Goal: Transaction & Acquisition: Purchase product/service

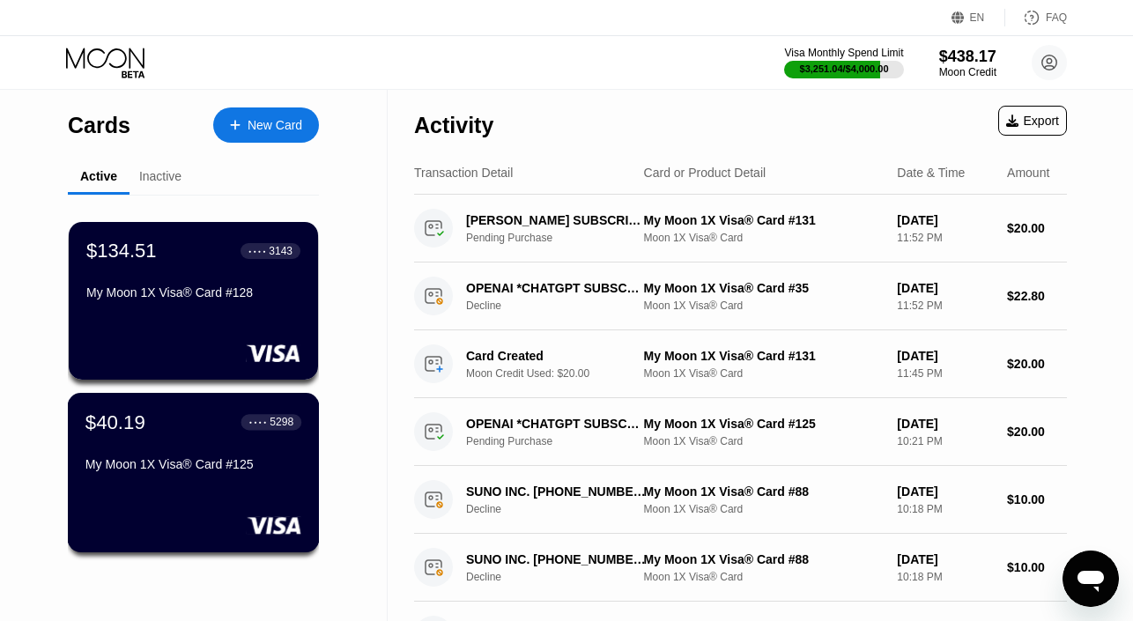
click at [154, 448] on div "$40.19 ● ● ● ● 5298 My Moon 1X Visa® Card #125" at bounding box center [193, 445] width 216 height 68
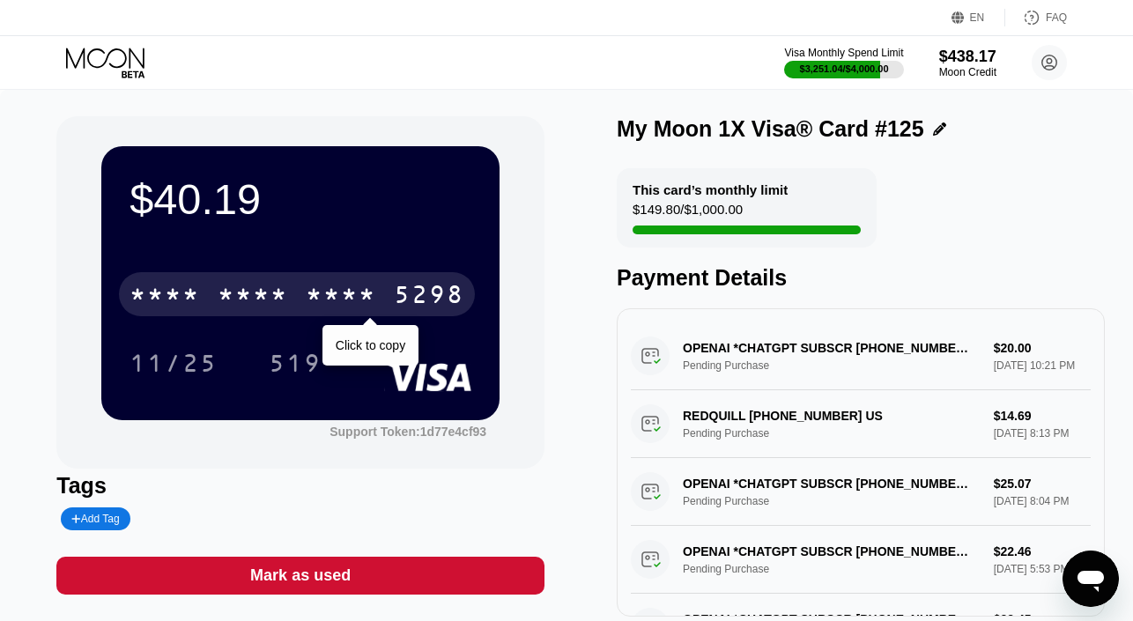
click at [295, 300] on div "* * * * * * * * * * * * 5298" at bounding box center [297, 294] width 356 height 44
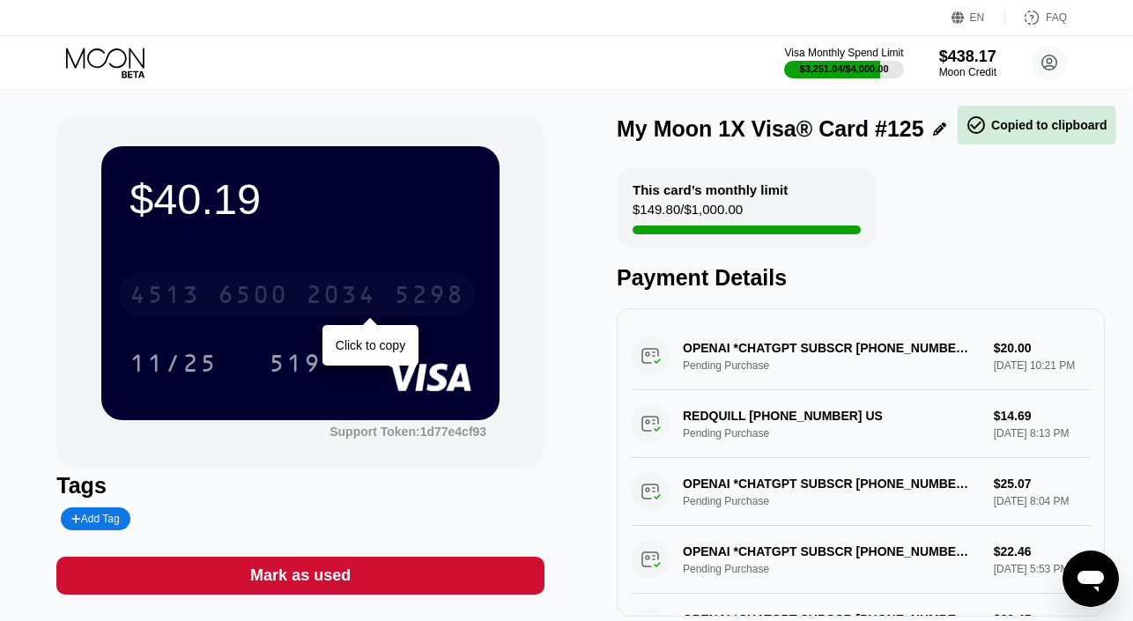
click at [306, 300] on div "2034" at bounding box center [341, 297] width 70 height 28
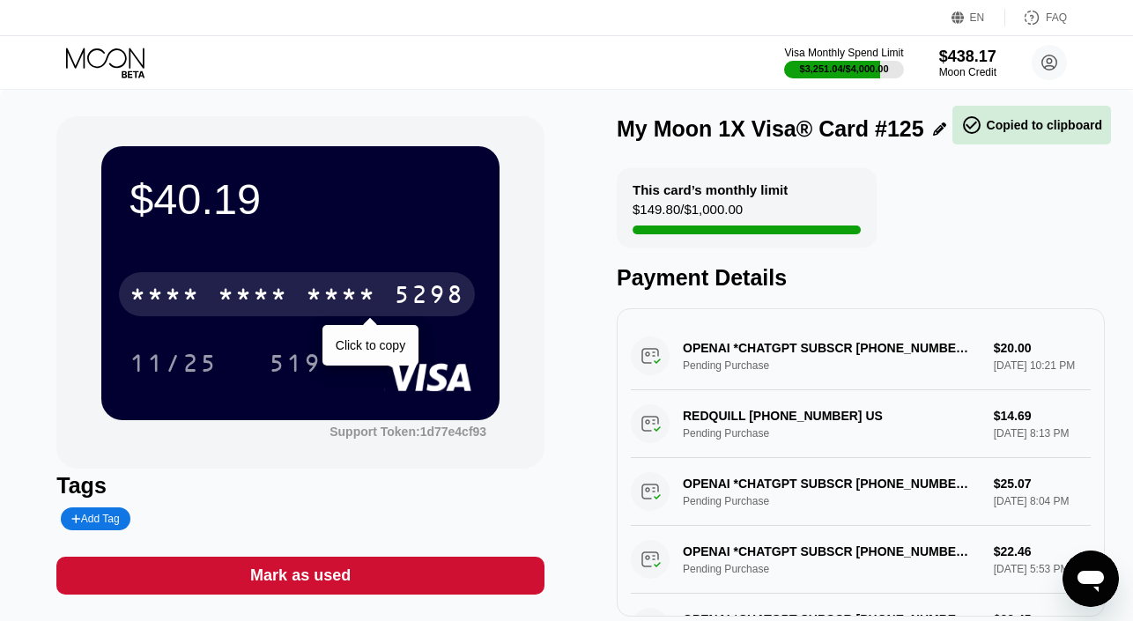
click at [258, 298] on div "* * * *" at bounding box center [253, 297] width 70 height 28
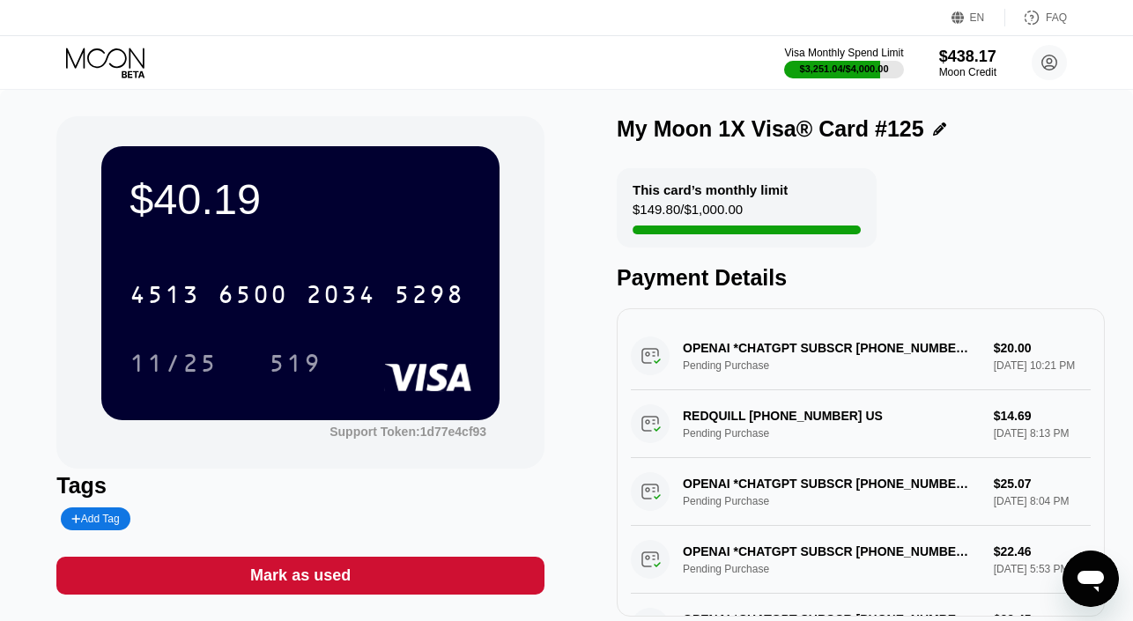
click at [103, 54] on icon at bounding box center [107, 63] width 82 height 31
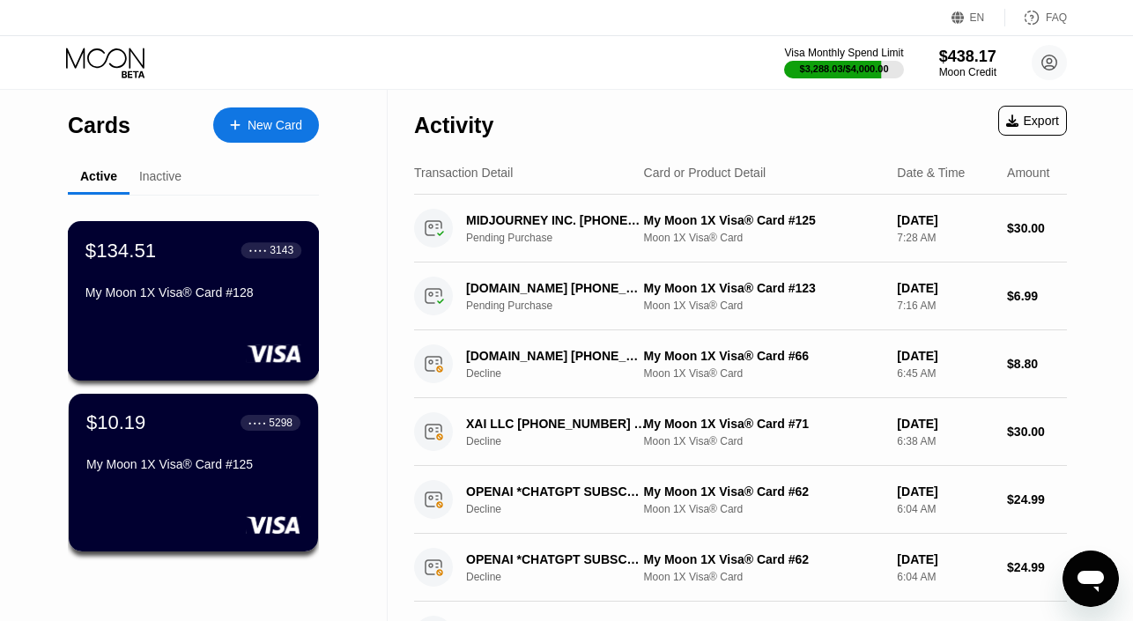
click at [209, 276] on div "$134.51 ● ● ● ● 3143 My Moon 1X Visa® Card #128" at bounding box center [193, 273] width 216 height 68
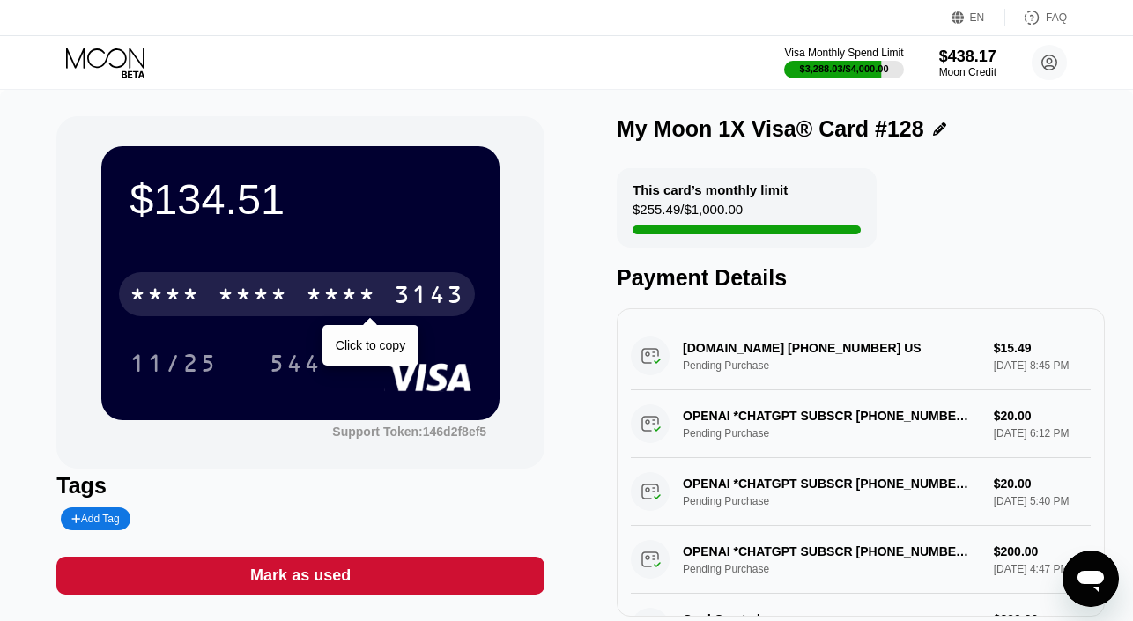
click at [261, 289] on div "* * * *" at bounding box center [253, 297] width 70 height 28
click at [261, 289] on div "6500" at bounding box center [253, 297] width 70 height 28
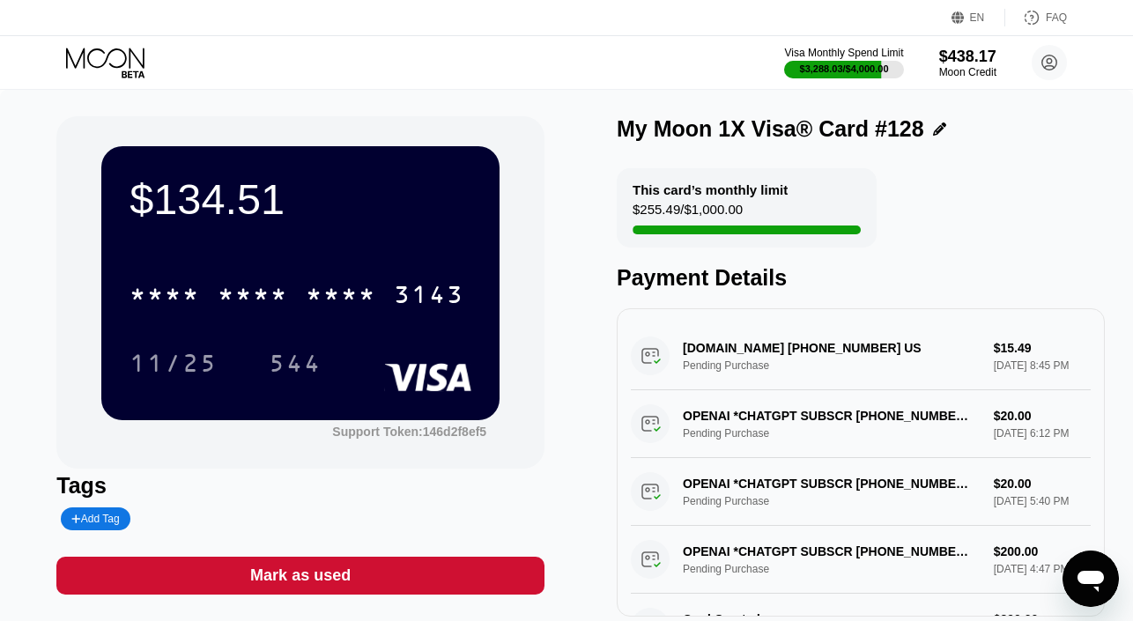
click at [111, 57] on icon at bounding box center [107, 63] width 82 height 31
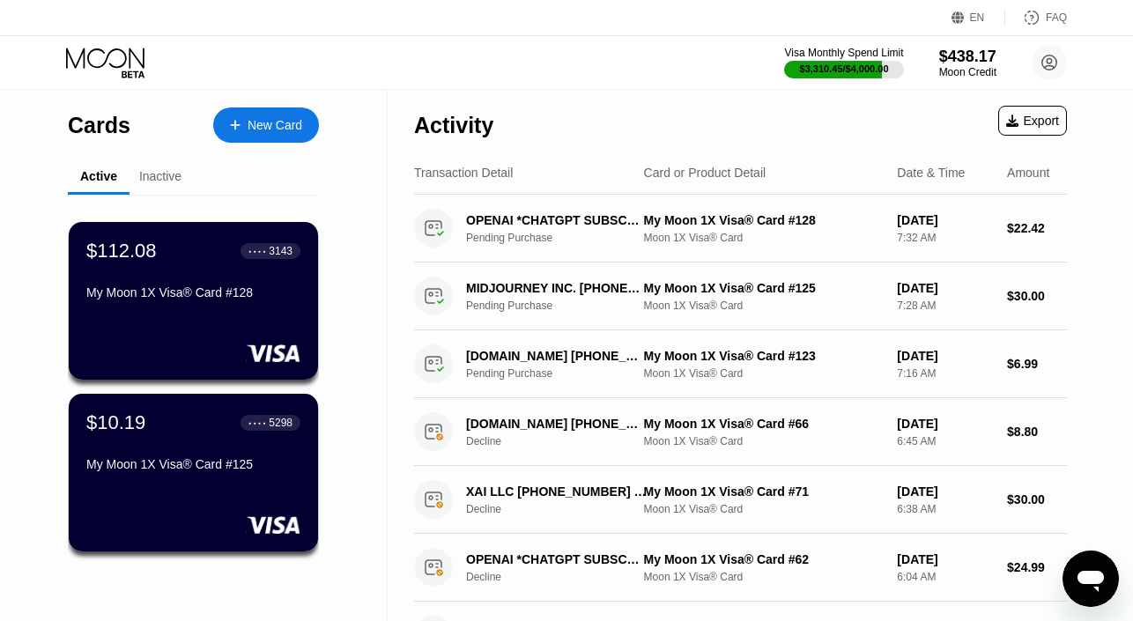
click at [366, 251] on div "Cards New Card Active Inactive $112.08 ● ● ● ● 3143 My Moon 1X Visa® Card #128 …" at bounding box center [194, 626] width 388 height 1072
click at [205, 277] on div "$112.08 ● ● ● ● 3143 My Moon 1X Visa® Card #128" at bounding box center [193, 273] width 216 height 68
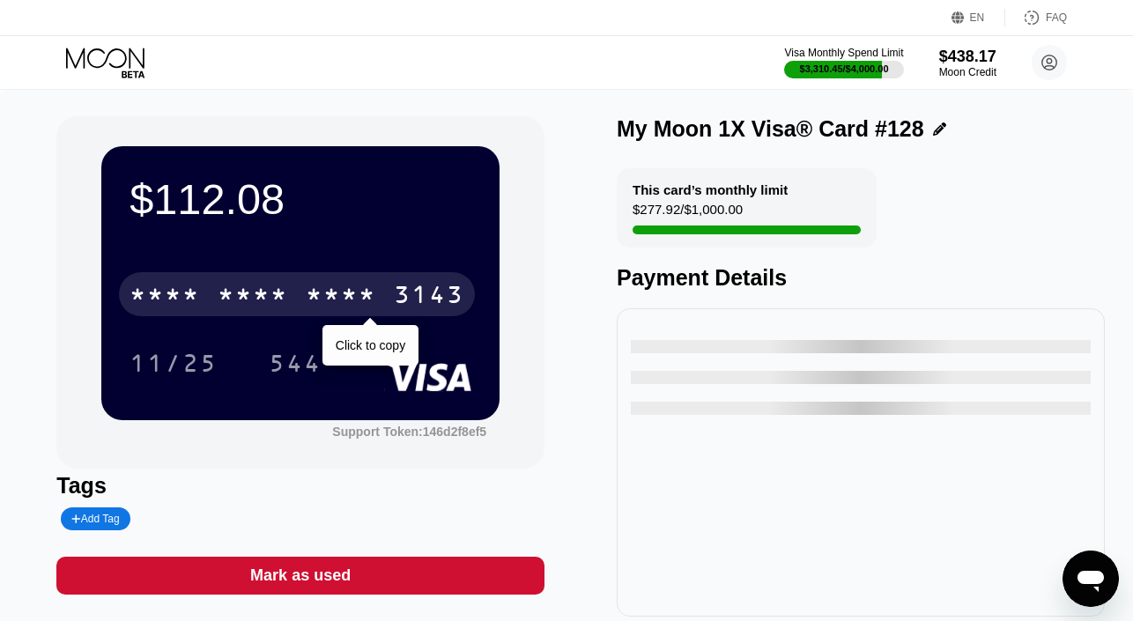
click at [303, 291] on div "* * * * * * * * * * * * 3143" at bounding box center [297, 294] width 356 height 44
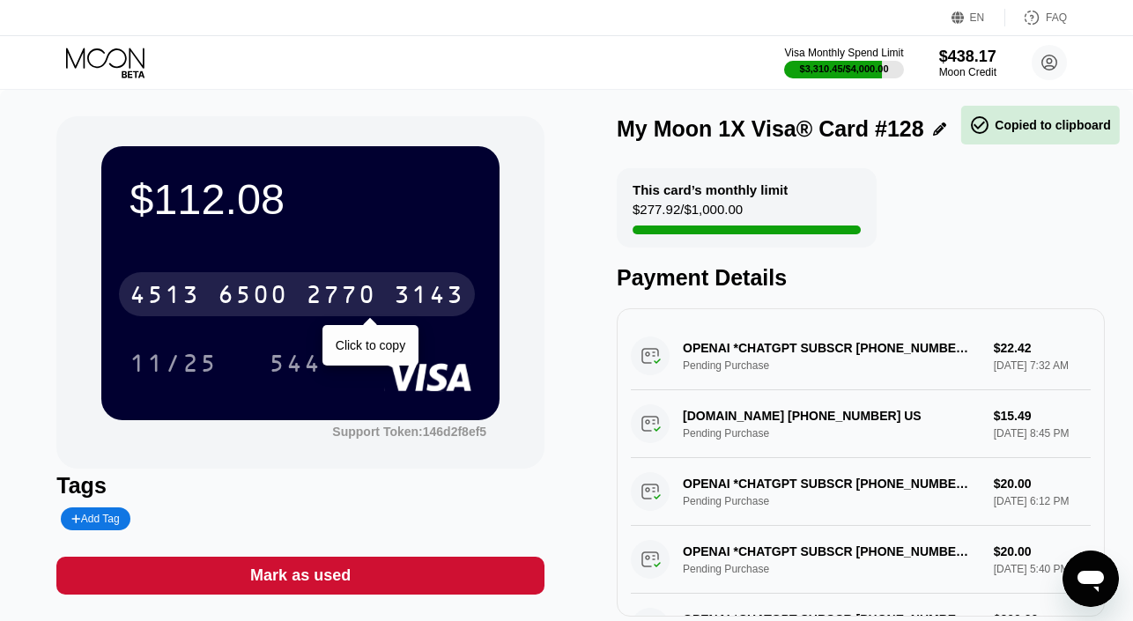
click at [303, 291] on div "4513 6500 2770 3143" at bounding box center [297, 294] width 356 height 44
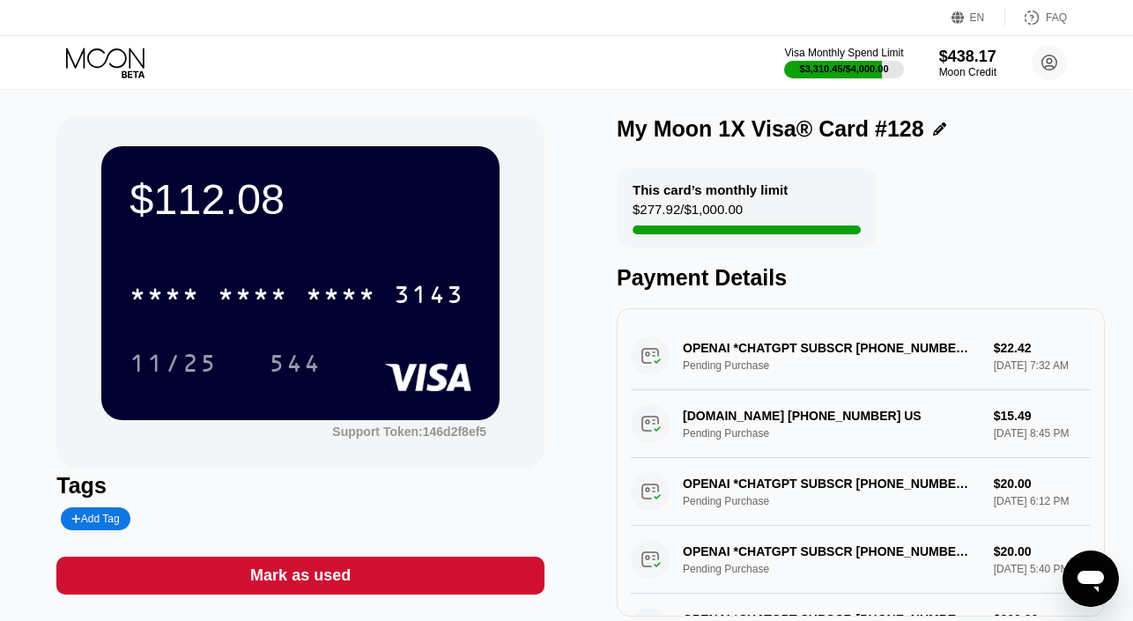
click at [116, 69] on icon at bounding box center [107, 63] width 82 height 31
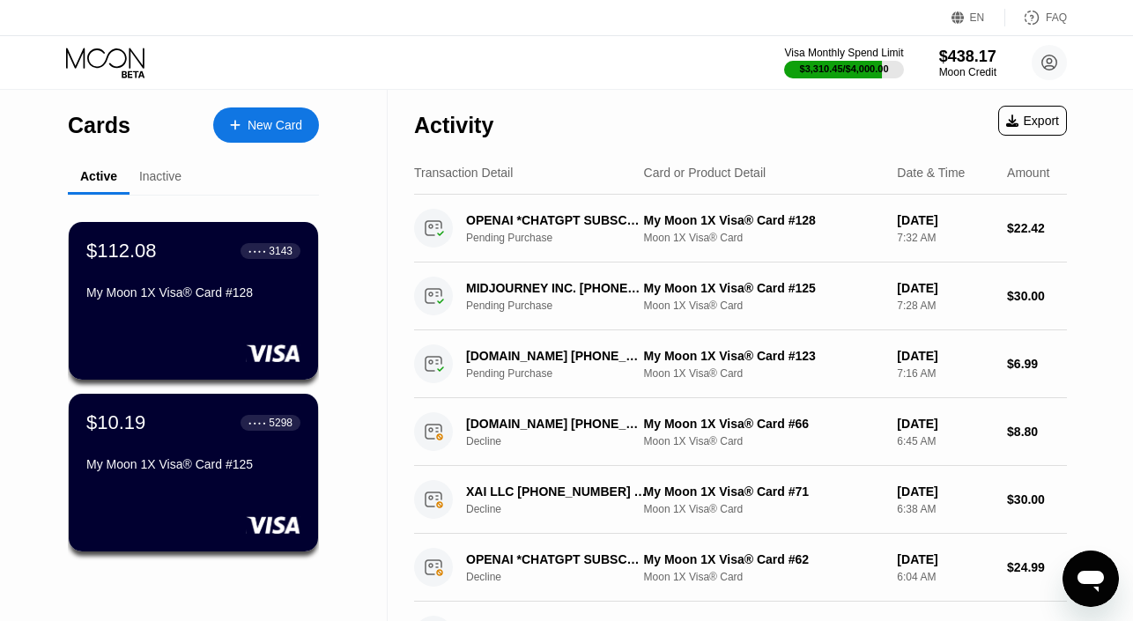
click at [271, 107] on div "New Card" at bounding box center [266, 124] width 106 height 35
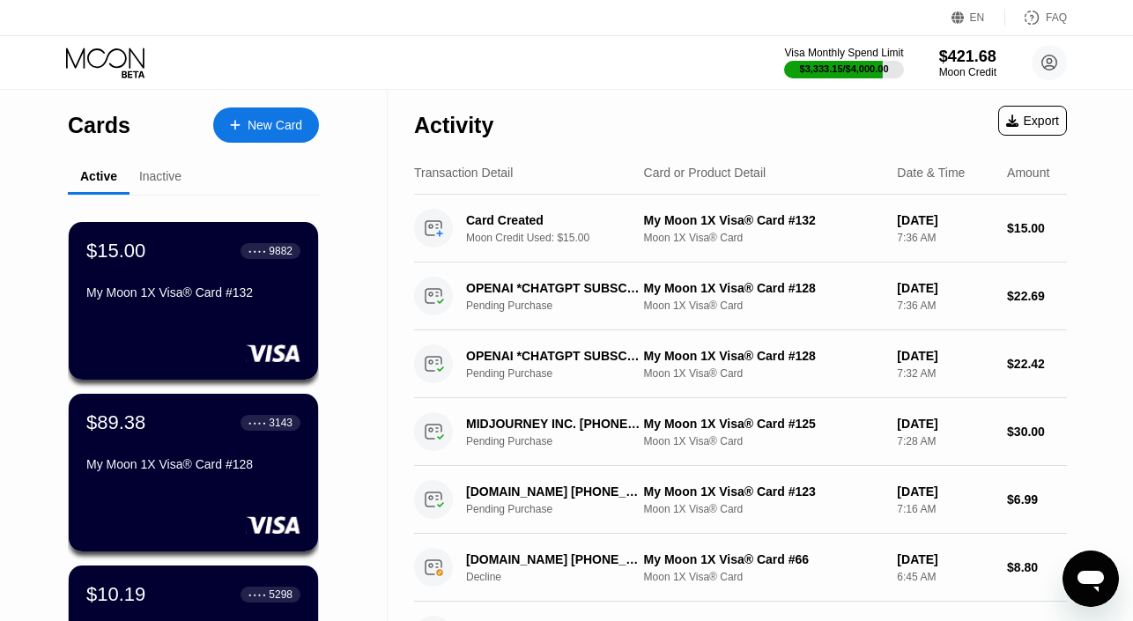
click at [122, 63] on icon at bounding box center [107, 63] width 82 height 31
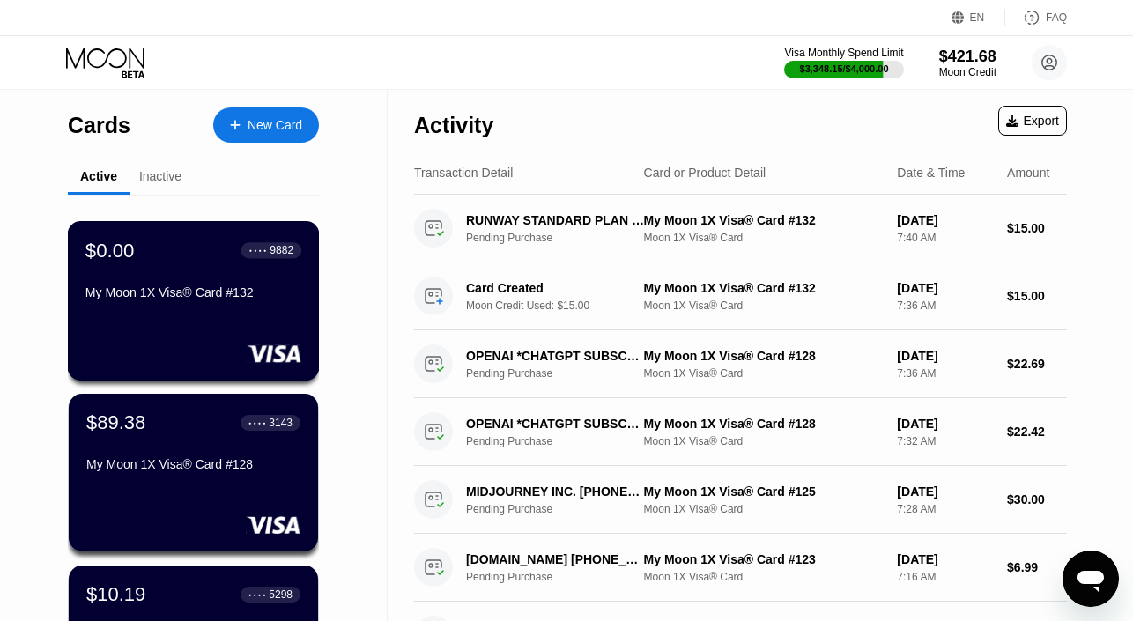
click at [242, 342] on div "$0.00 ● ● ● ● 9882 My Moon 1X Visa® Card #132" at bounding box center [194, 300] width 252 height 159
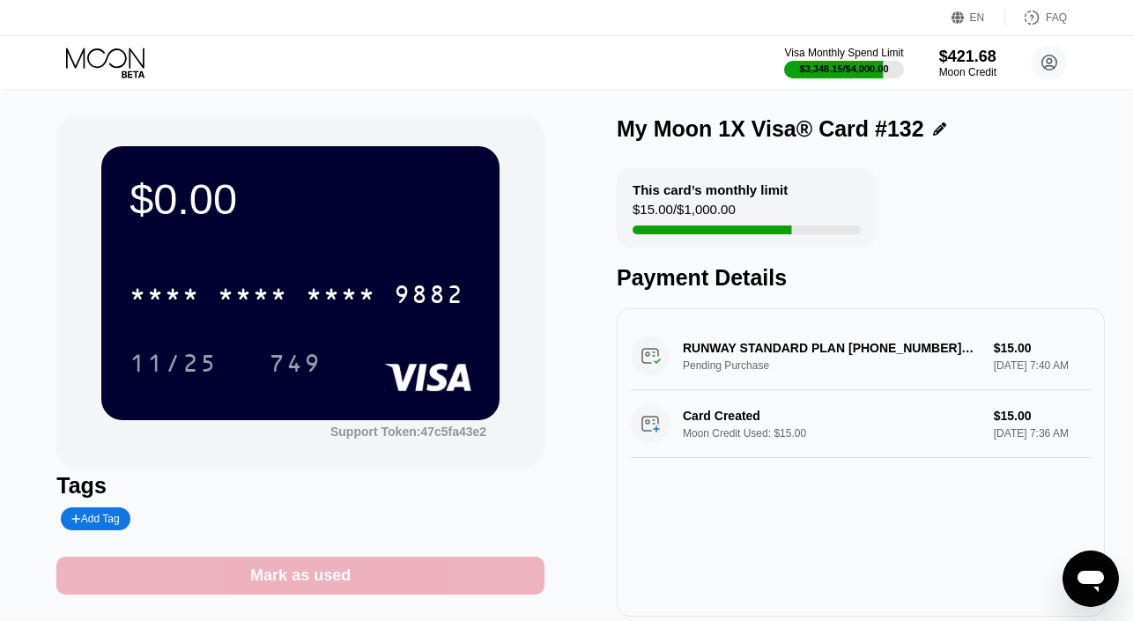
click at [301, 572] on div "Mark as used" at bounding box center [300, 576] width 100 height 20
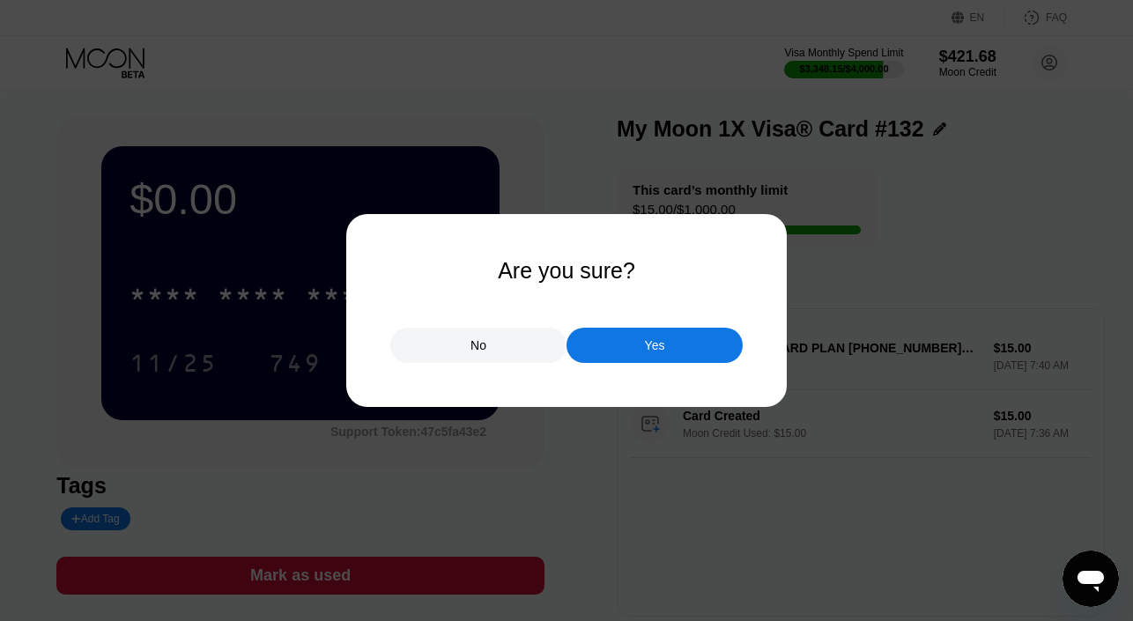
click at [596, 348] on div "Yes" at bounding box center [655, 345] width 176 height 35
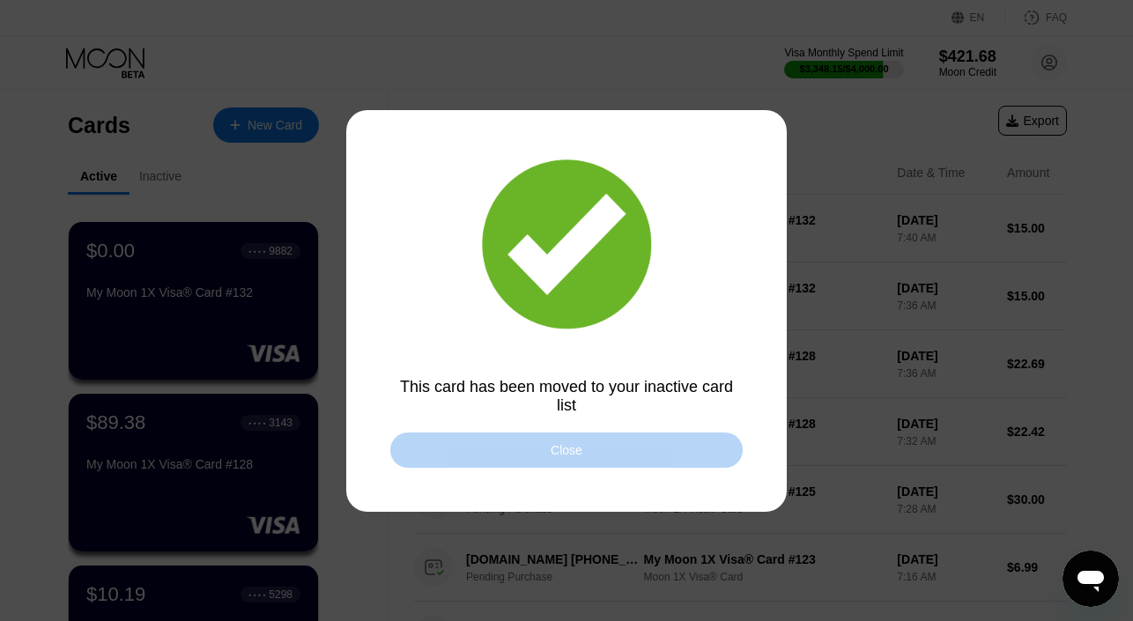
click at [540, 453] on div "Close" at bounding box center [566, 450] width 352 height 35
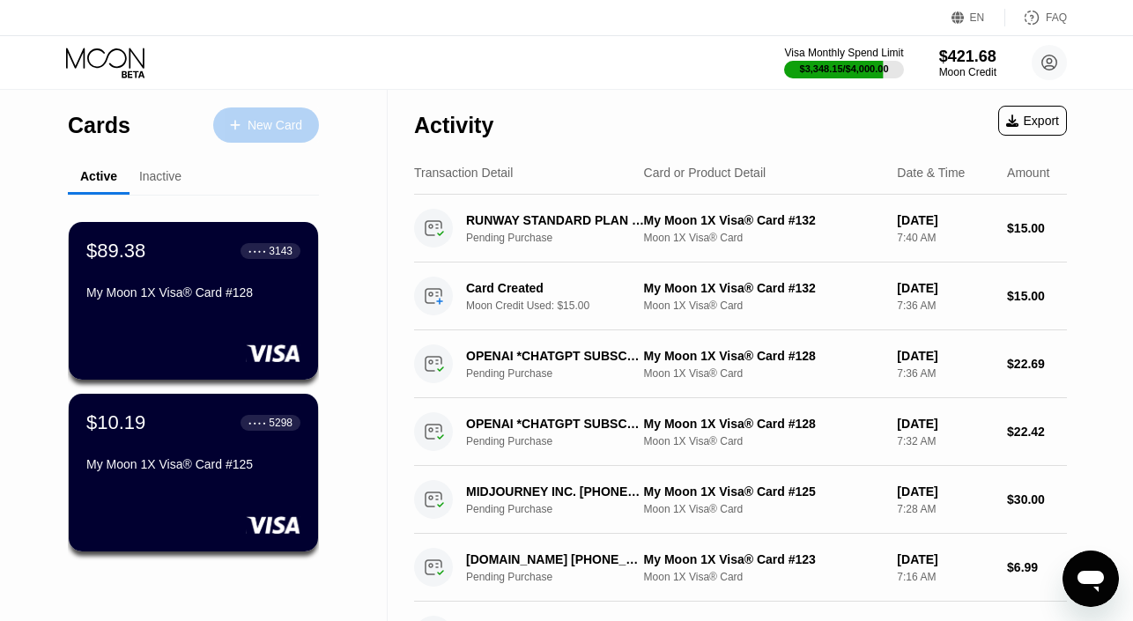
click at [256, 123] on div "New Card" at bounding box center [275, 125] width 55 height 15
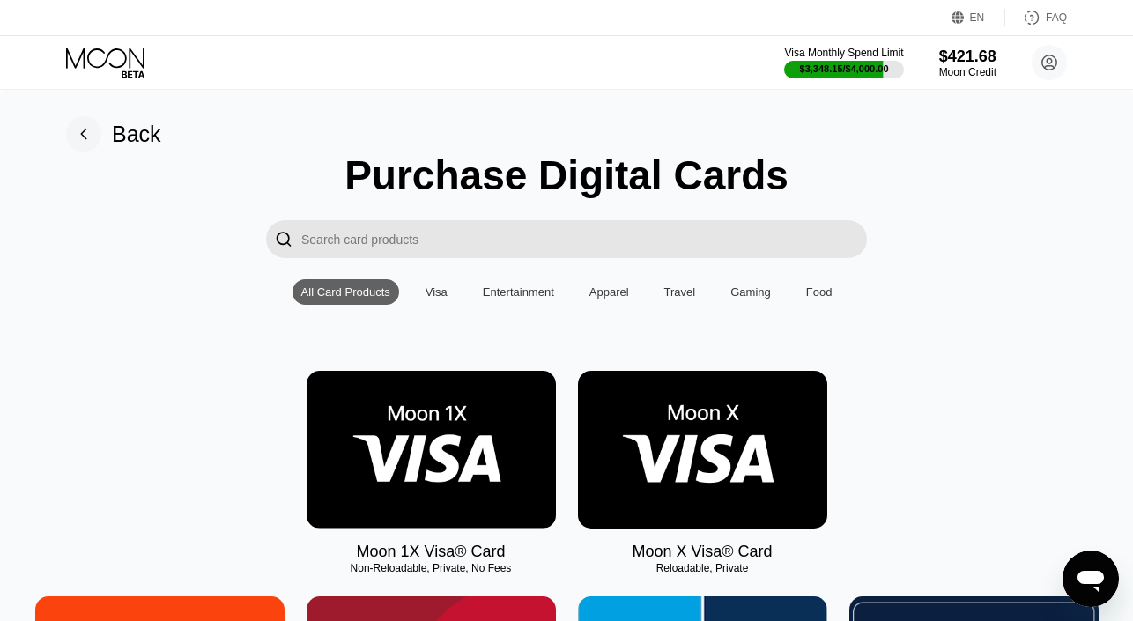
click at [350, 405] on img at bounding box center [431, 450] width 249 height 158
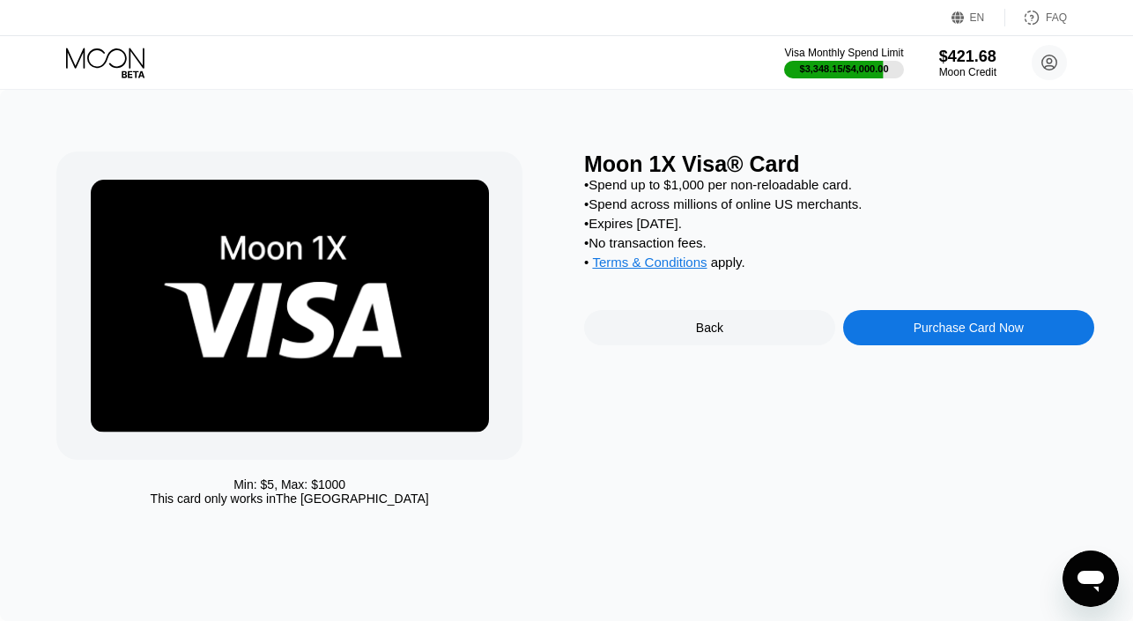
click at [869, 325] on div "Purchase Card Now" at bounding box center [968, 327] width 251 height 35
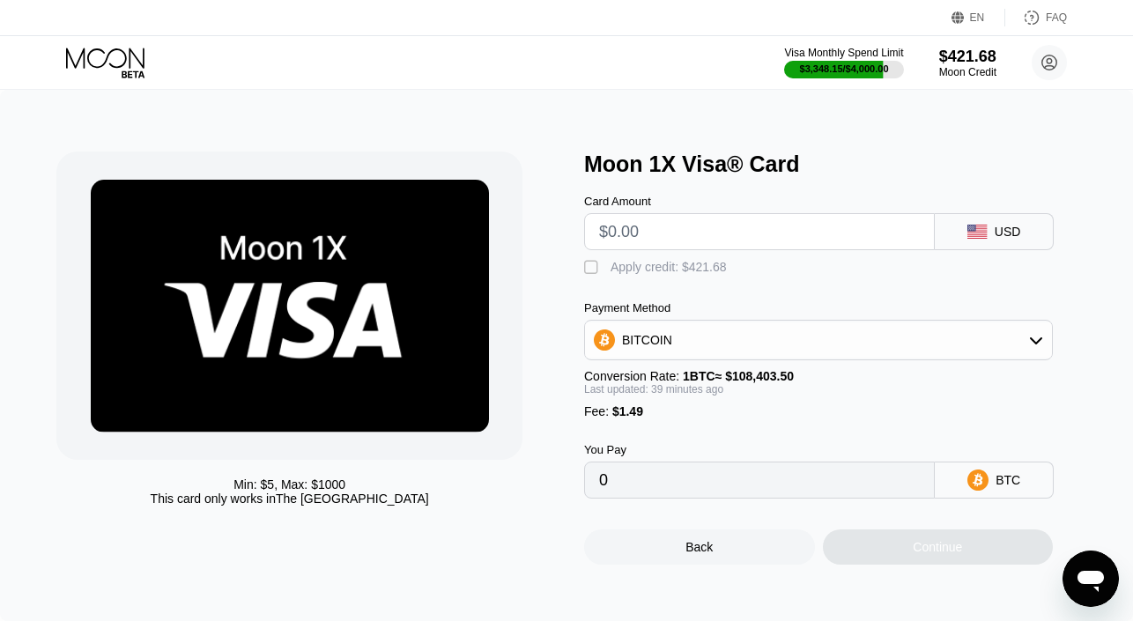
click at [715, 233] on input "text" at bounding box center [759, 231] width 321 height 35
type input "$1"
type input "0.00002293"
type input "$19"
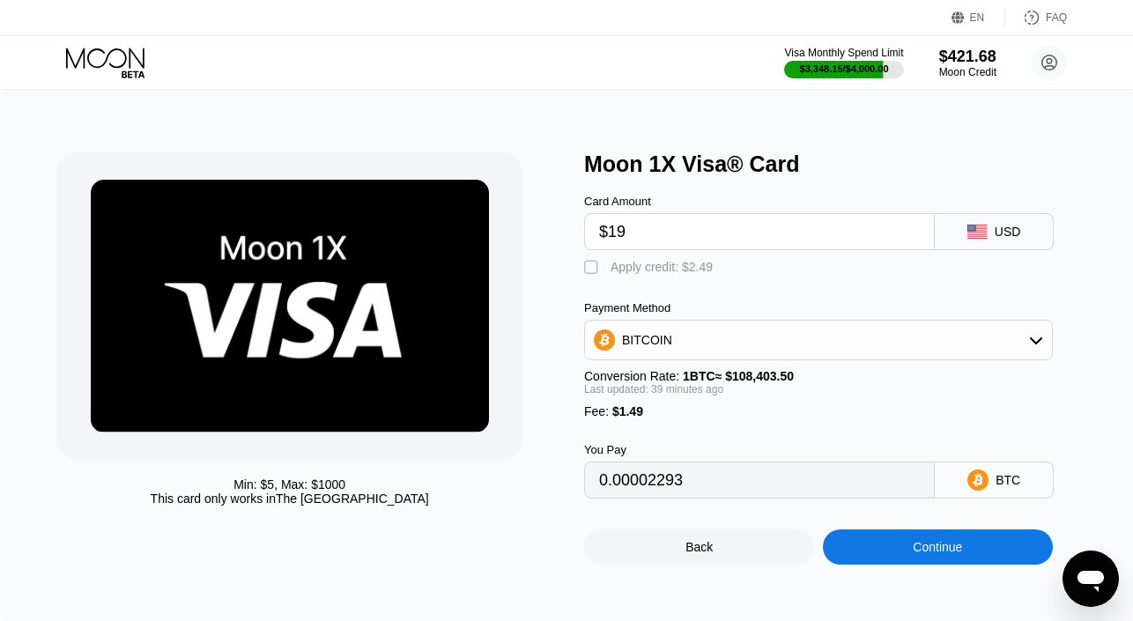
type input "0.00018865"
type input "$190"
type input "0.00176301"
type input "$190"
click at [643, 262] on div "Apply credit: $191.49" at bounding box center [669, 267] width 116 height 14
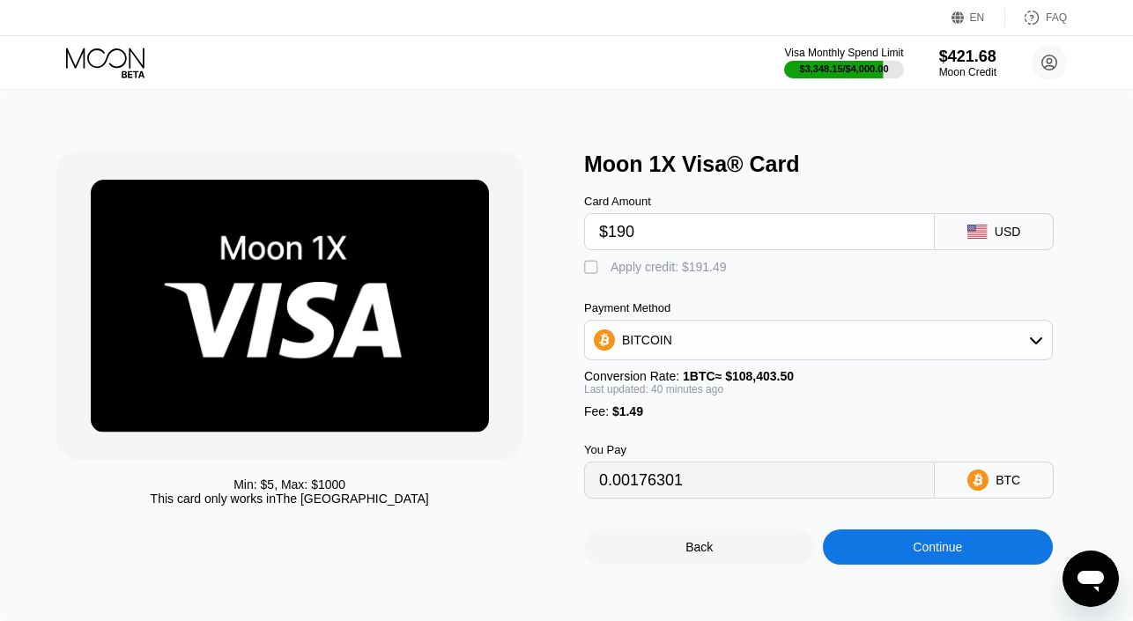
type input "0"
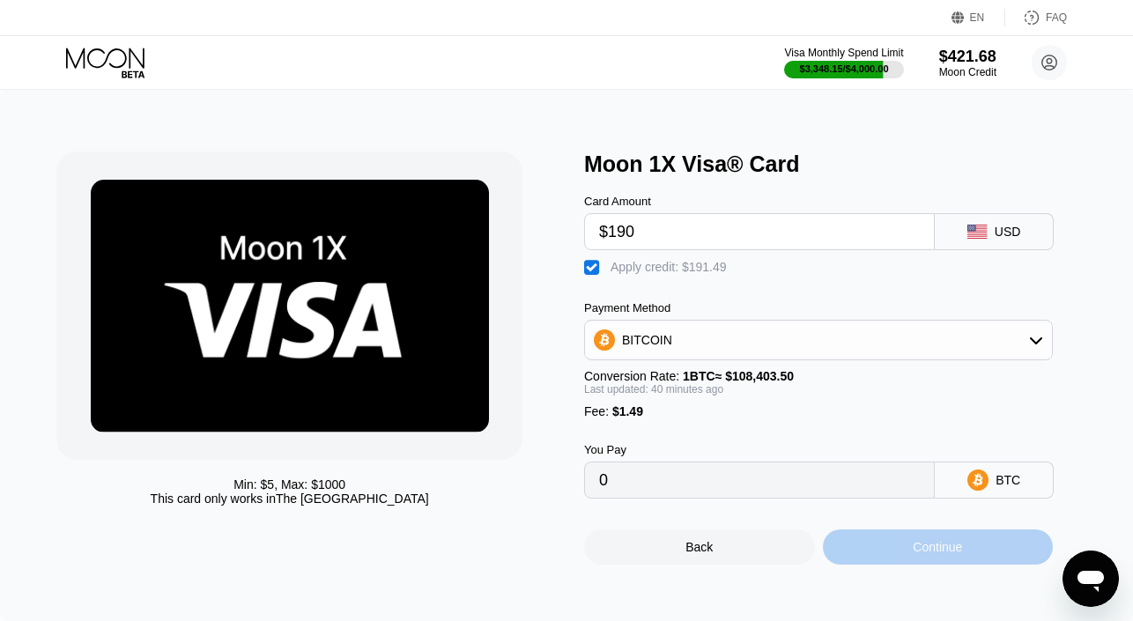
click at [873, 553] on div "Continue" at bounding box center [938, 547] width 231 height 35
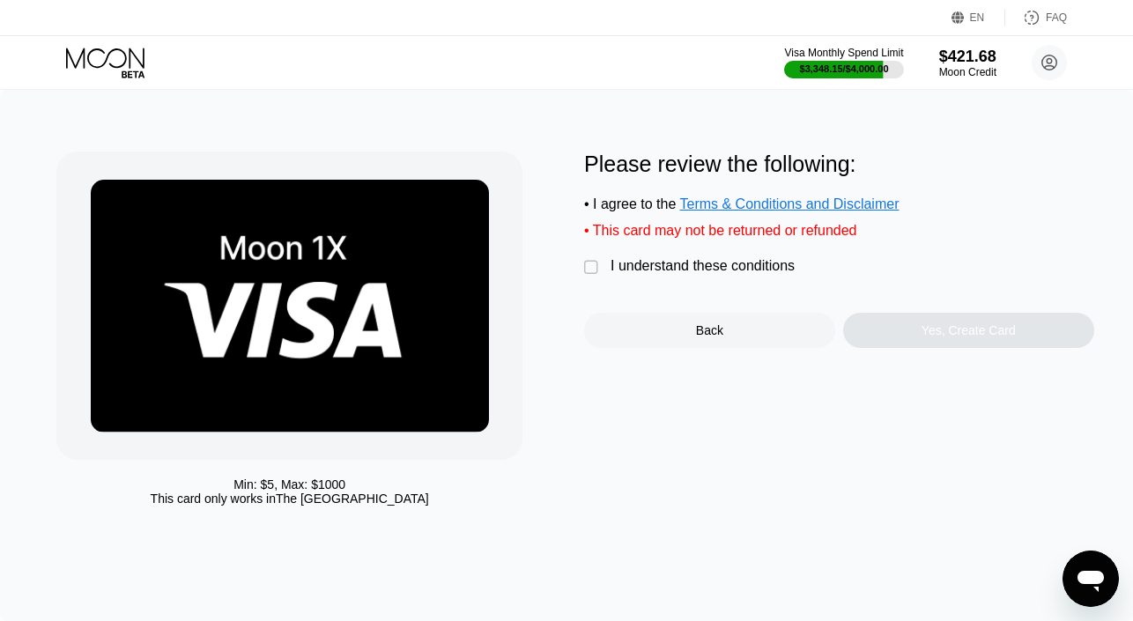
click at [706, 271] on div "I understand these conditions" at bounding box center [703, 266] width 184 height 16
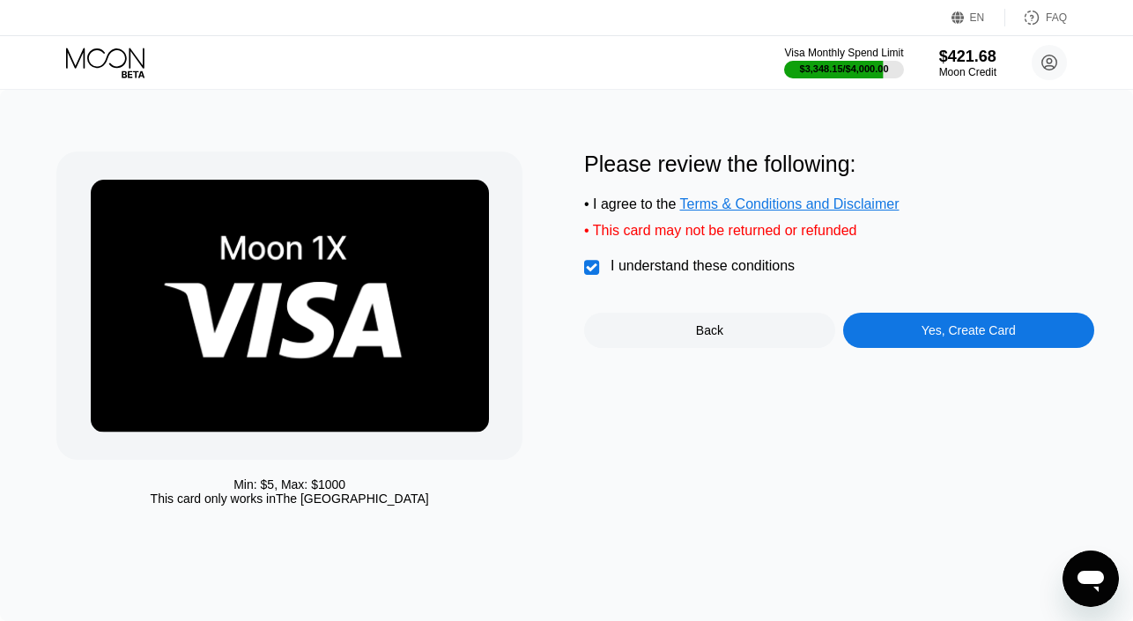
click at [862, 329] on div "Yes, Create Card" at bounding box center [968, 330] width 251 height 35
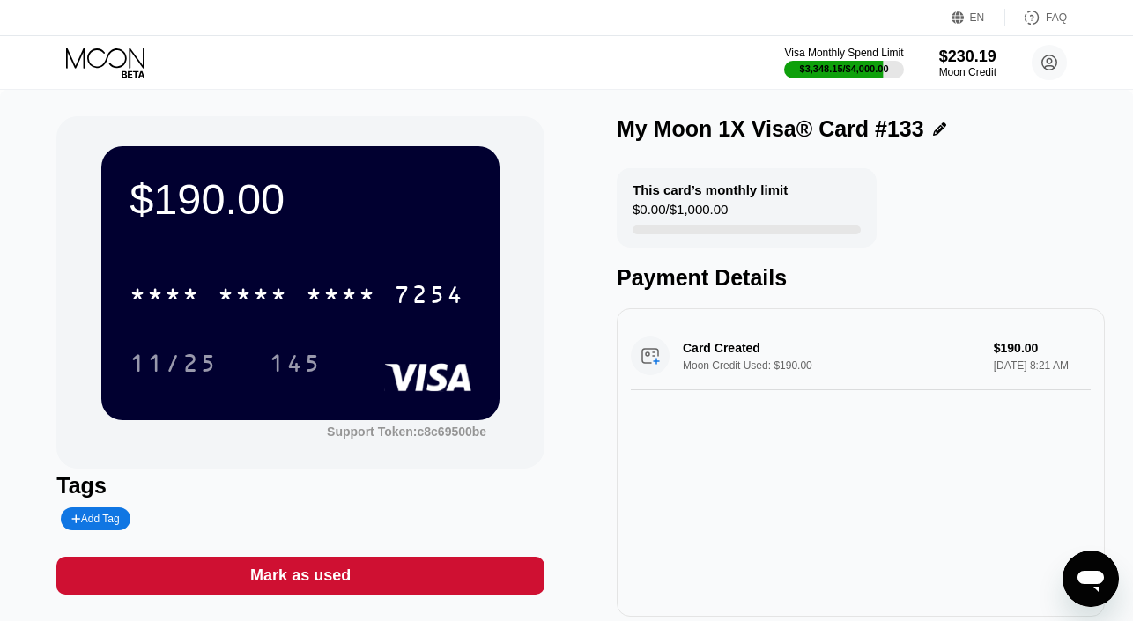
click at [394, 269] on div "* * * * * * * * * * * * 7254" at bounding box center [301, 289] width 342 height 60
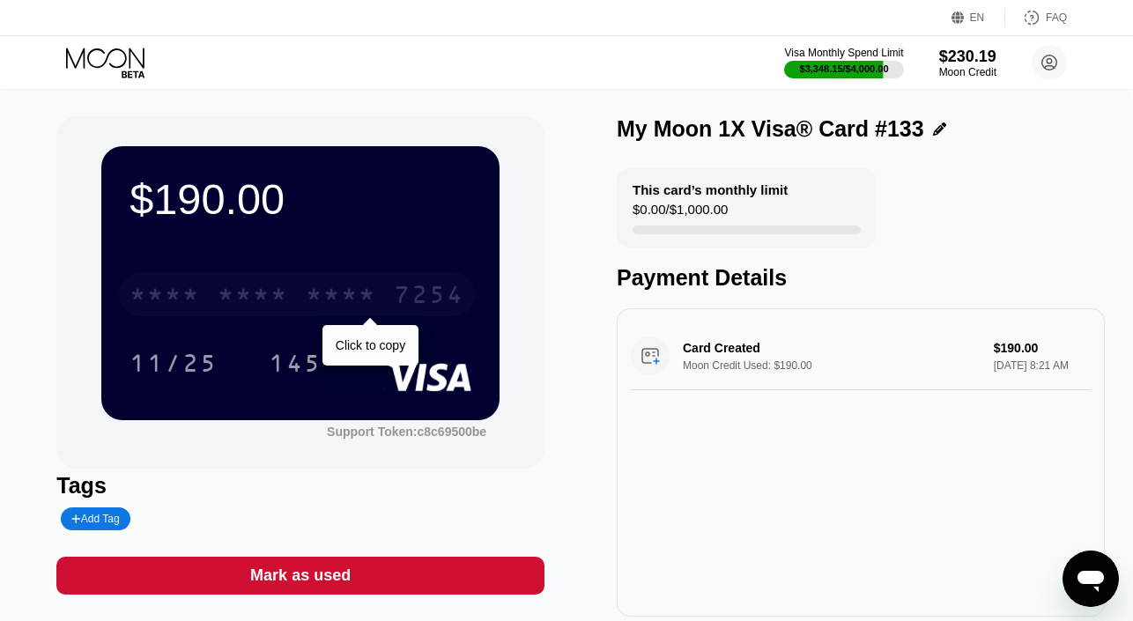
click at [392, 286] on div "* * * * * * * * * * * * 7254" at bounding box center [297, 294] width 356 height 44
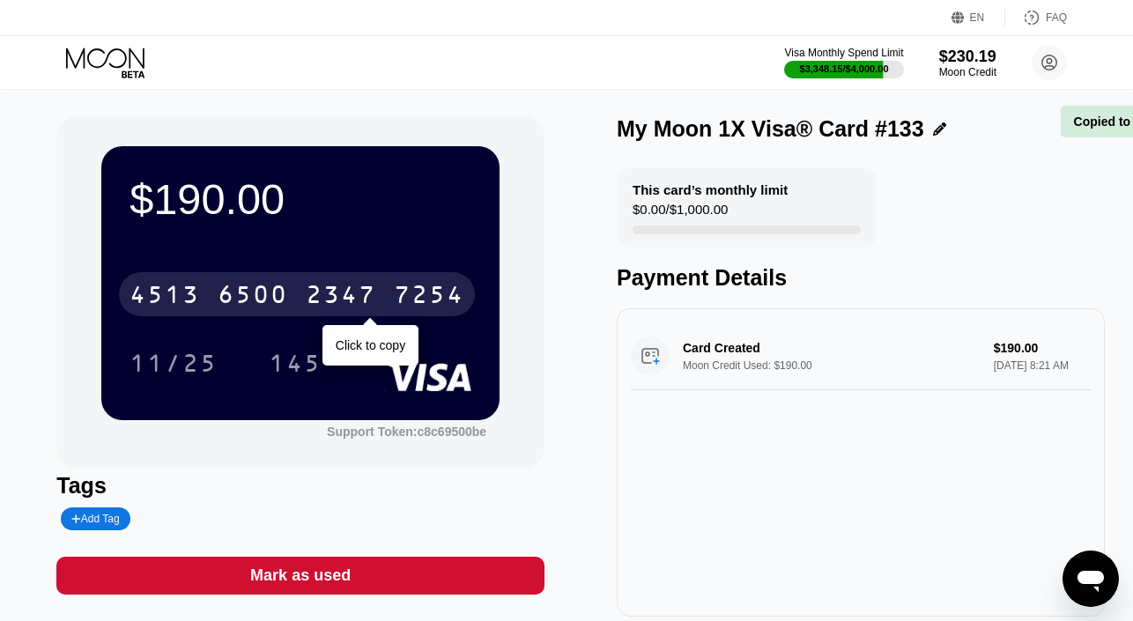
click at [392, 286] on div "[CREDIT_CARD_NUMBER]" at bounding box center [297, 294] width 356 height 44
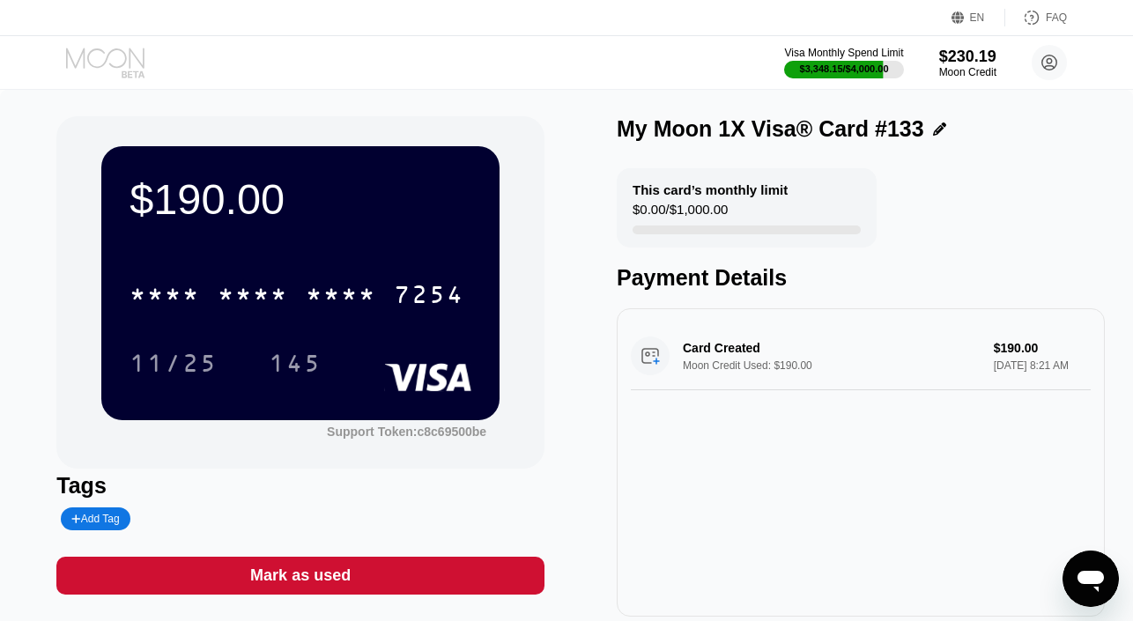
click at [120, 64] on icon at bounding box center [107, 63] width 82 height 31
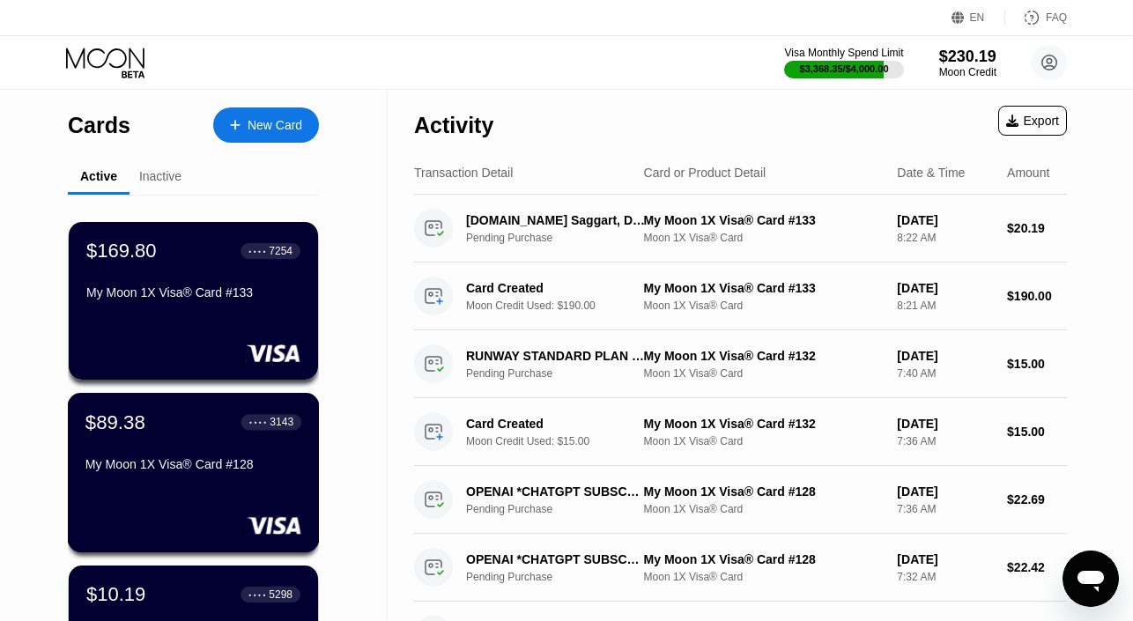
click at [167, 444] on div "$89.38 ● ● ● ● 3143 My Moon 1X Visa® Card #128" at bounding box center [193, 445] width 216 height 68
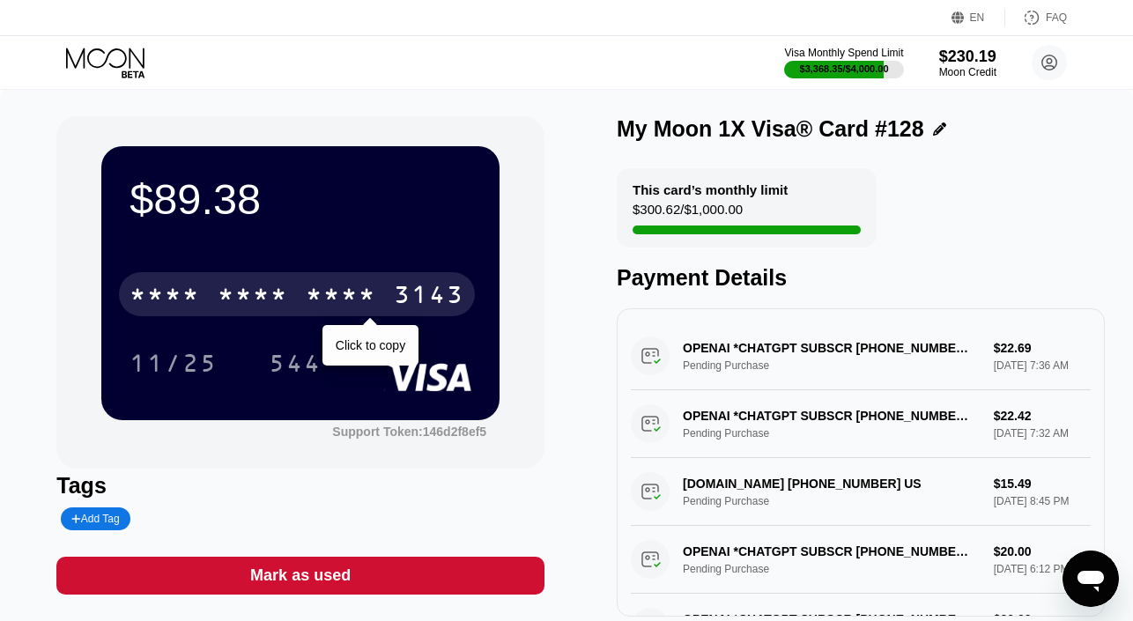
click at [287, 291] on div "* * * *" at bounding box center [253, 297] width 70 height 28
click at [287, 291] on div "6500" at bounding box center [253, 297] width 70 height 28
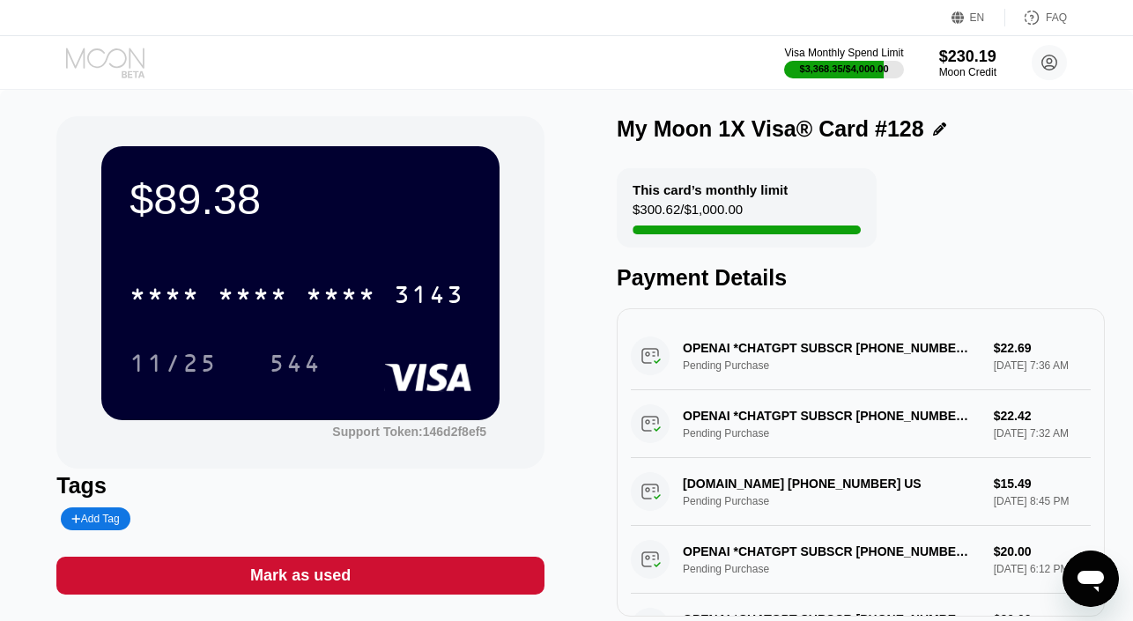
click at [120, 58] on icon at bounding box center [107, 63] width 82 height 31
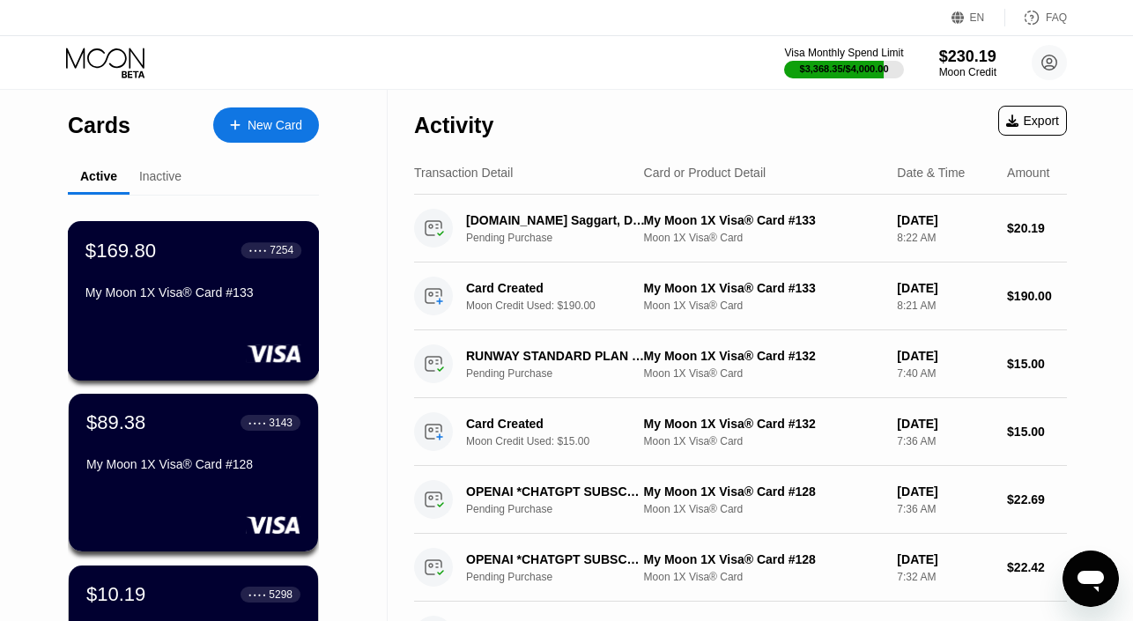
click at [161, 291] on div "My Moon 1X Visa® Card #133" at bounding box center [193, 292] width 216 height 14
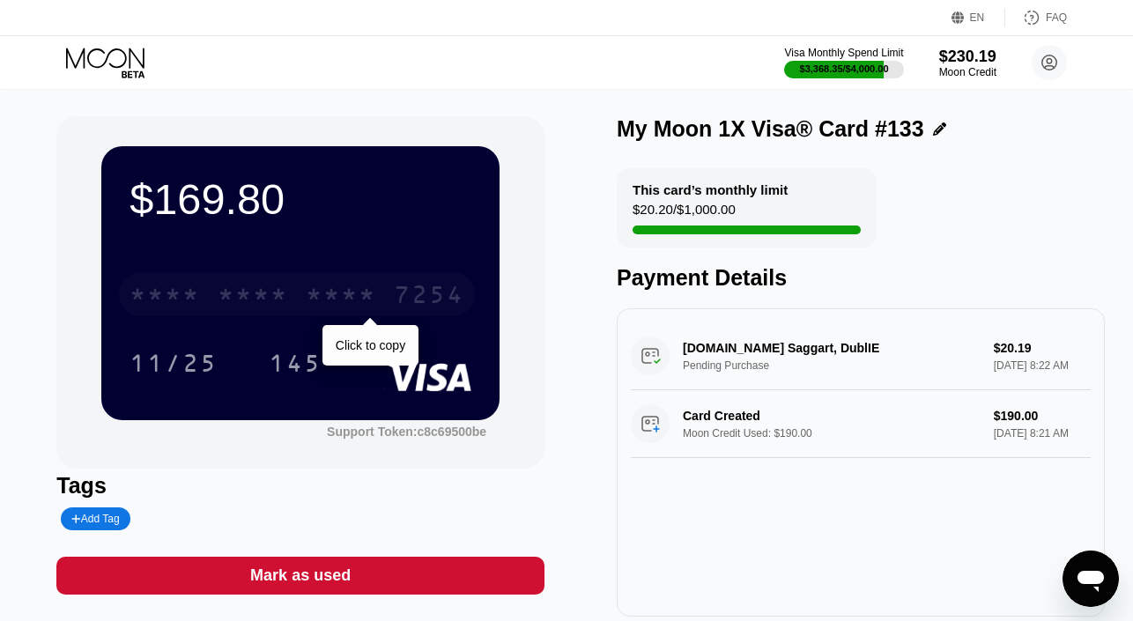
click at [300, 295] on div "* * * * * * * * * * * * 7254" at bounding box center [297, 294] width 356 height 44
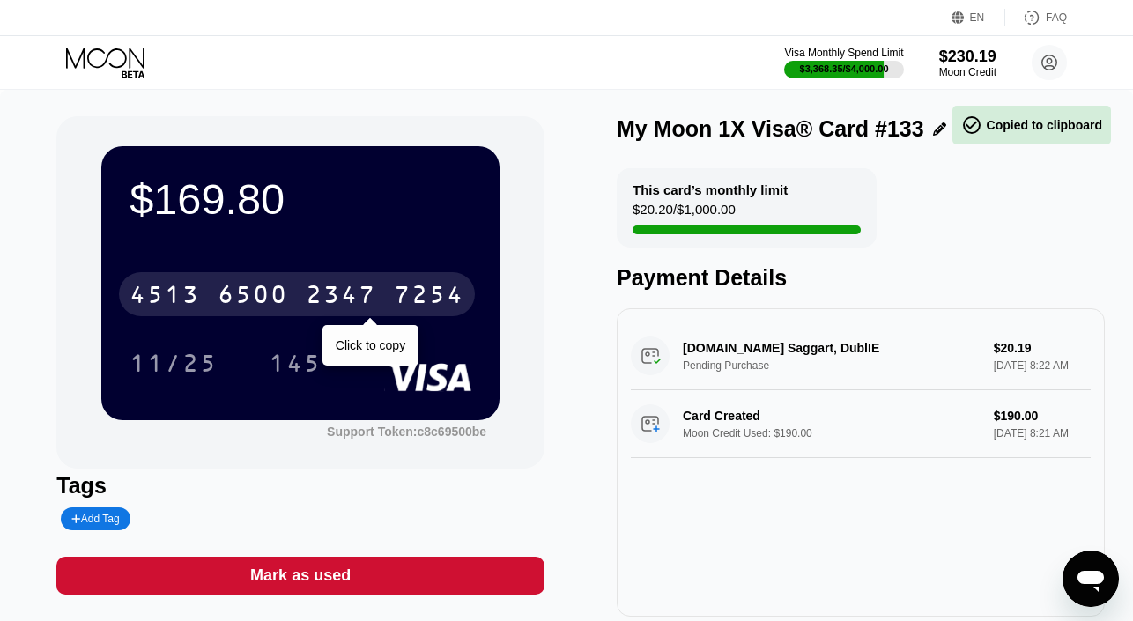
click at [300, 295] on div "4513 6500 2347 7254" at bounding box center [297, 294] width 356 height 44
click at [300, 295] on div "* * * * * * * * * * * * 7254" at bounding box center [297, 294] width 356 height 44
click at [343, 301] on div "2347" at bounding box center [341, 297] width 70 height 28
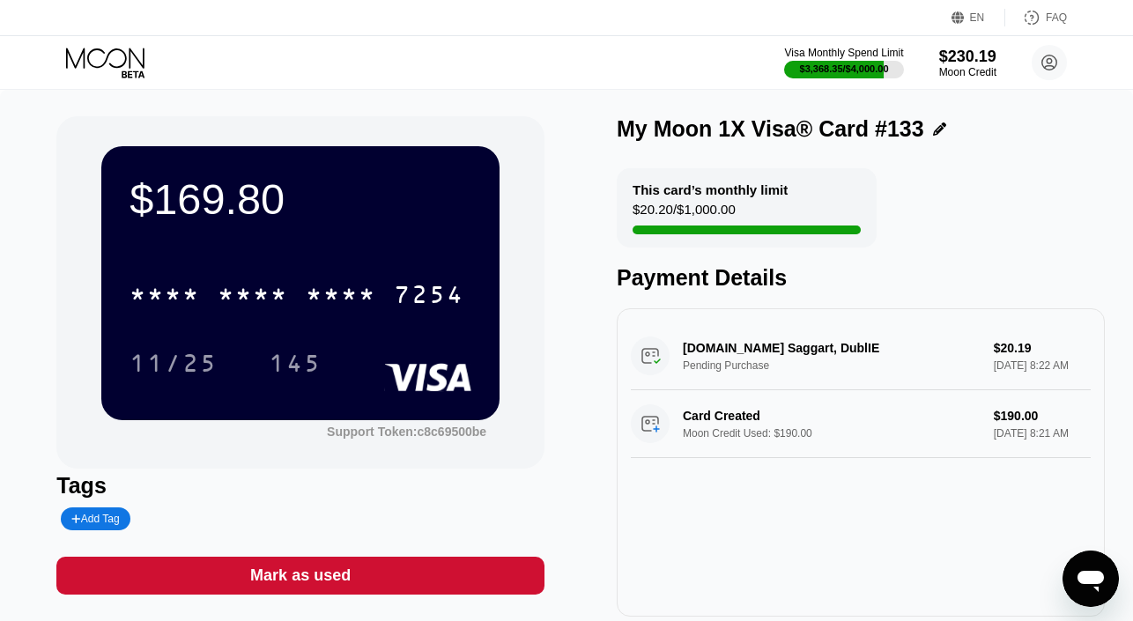
click at [117, 60] on icon at bounding box center [107, 63] width 82 height 31
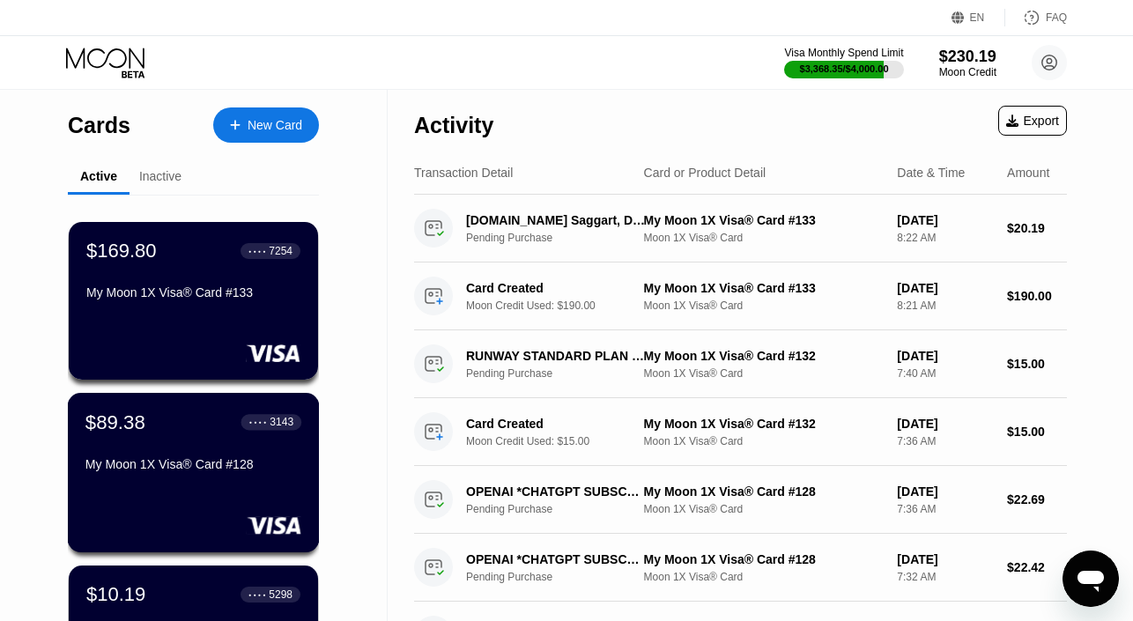
click at [156, 456] on div "$89.38 ● ● ● ● 3143 My Moon 1X Visa® Card #128" at bounding box center [193, 445] width 216 height 68
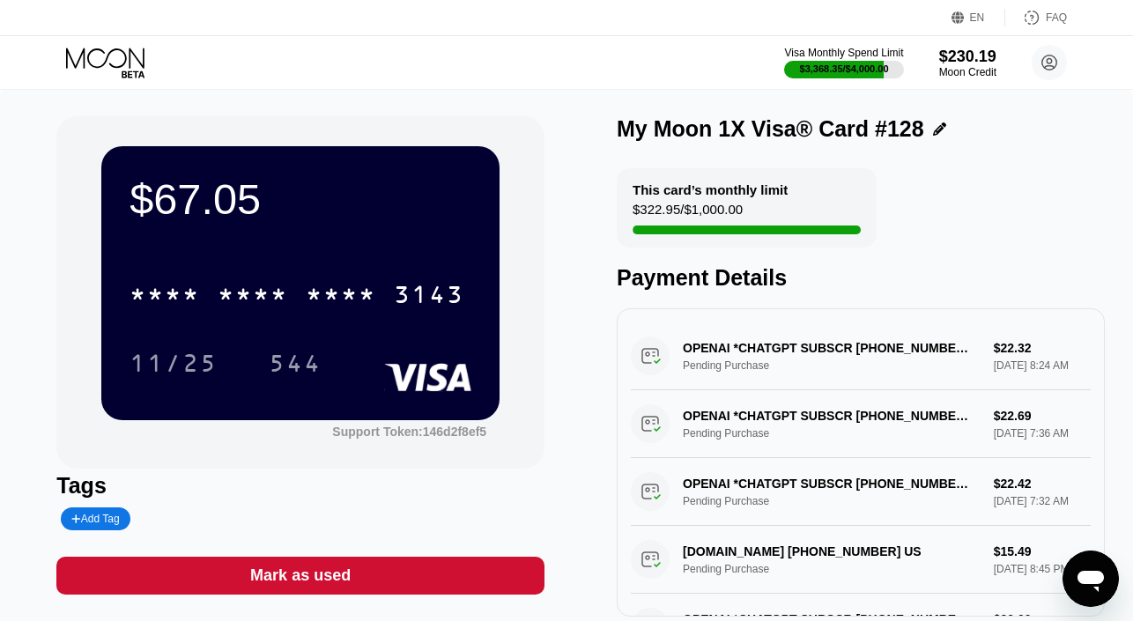
click at [118, 62] on icon at bounding box center [107, 63] width 82 height 31
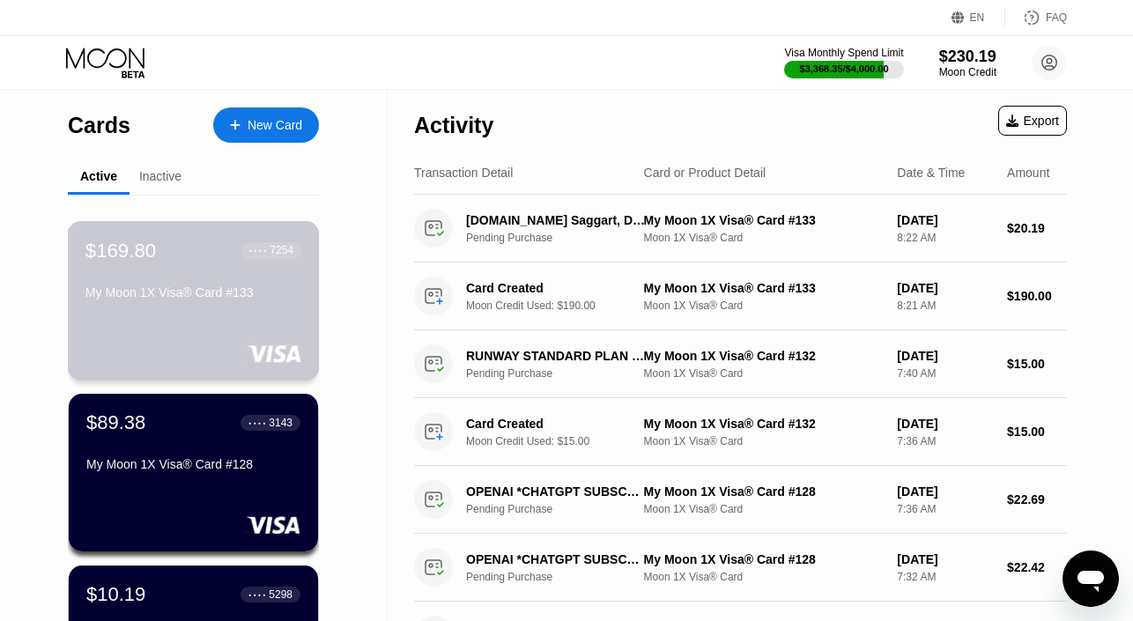
click at [174, 269] on div "$169.80 ● ● ● ● 7254 My Moon 1X Visa® Card #133" at bounding box center [193, 273] width 216 height 68
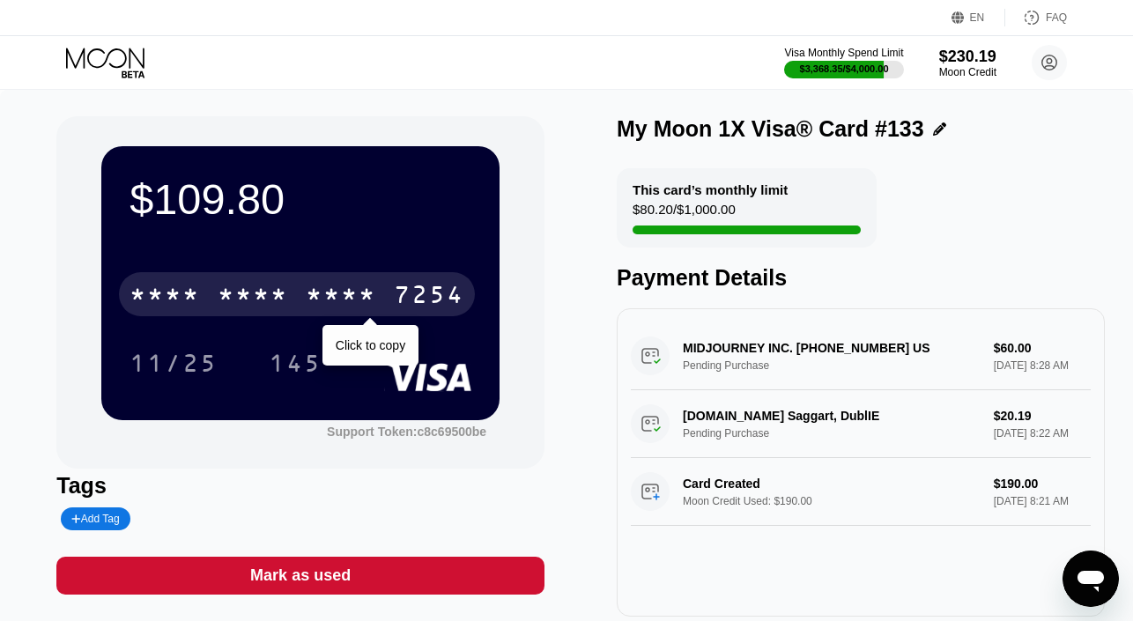
click at [288, 290] on div "* * * *" at bounding box center [253, 297] width 70 height 28
click at [288, 290] on div "6500" at bounding box center [253, 297] width 70 height 28
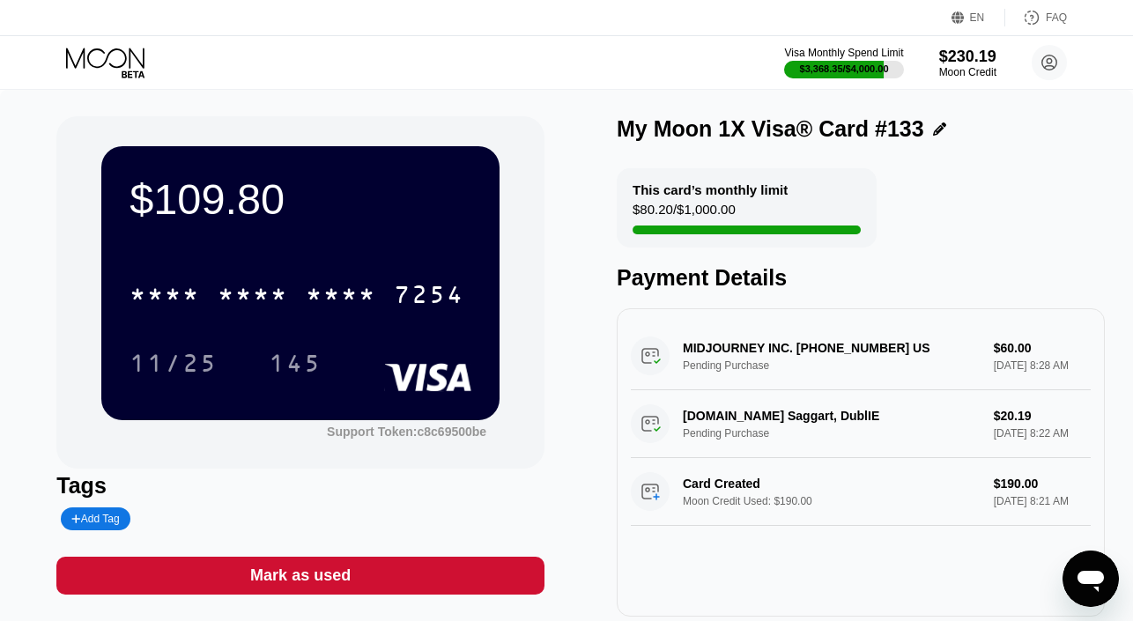
click at [120, 71] on icon at bounding box center [107, 63] width 82 height 31
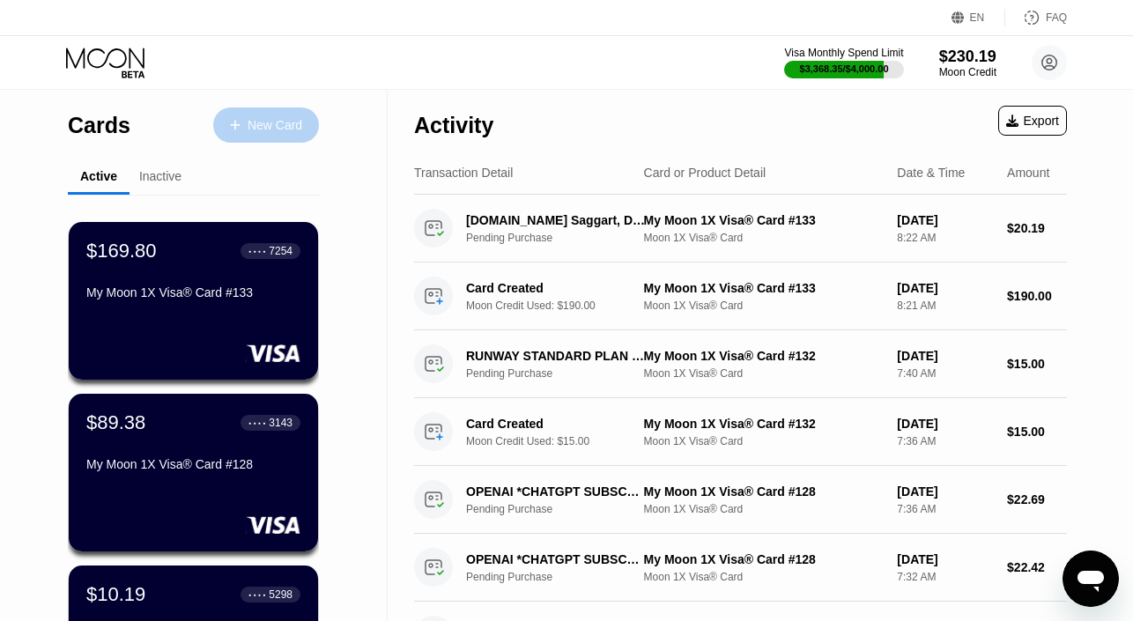
click at [258, 136] on div "New Card" at bounding box center [266, 124] width 106 height 35
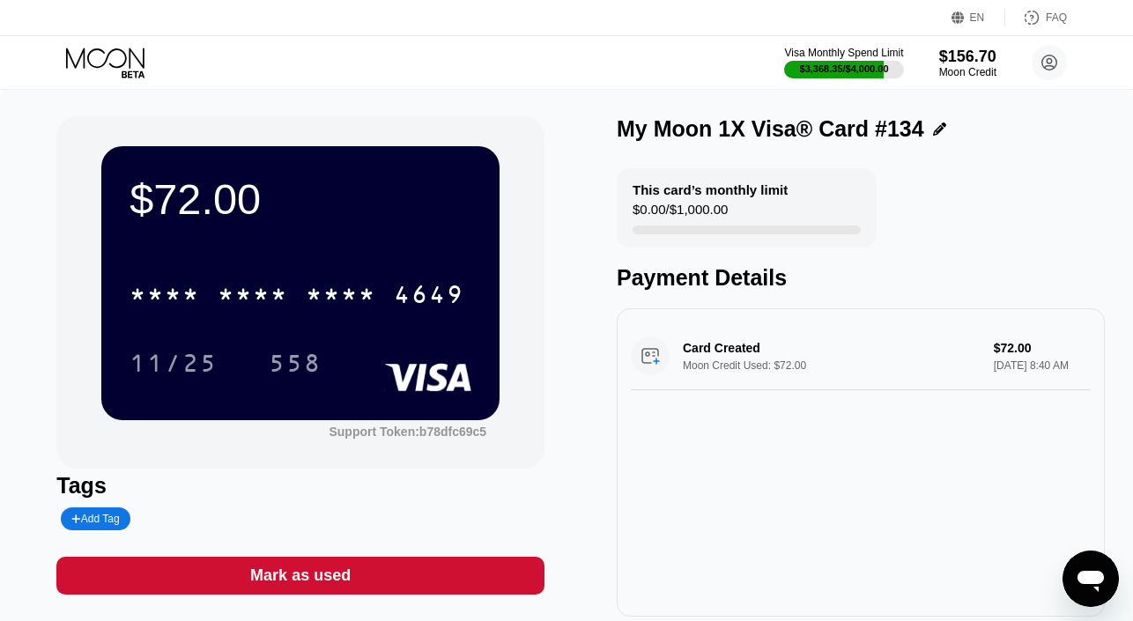
click at [107, 68] on icon at bounding box center [107, 63] width 82 height 31
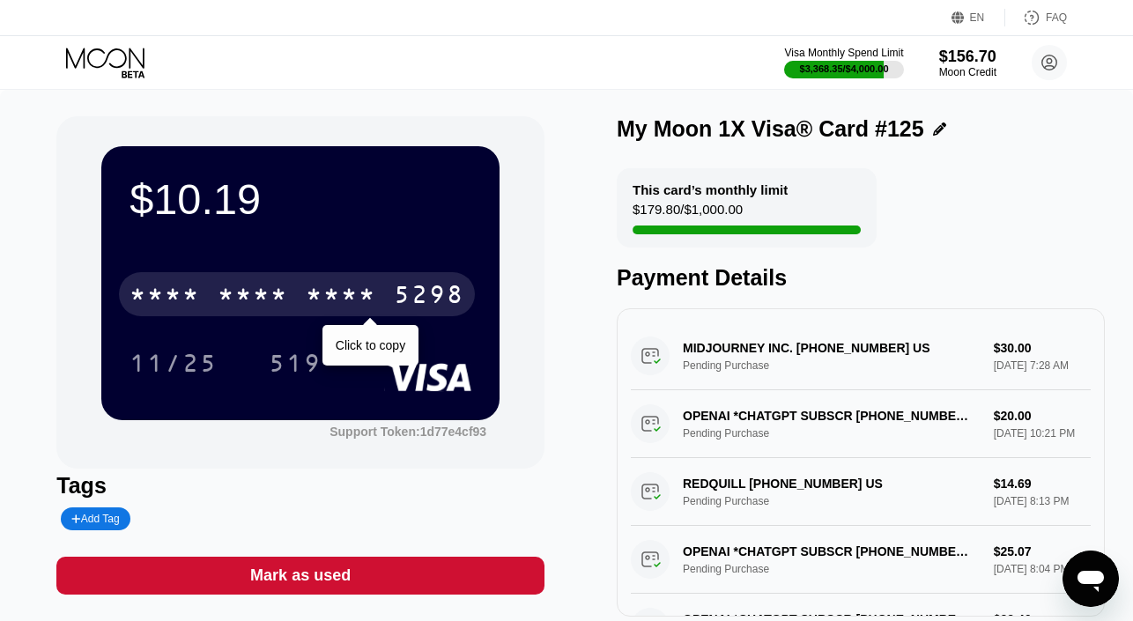
click at [400, 289] on div "5298" at bounding box center [429, 297] width 70 height 28
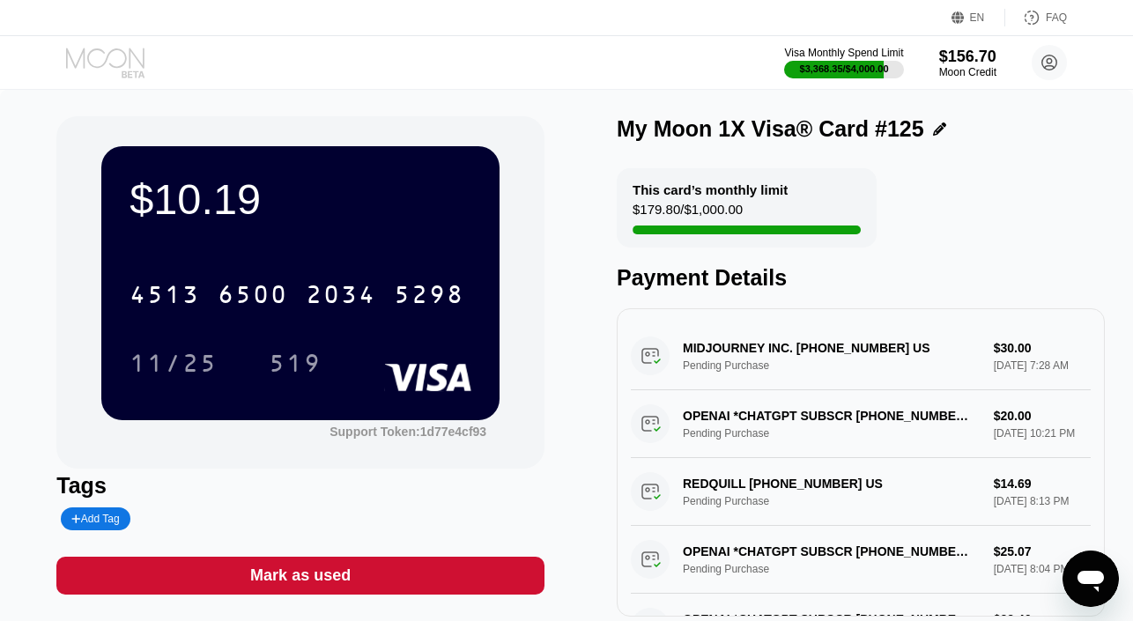
click at [110, 71] on icon at bounding box center [107, 63] width 82 height 31
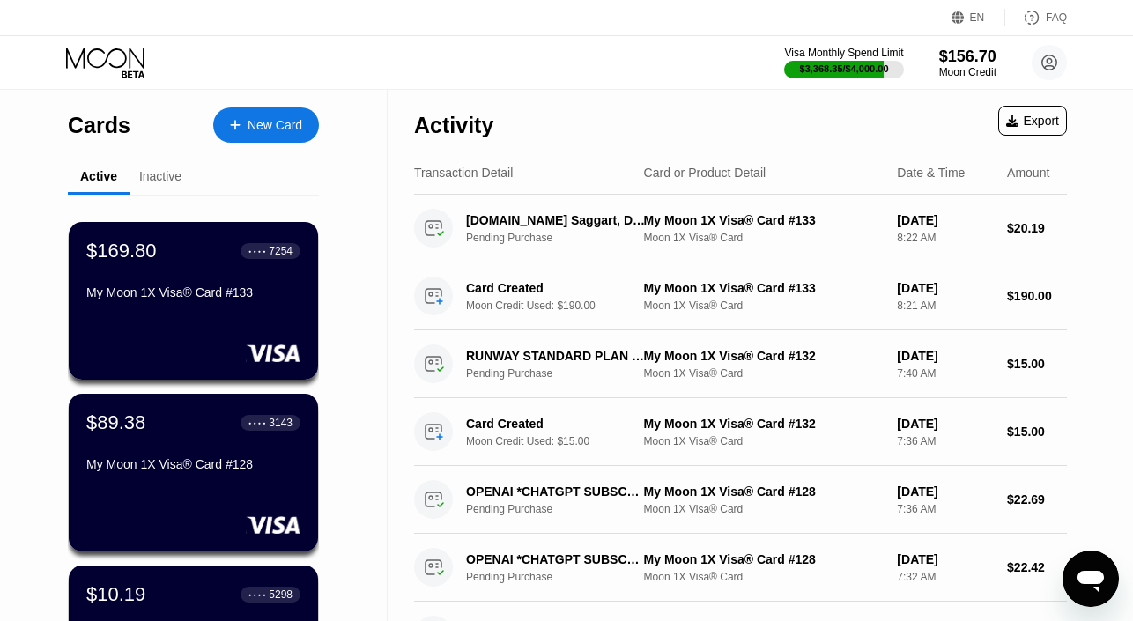
click at [271, 120] on div "New Card" at bounding box center [275, 125] width 55 height 15
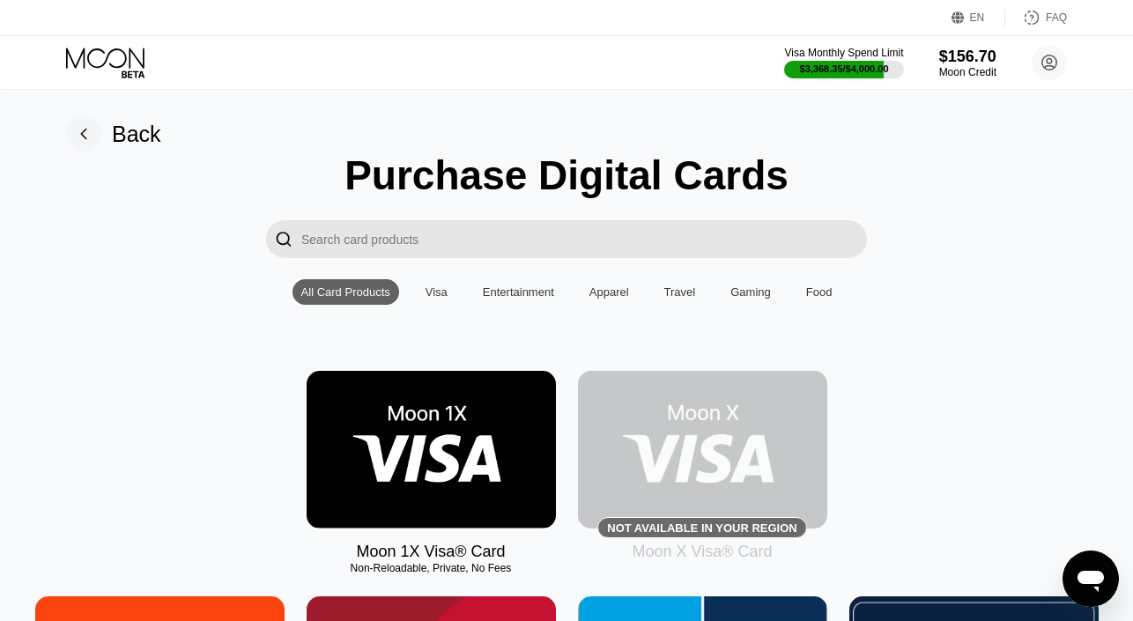
click at [403, 423] on img at bounding box center [431, 450] width 249 height 158
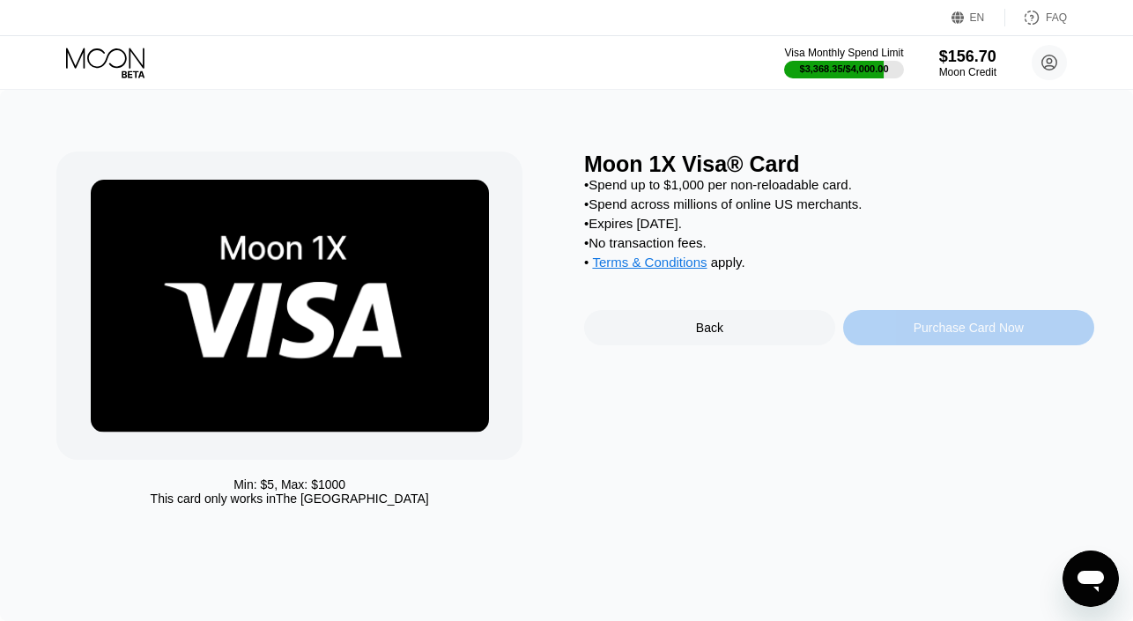
click at [861, 321] on div "Purchase Card Now" at bounding box center [968, 327] width 251 height 35
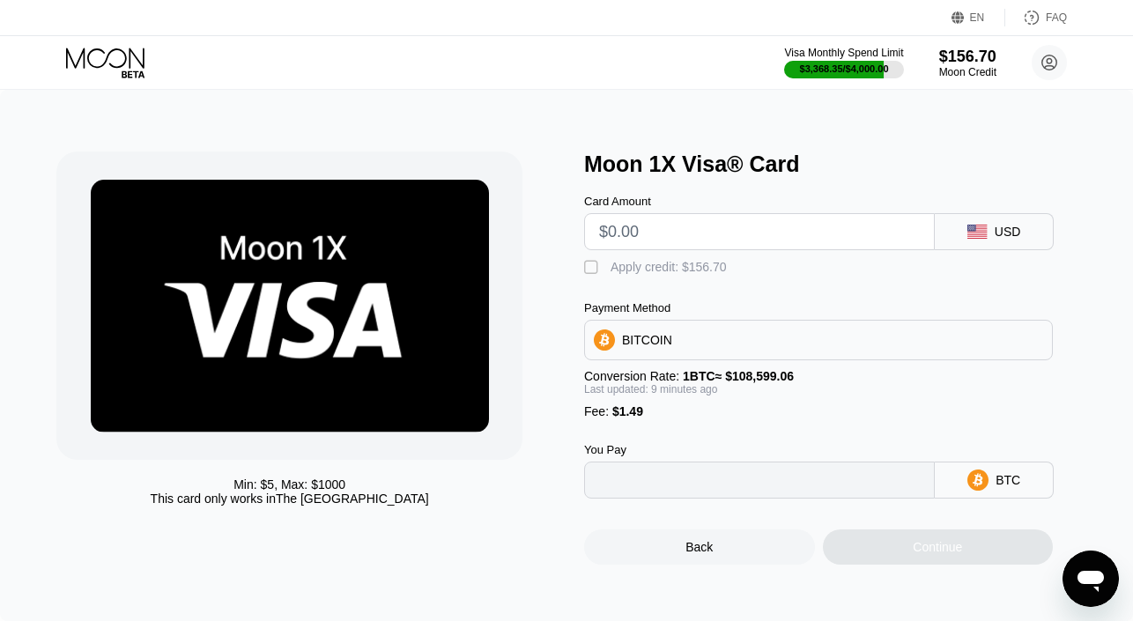
type input "0"
click at [703, 237] on input "text" at bounding box center [759, 231] width 321 height 35
type input "$23"
type input "0.00022573"
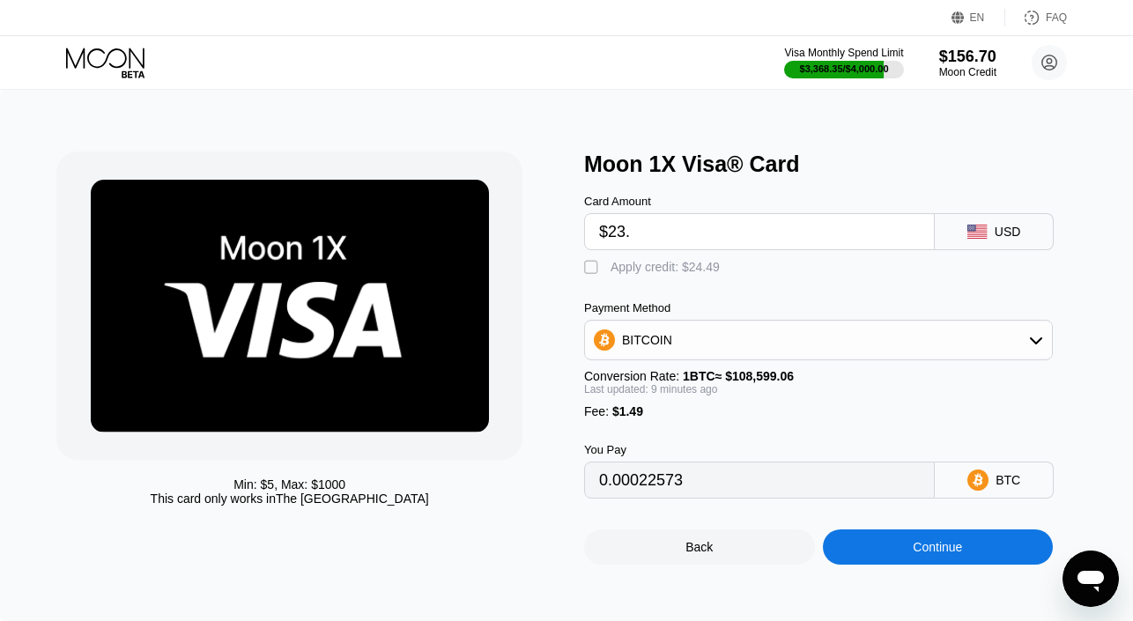
type input "$23.3"
type input "0.00022850"
type input "$23.3"
click at [686, 273] on div "Apply credit: $24.79" at bounding box center [665, 267] width 109 height 14
type input "0"
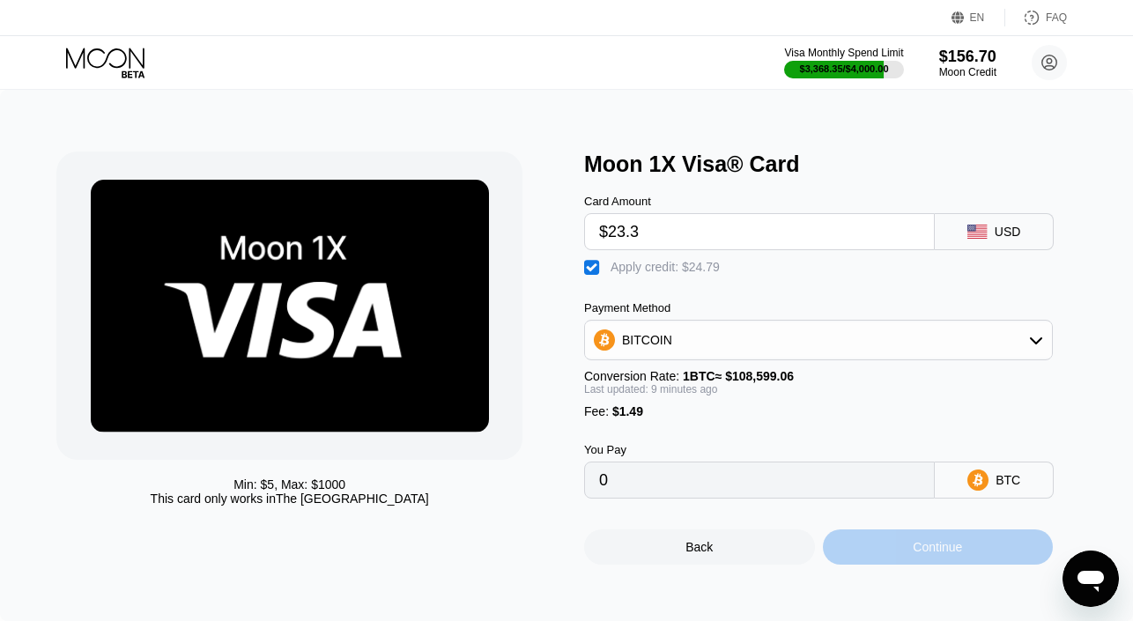
click at [856, 553] on div "Continue" at bounding box center [938, 547] width 231 height 35
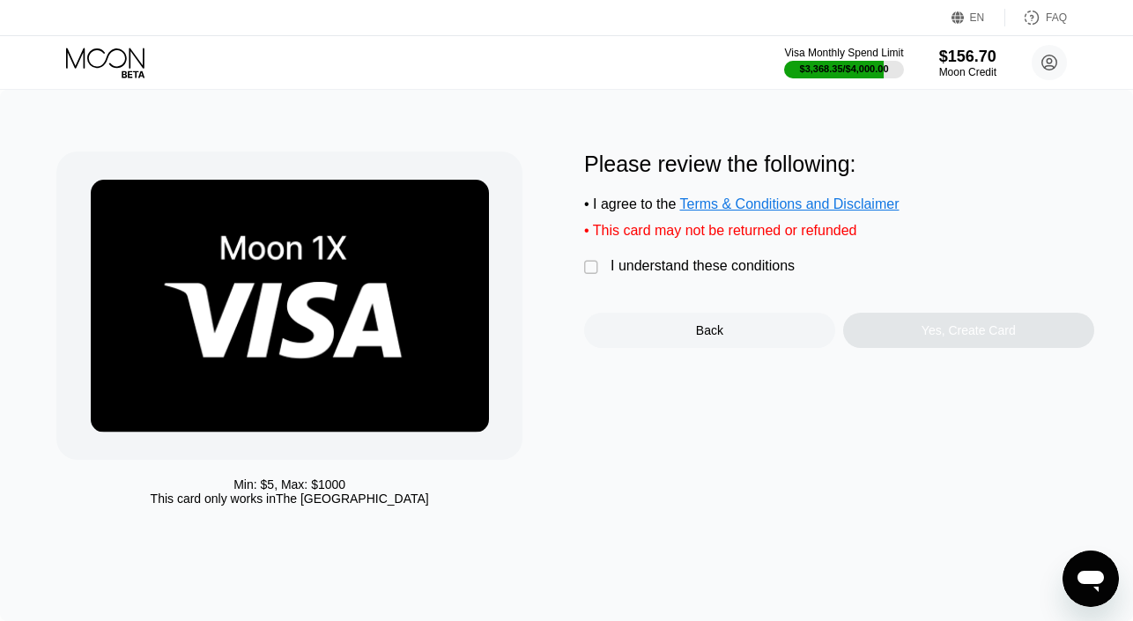
click at [736, 263] on div "I understand these conditions" at bounding box center [703, 266] width 184 height 16
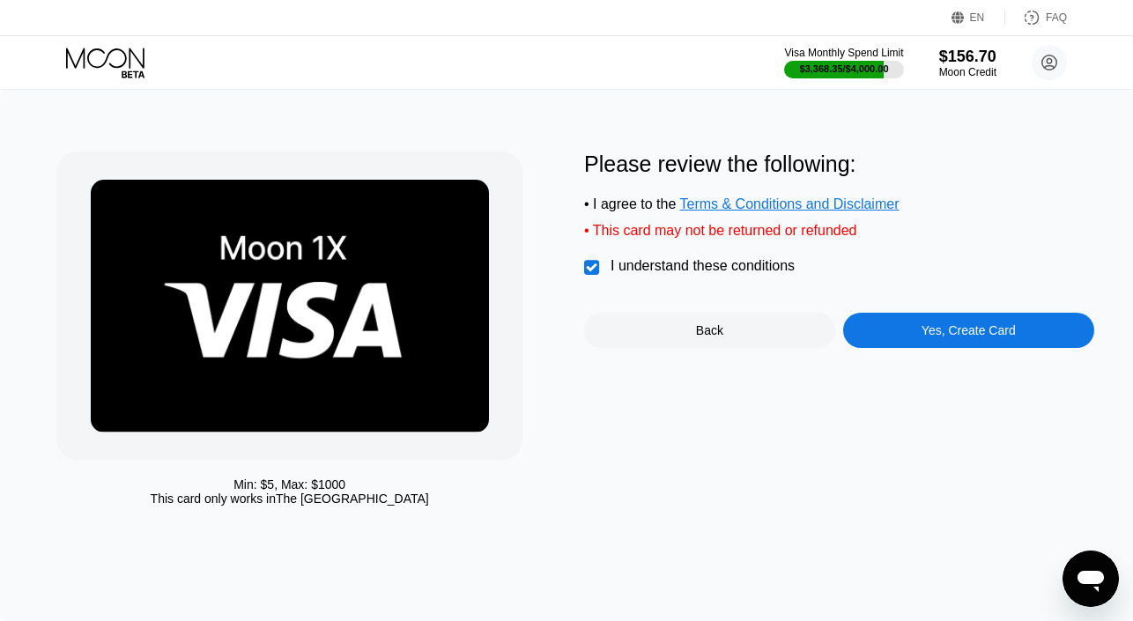
click at [901, 330] on div "Yes, Create Card" at bounding box center [968, 330] width 251 height 35
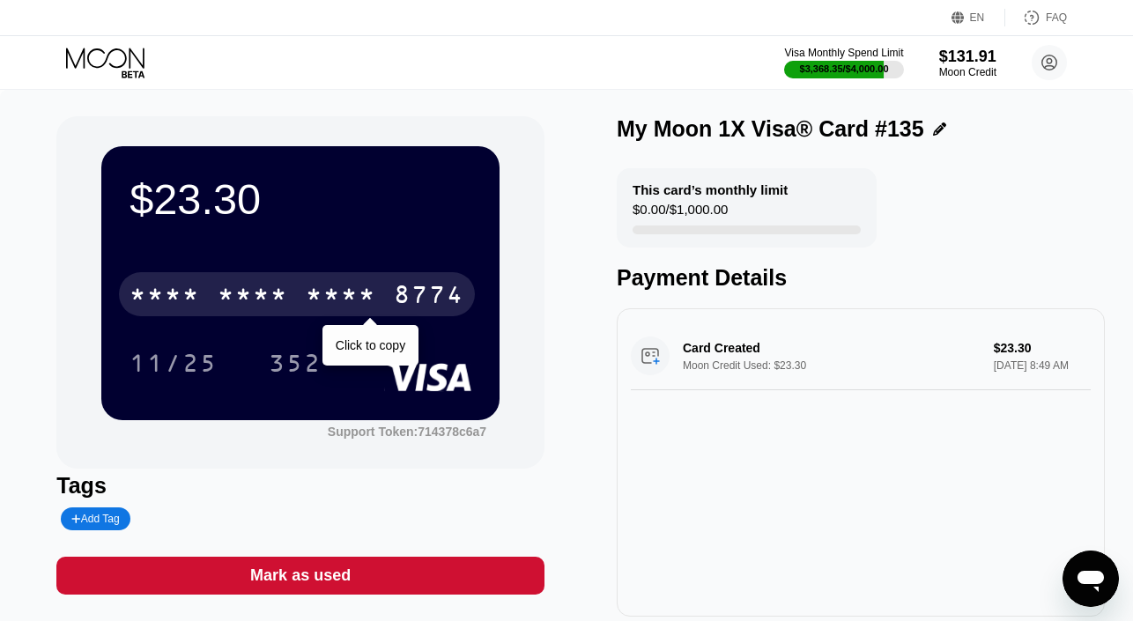
click at [200, 297] on div "* * * *" at bounding box center [165, 297] width 70 height 28
click at [200, 297] on div "4513" at bounding box center [165, 297] width 70 height 28
click at [200, 297] on div "* * * *" at bounding box center [165, 297] width 70 height 28
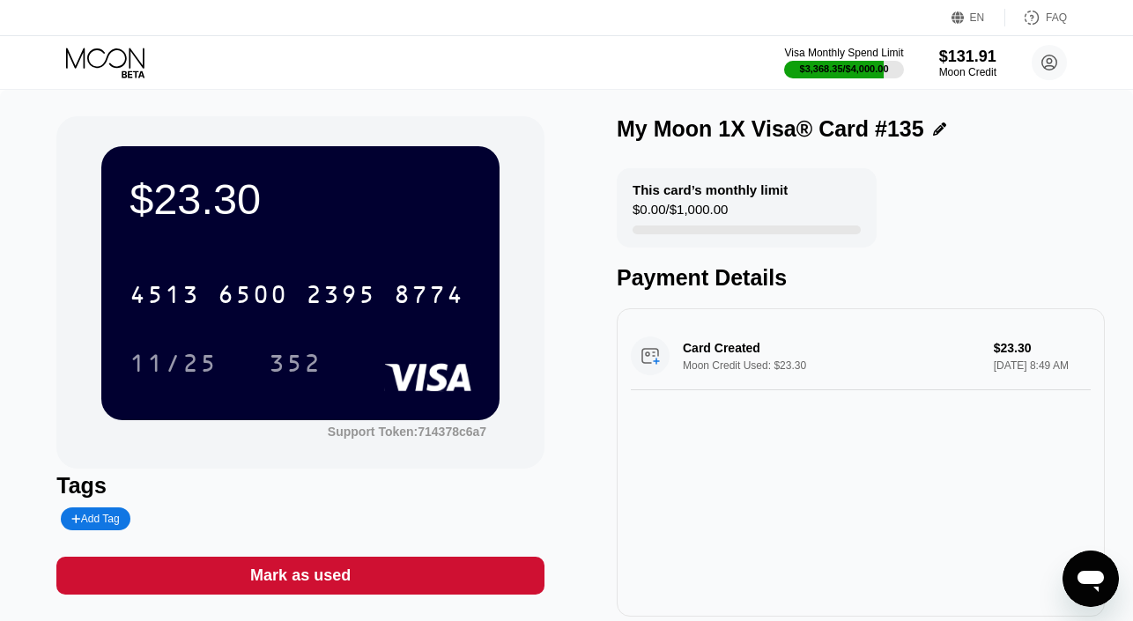
click at [115, 56] on icon at bounding box center [107, 63] width 82 height 31
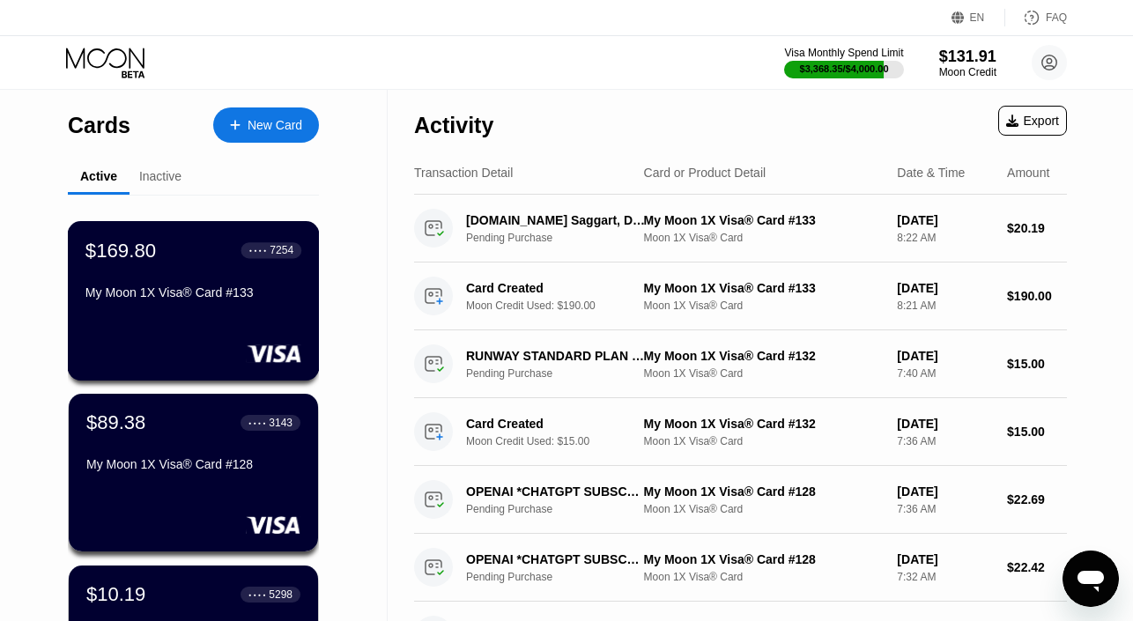
click at [146, 317] on div "$169.80 ● ● ● ● 7254 My Moon 1X Visa® Card #133" at bounding box center [194, 300] width 252 height 159
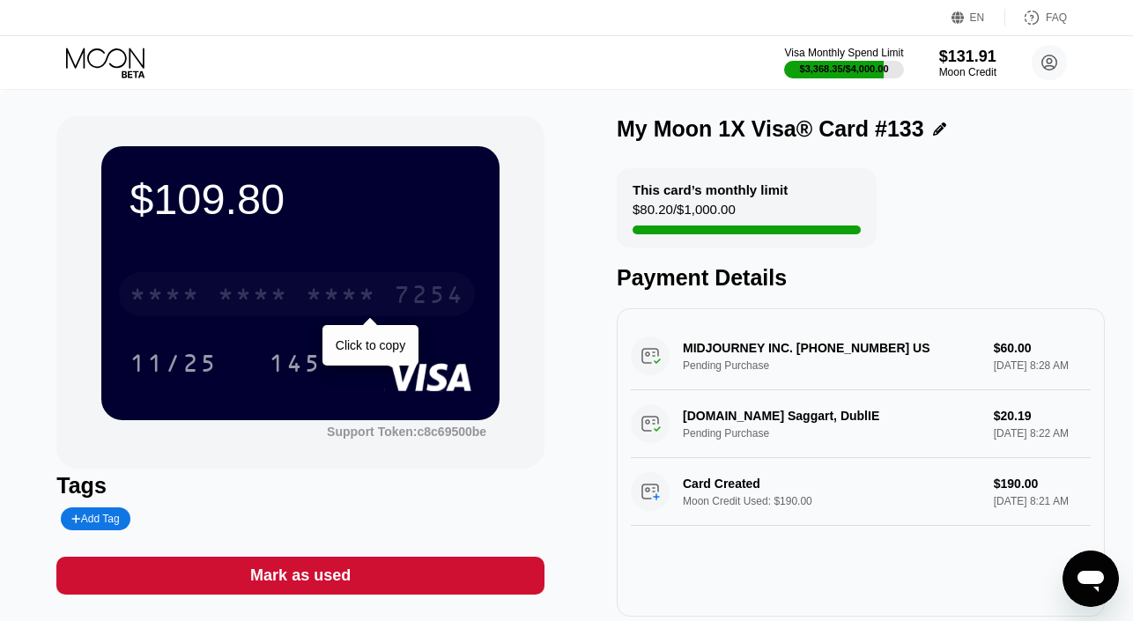
click at [239, 294] on div "* * * *" at bounding box center [253, 297] width 70 height 28
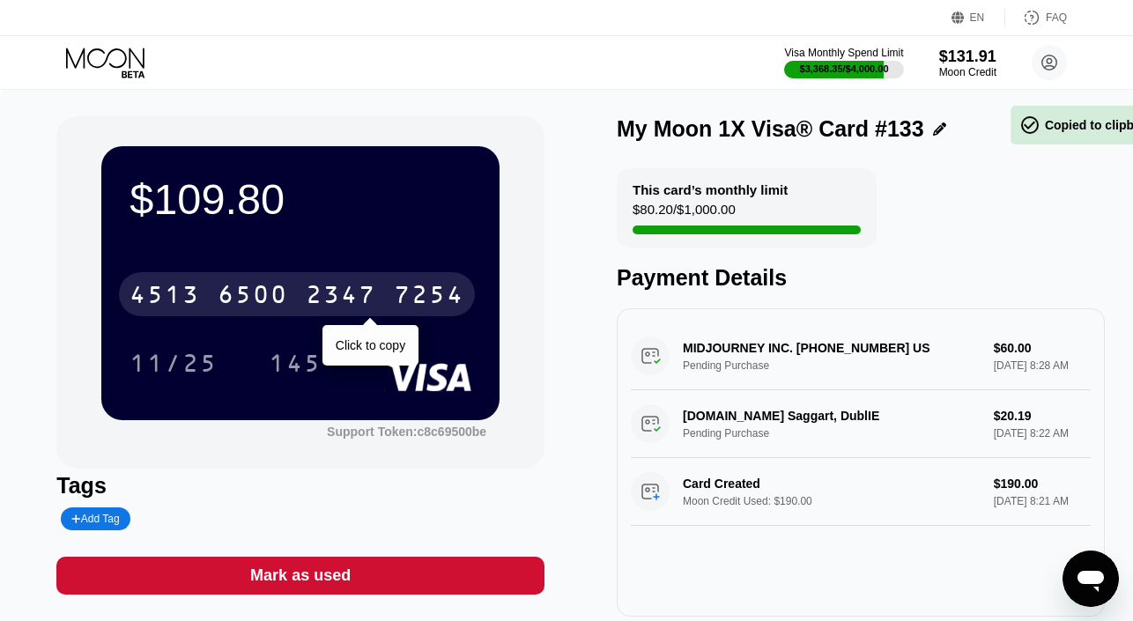
click at [239, 294] on div "6500" at bounding box center [253, 297] width 70 height 28
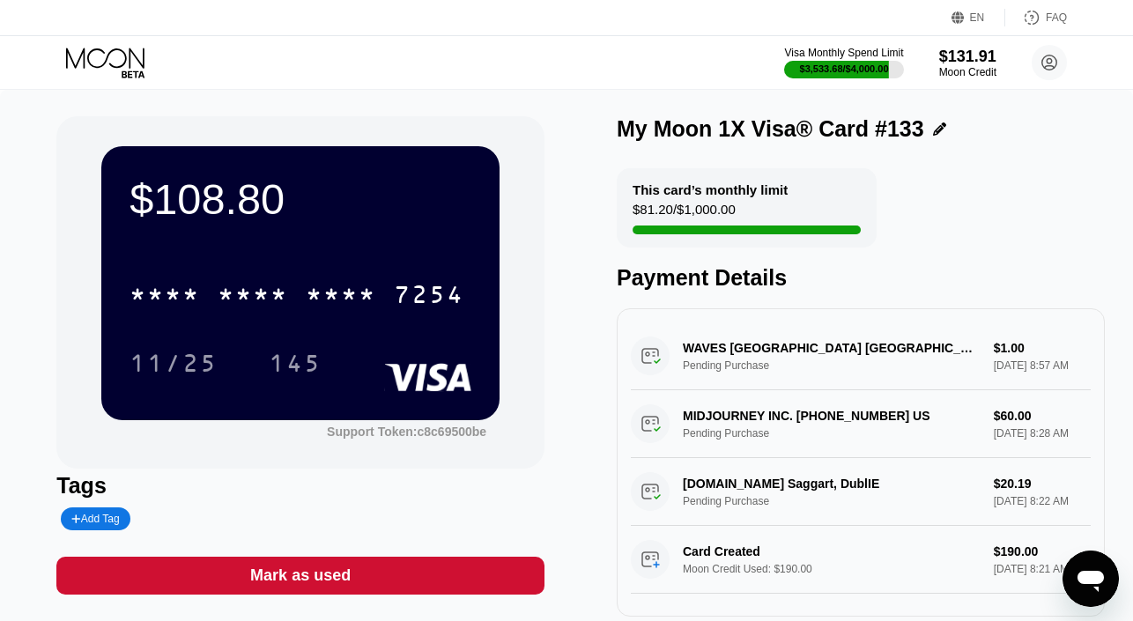
click at [120, 66] on icon at bounding box center [105, 58] width 78 height 20
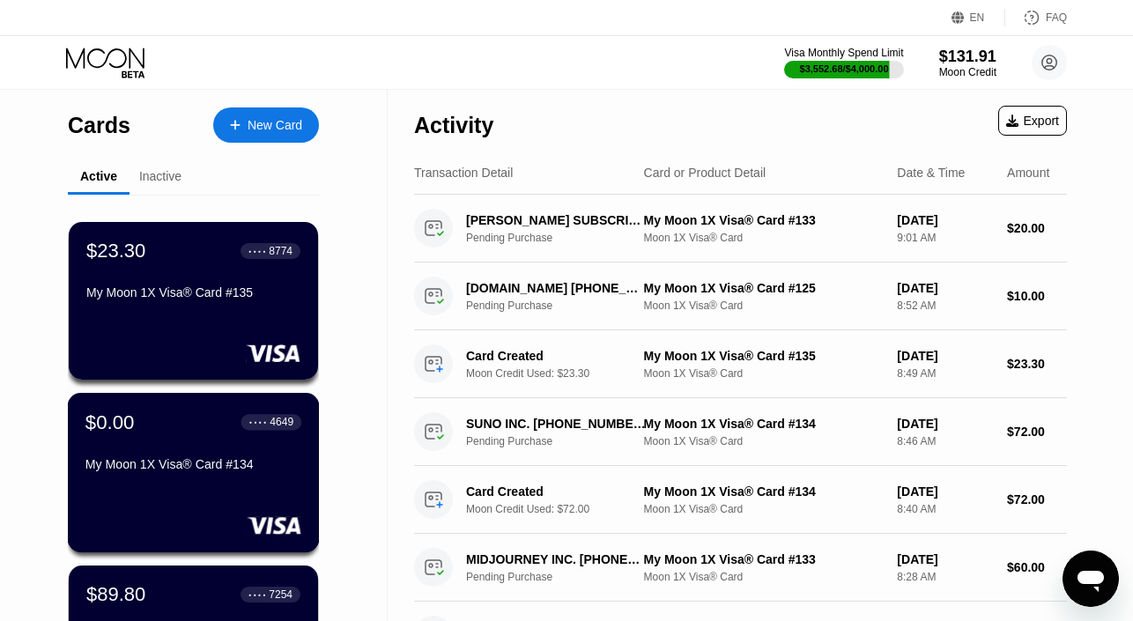
click at [184, 442] on div "$0.00 ● ● ● ● 4649 My Moon 1X Visa® Card #134" at bounding box center [193, 445] width 216 height 68
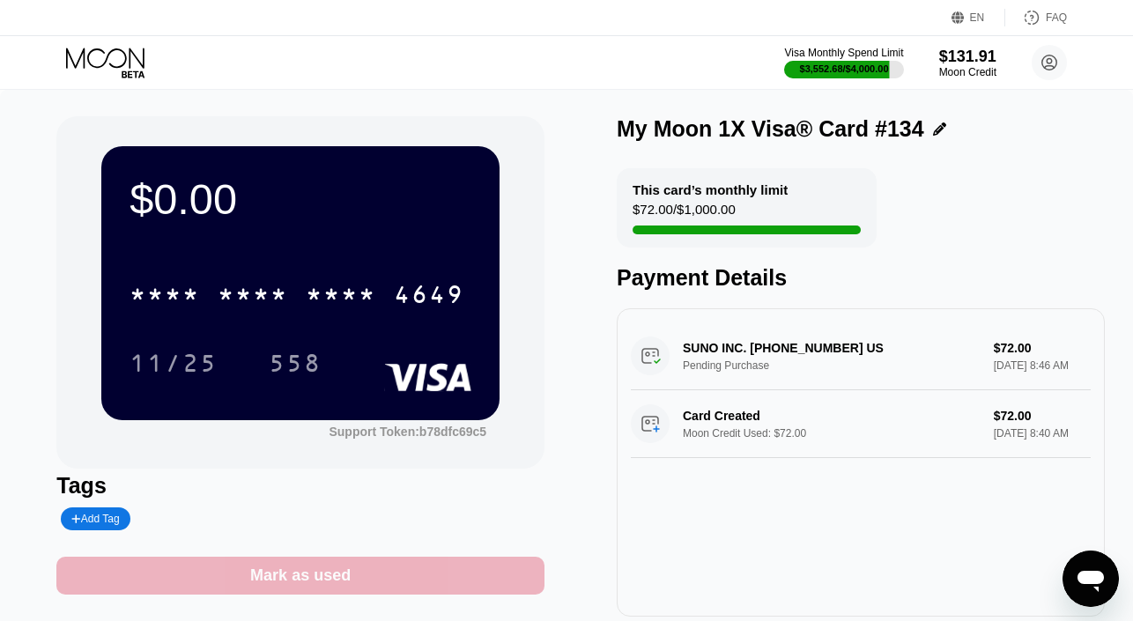
click at [293, 575] on div "Mark as used" at bounding box center [300, 576] width 100 height 20
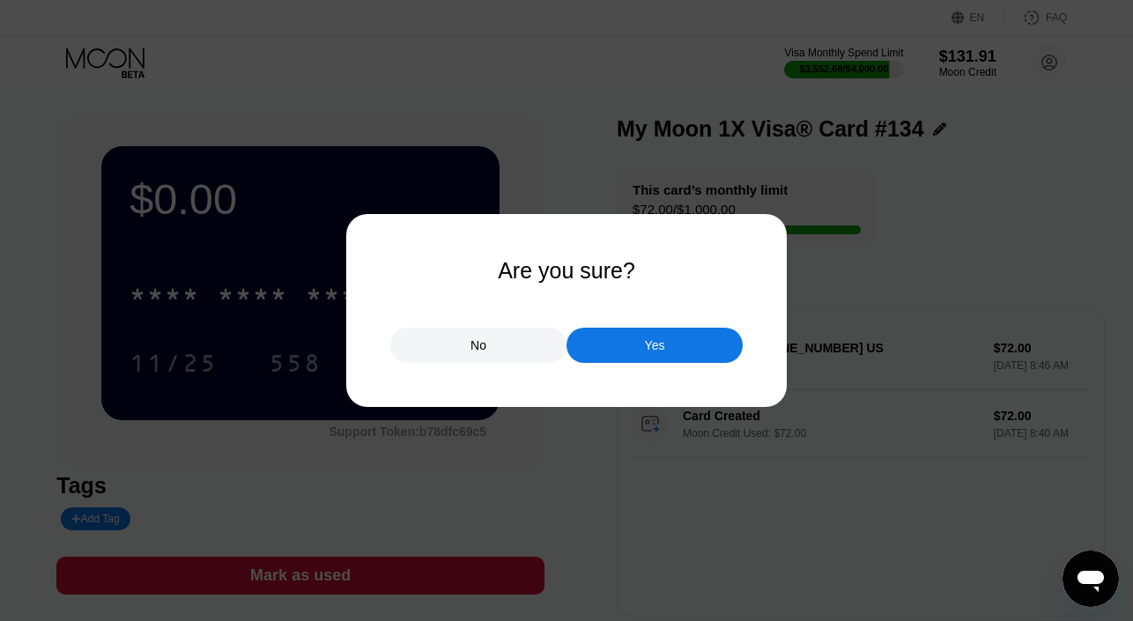
click at [615, 353] on div "Yes" at bounding box center [655, 345] width 176 height 35
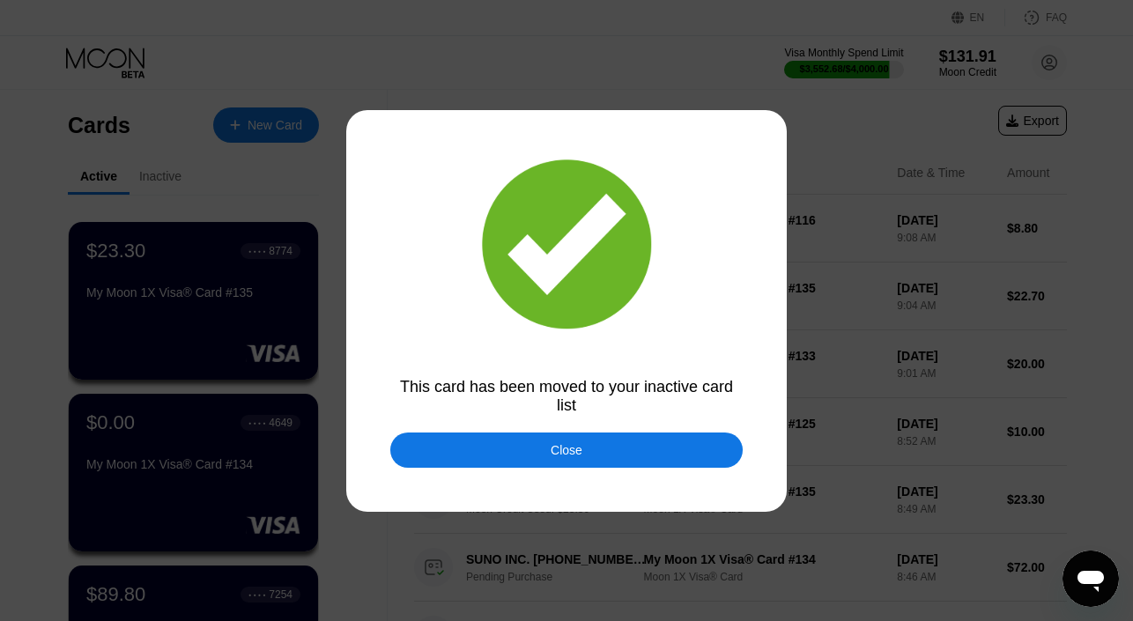
click at [530, 451] on div "Close" at bounding box center [566, 450] width 352 height 35
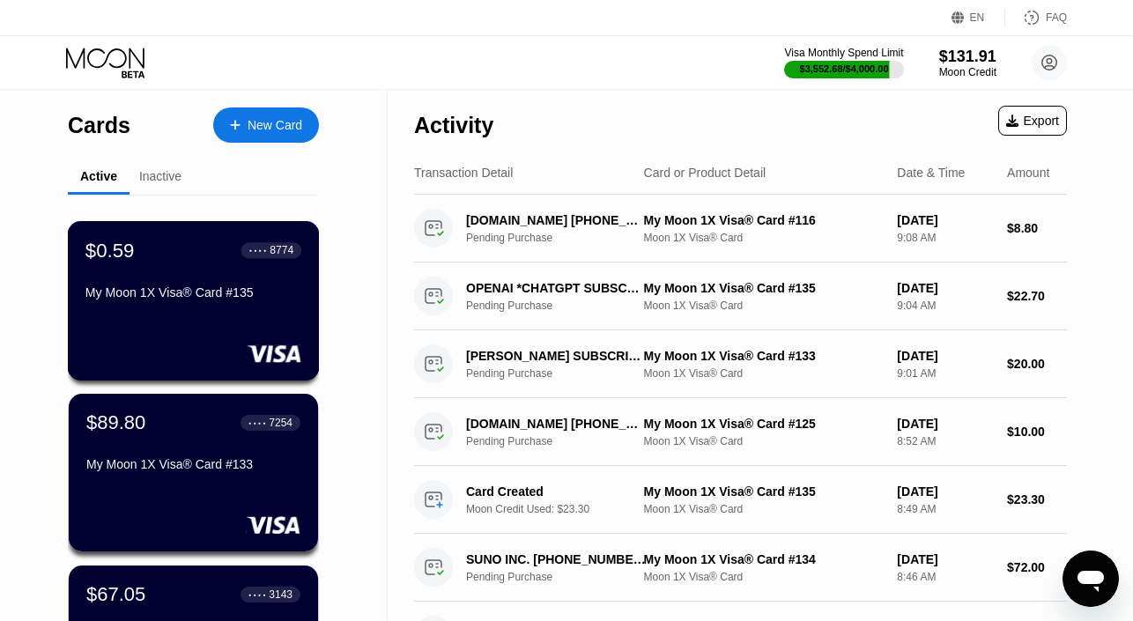
click at [166, 286] on div "My Moon 1X Visa® Card #135" at bounding box center [193, 292] width 216 height 14
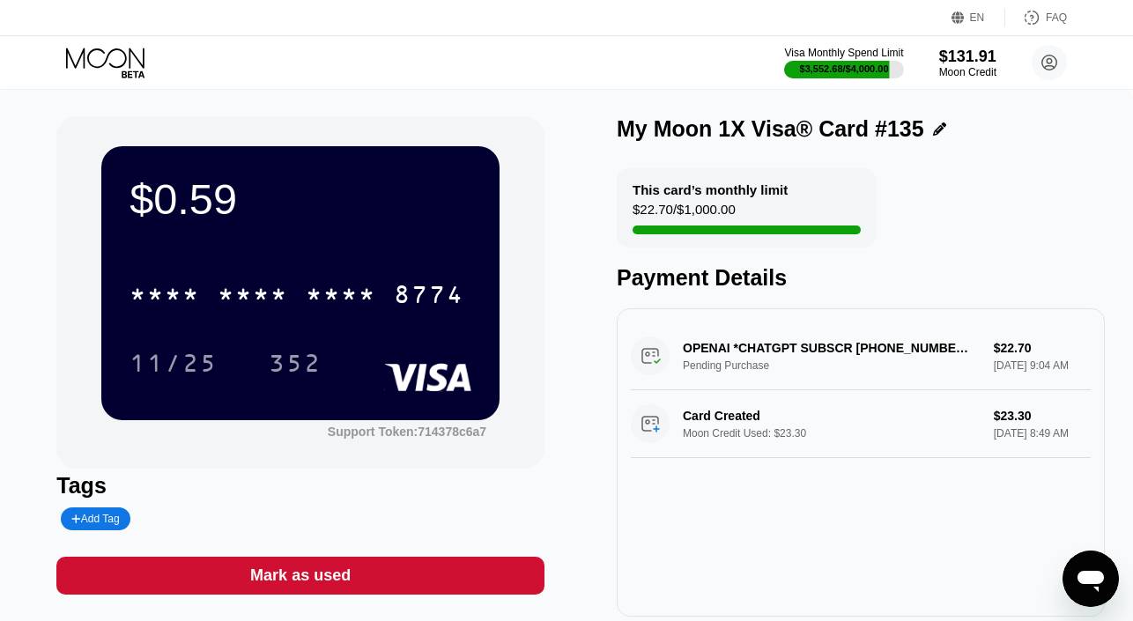
click at [256, 559] on div "Mark as used" at bounding box center [300, 576] width 488 height 38
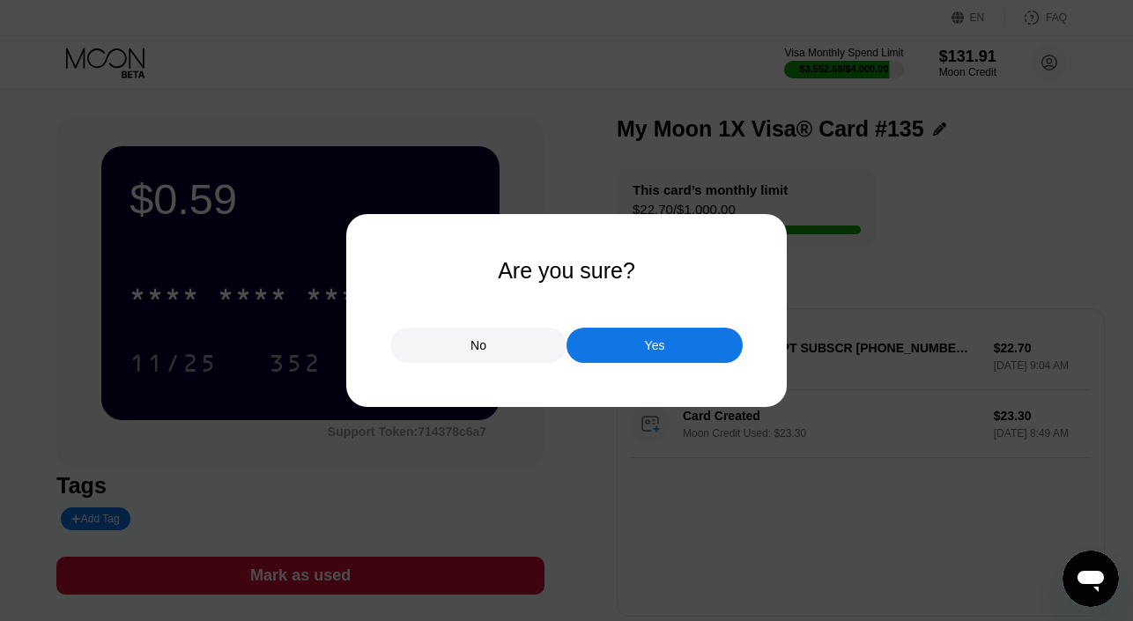
click at [593, 340] on div "Yes" at bounding box center [655, 345] width 176 height 35
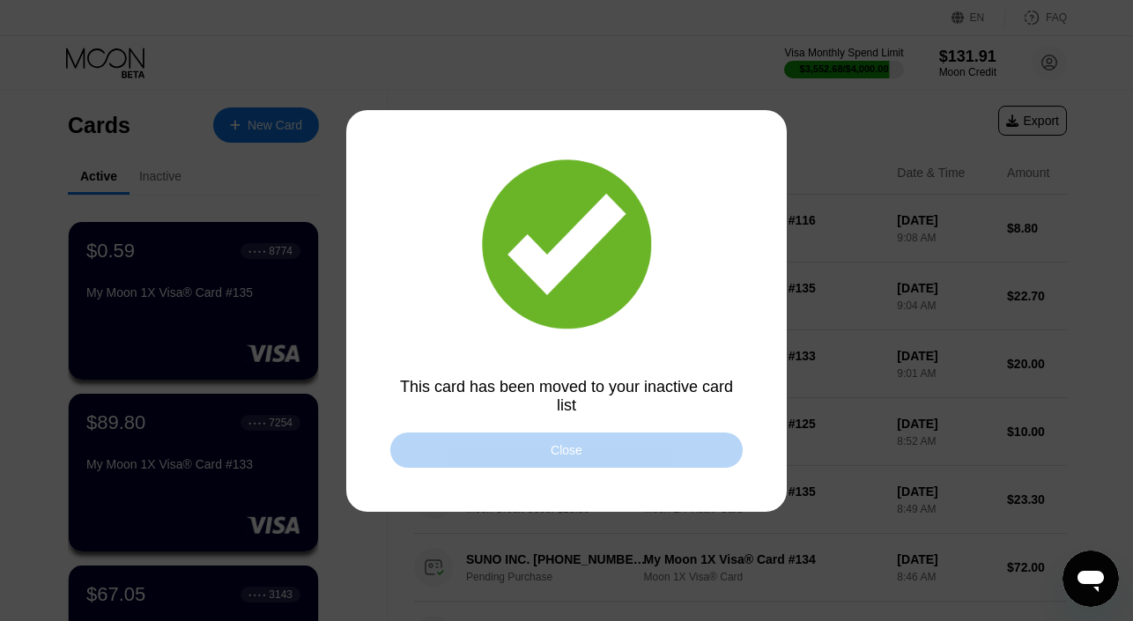
click at [521, 443] on div "Close" at bounding box center [566, 450] width 352 height 35
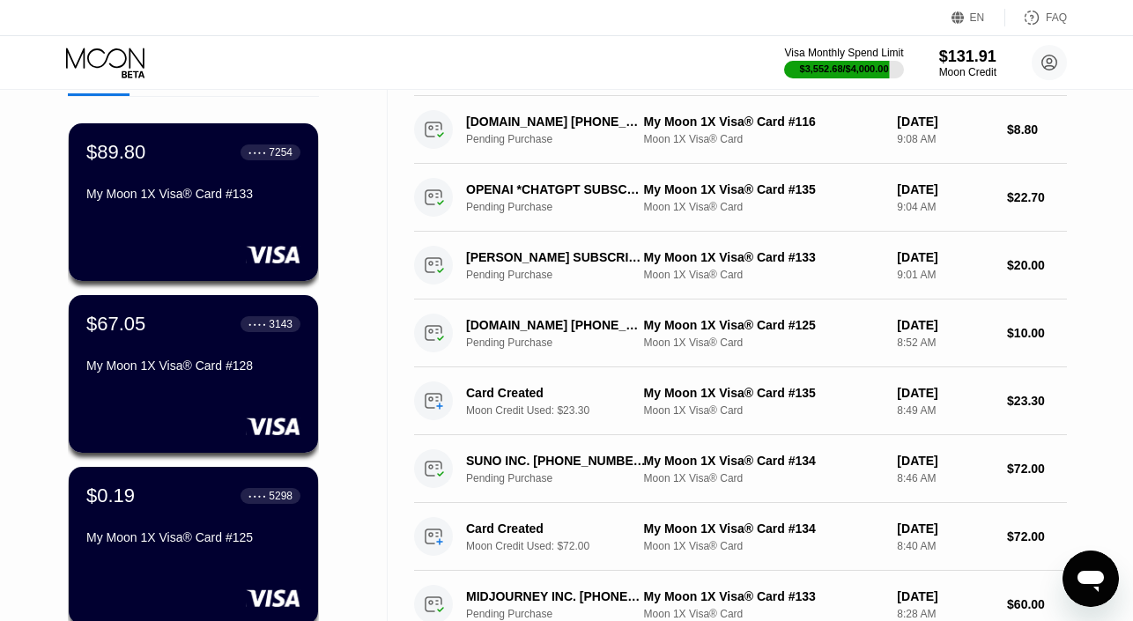
scroll to position [109, 0]
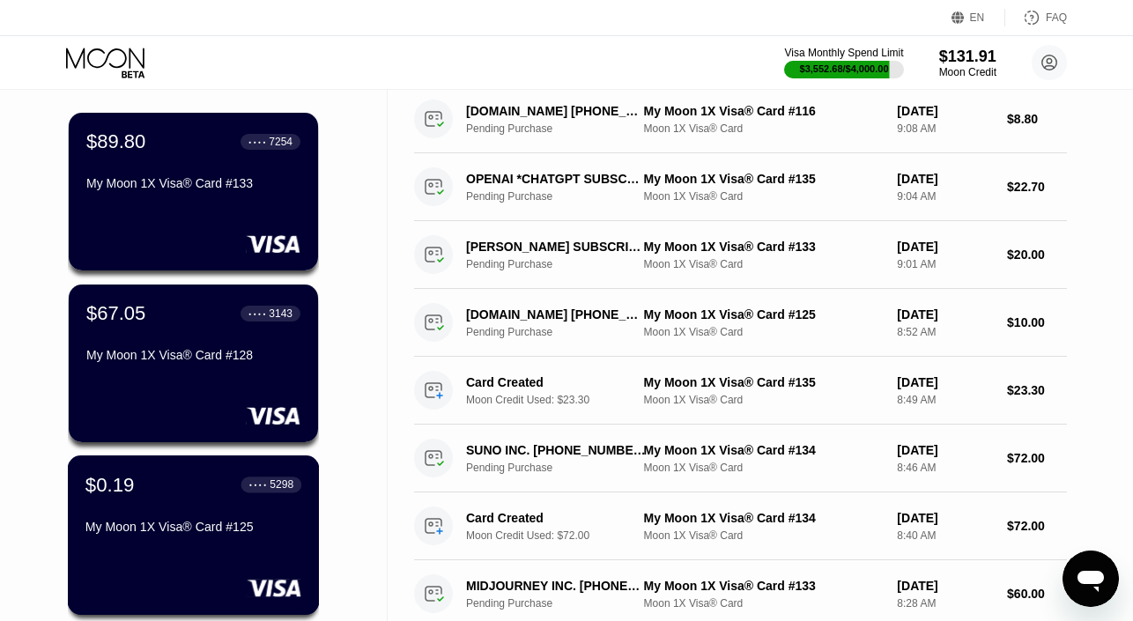
click at [211, 485] on div "$0.19 ● ● ● ● 5298" at bounding box center [193, 484] width 216 height 23
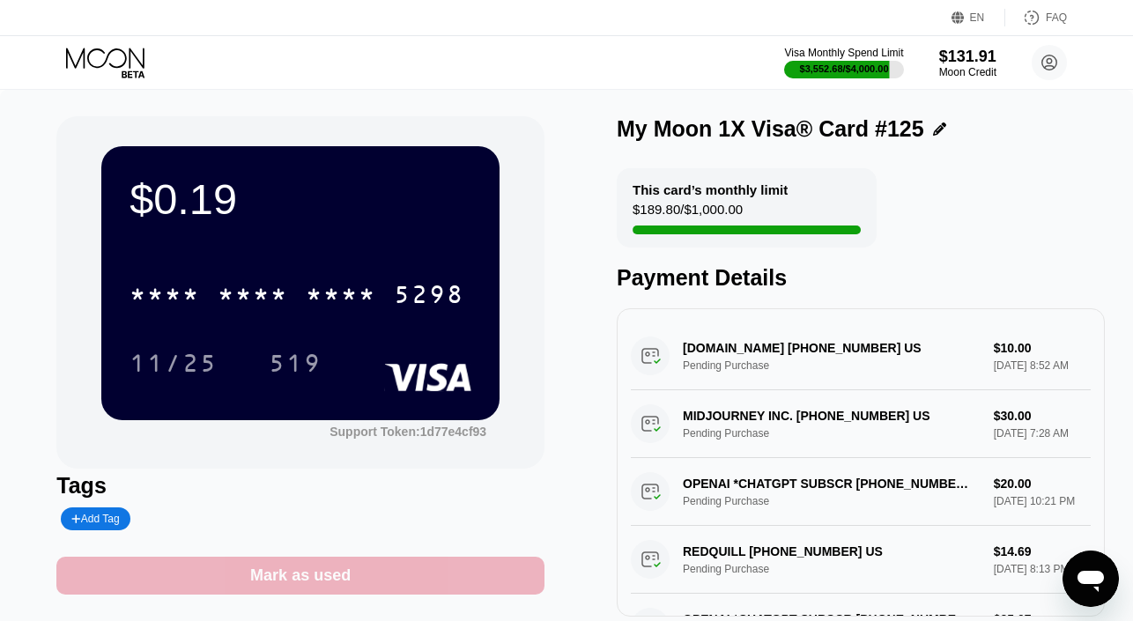
click at [395, 567] on div "Mark as used" at bounding box center [300, 576] width 488 height 38
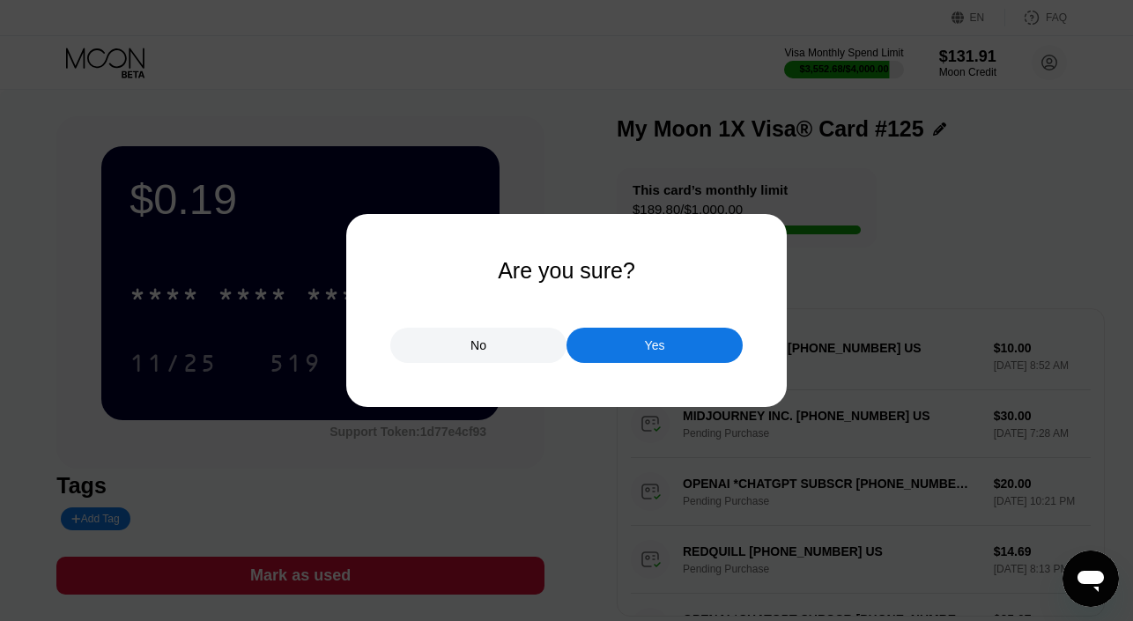
click at [600, 352] on div "Yes" at bounding box center [655, 345] width 176 height 35
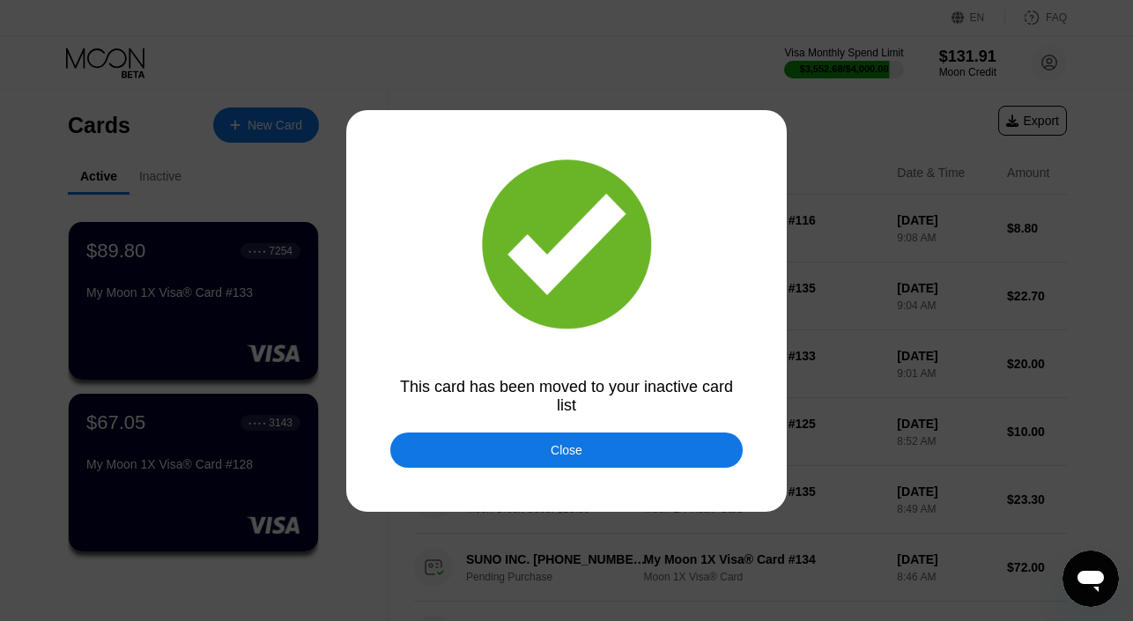
click at [555, 451] on div "Close" at bounding box center [567, 450] width 32 height 14
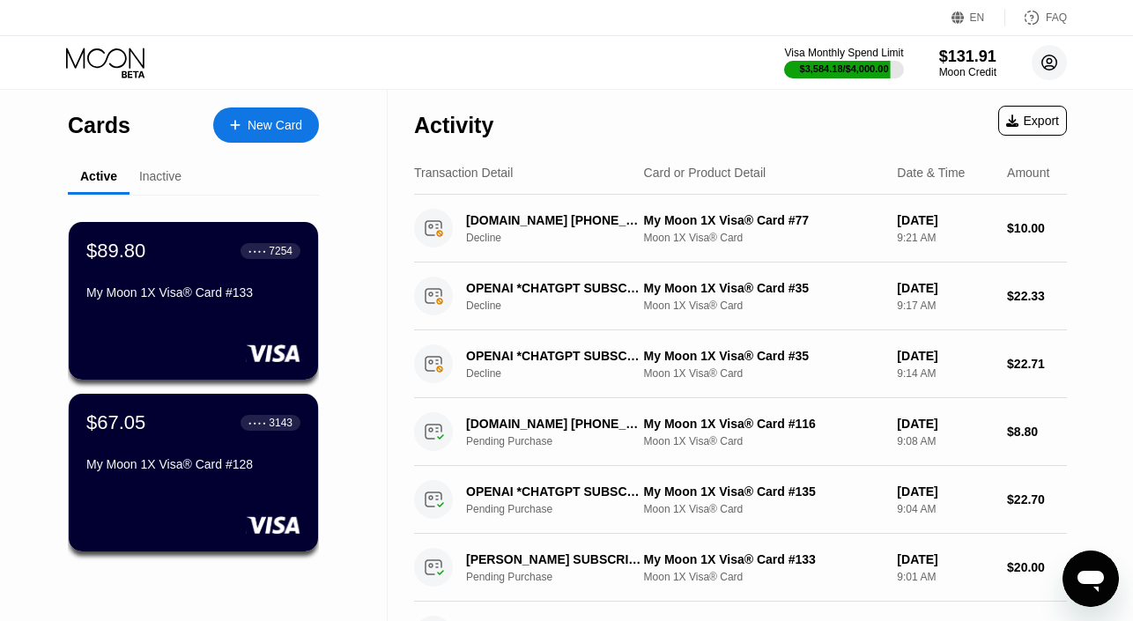
click at [1055, 57] on circle at bounding box center [1049, 62] width 35 height 35
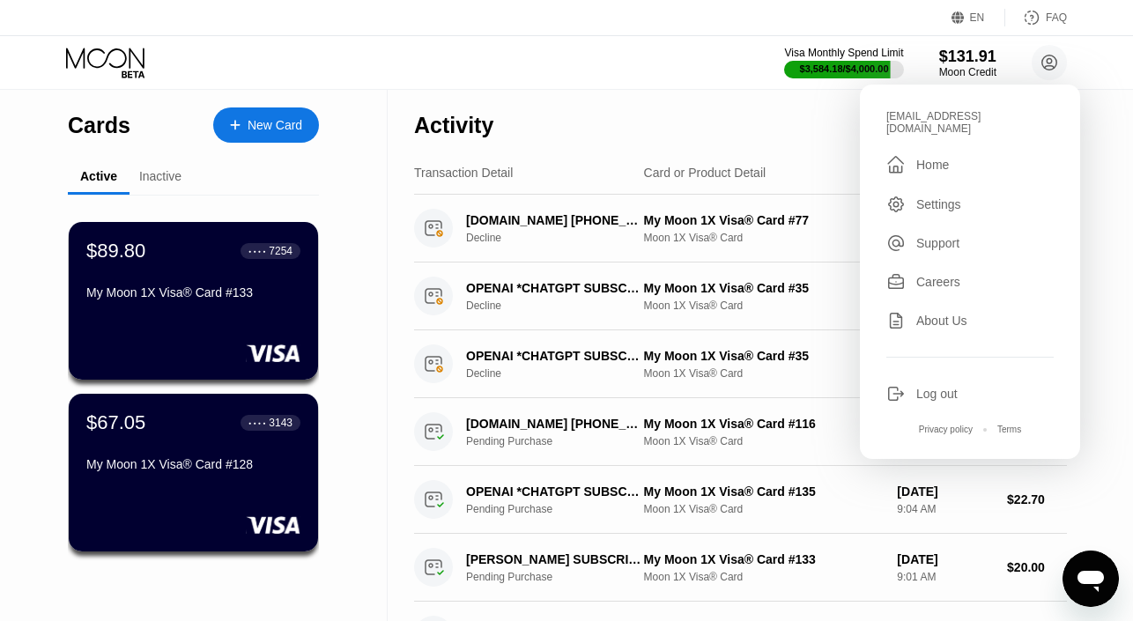
click at [921, 387] on div "Log out" at bounding box center [936, 394] width 41 height 14
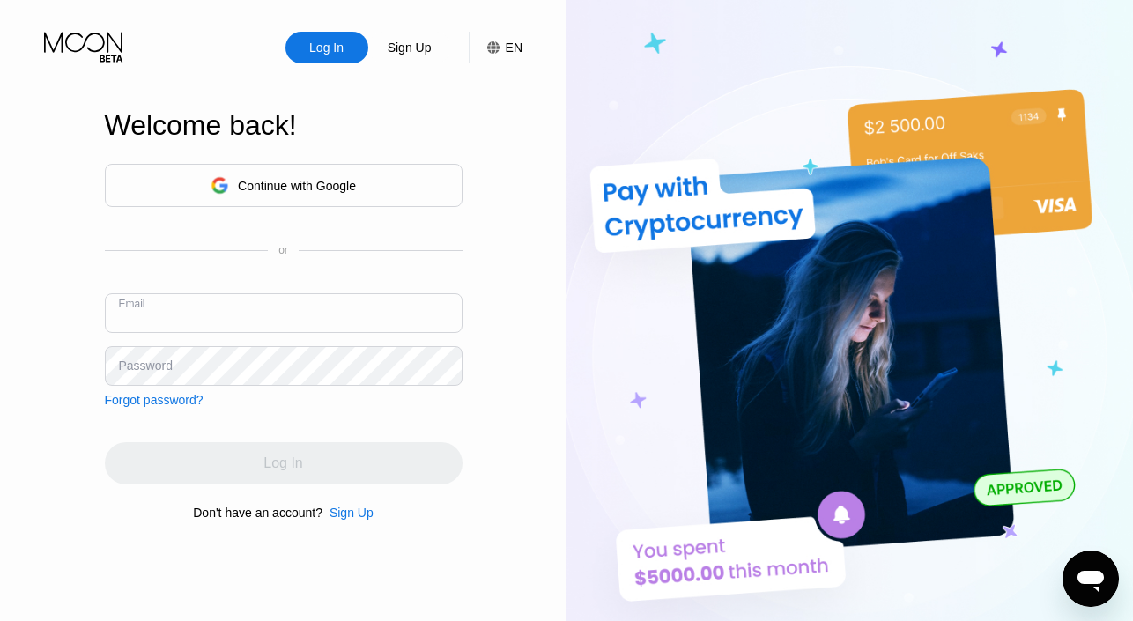
click at [165, 315] on input "text" at bounding box center [284, 313] width 358 height 40
paste input "[EMAIL_ADDRESS][DOMAIN_NAME]"
type input "[EMAIL_ADDRESS][DOMAIN_NAME]"
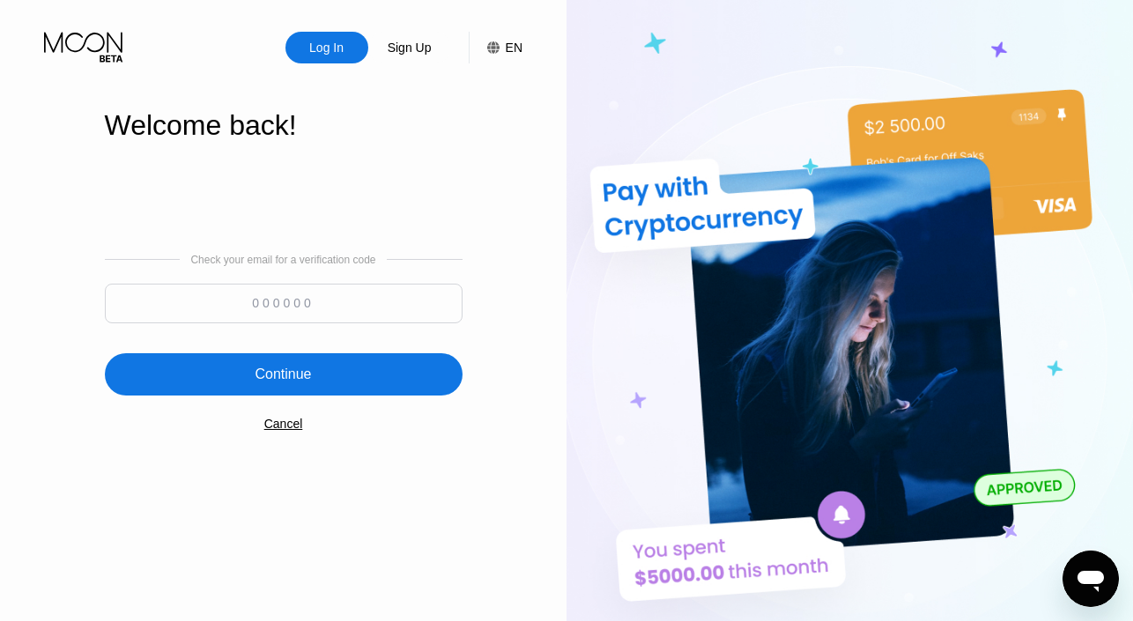
click at [192, 304] on input at bounding box center [284, 304] width 358 height 40
type input "576345"
click at [136, 371] on div "Continue" at bounding box center [284, 374] width 358 height 42
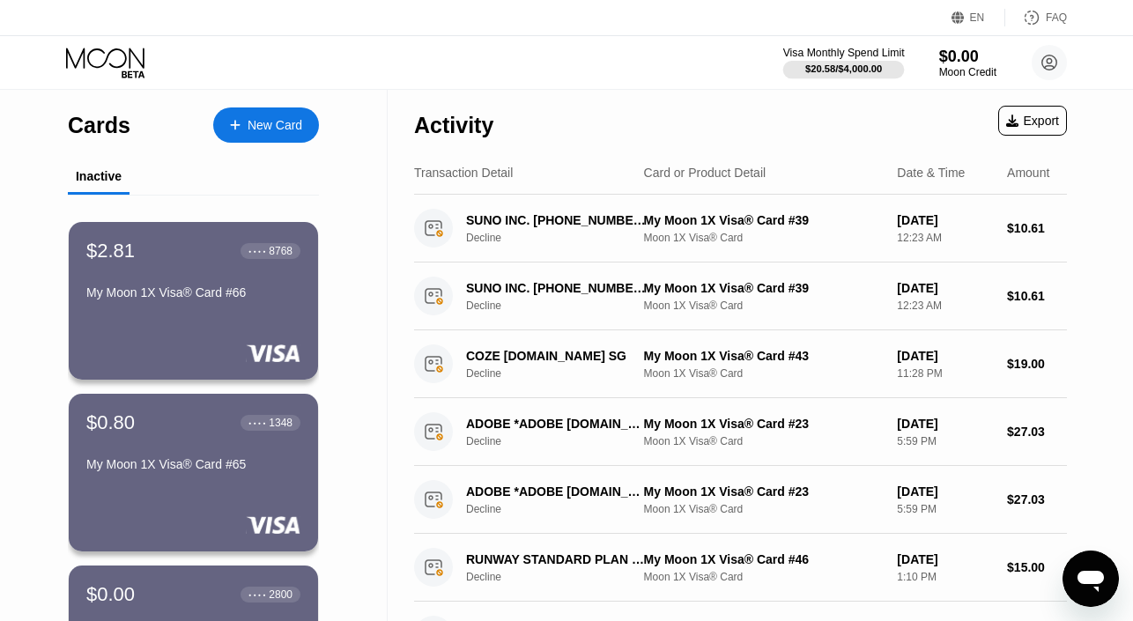
click at [817, 69] on div "$20.58 / $4,000.00" at bounding box center [843, 68] width 77 height 11
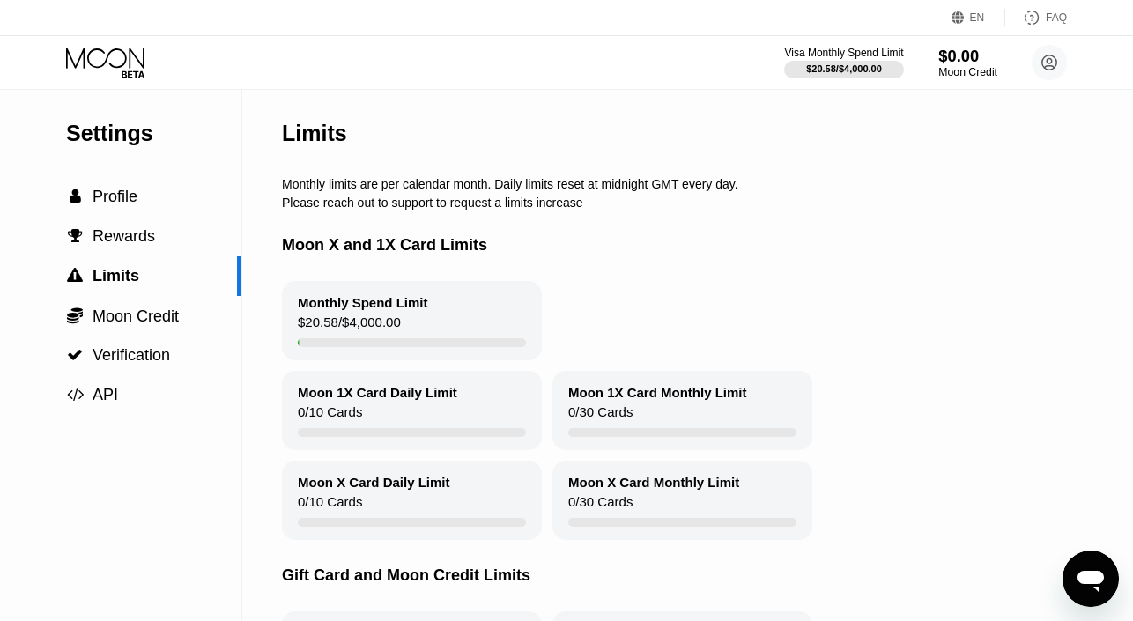
click at [971, 54] on div "$0.00" at bounding box center [967, 56] width 59 height 19
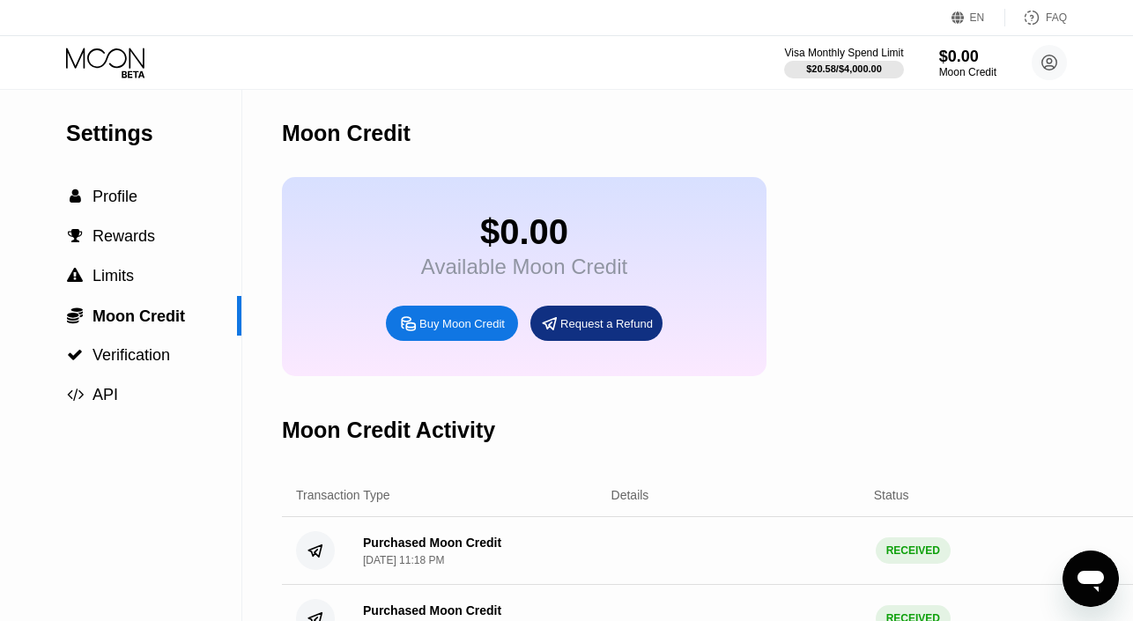
click at [439, 330] on div "Buy Moon Credit" at bounding box center [461, 323] width 85 height 15
type input "0"
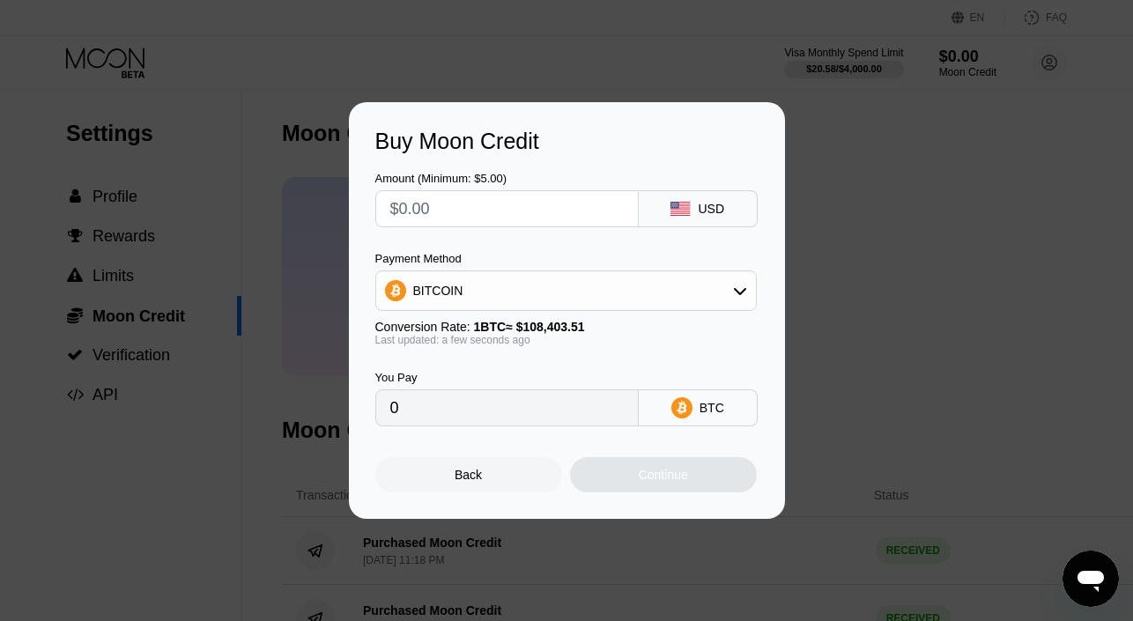
click at [503, 216] on input "text" at bounding box center [506, 208] width 233 height 35
type input "$2"
type input "0.00001845"
type input "0"
type input "$1"
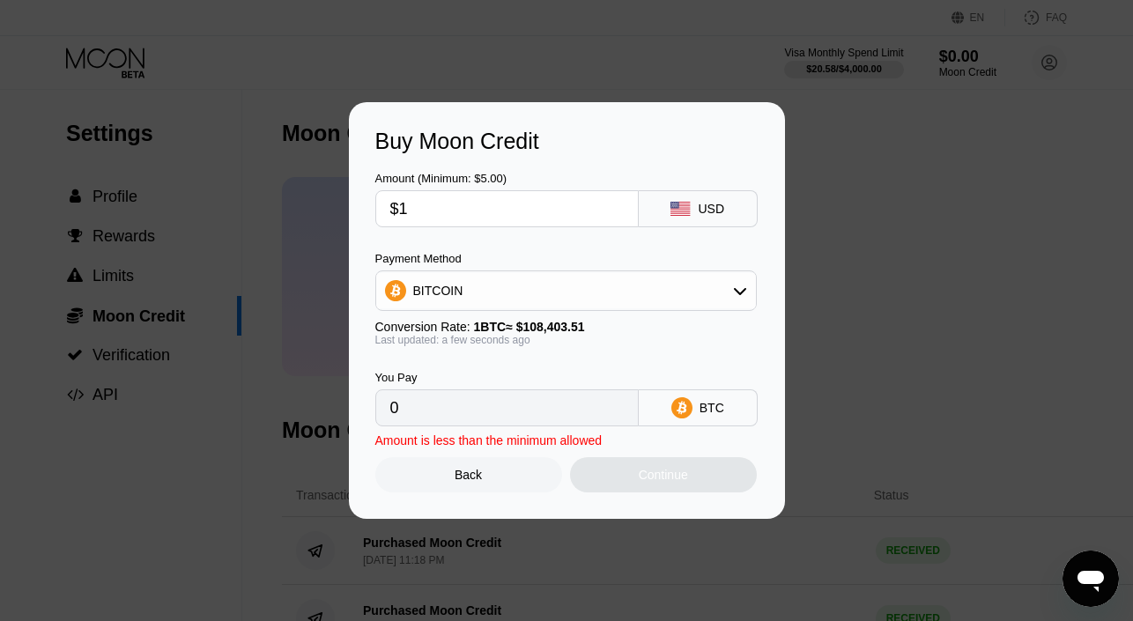
type input "0.00000923"
type input "$19"
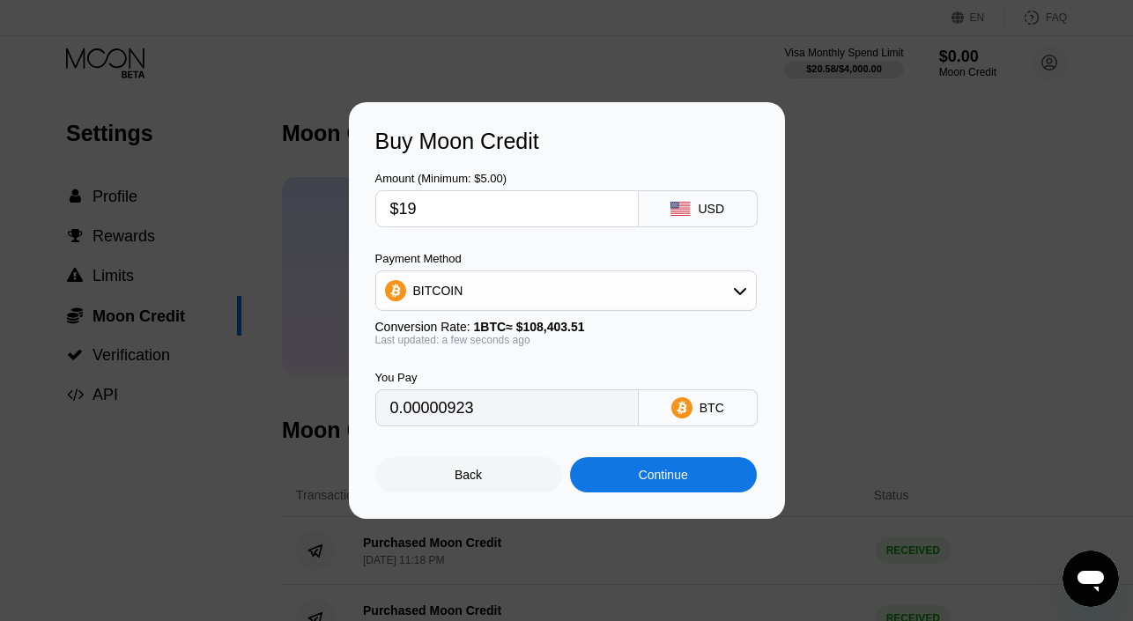
type input "0.00017528"
type input "$198"
type input "0.00182651"
type input "$1980"
type input "0.01826510"
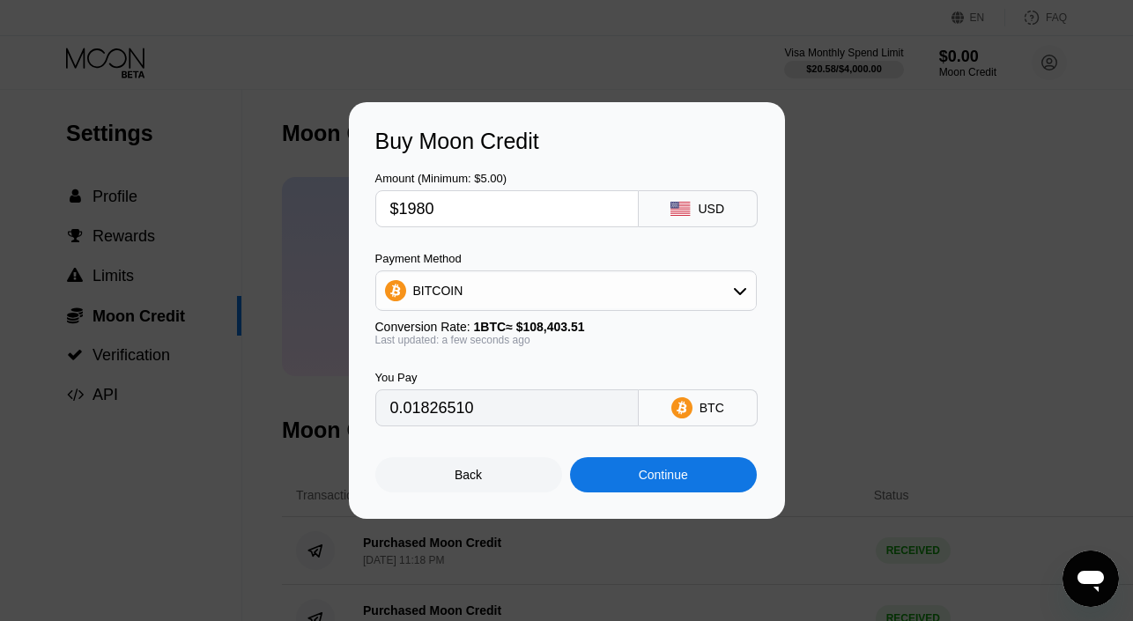
type input "$1980"
click at [584, 286] on div "BITCOIN" at bounding box center [566, 290] width 380 height 35
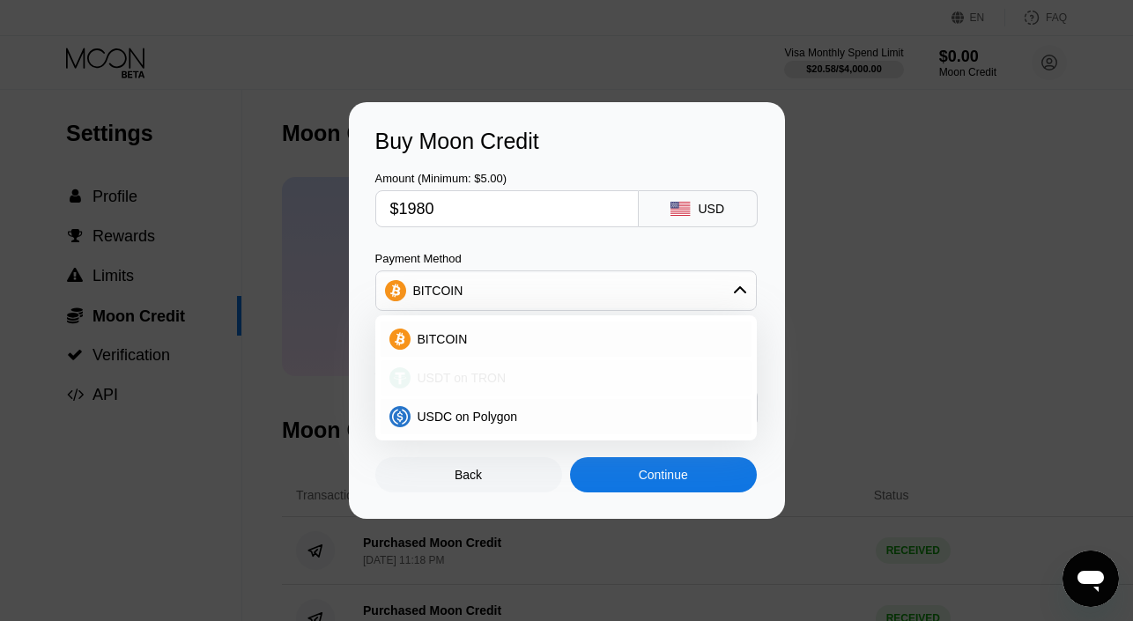
click at [536, 373] on div "USDT on TRON" at bounding box center [577, 378] width 332 height 14
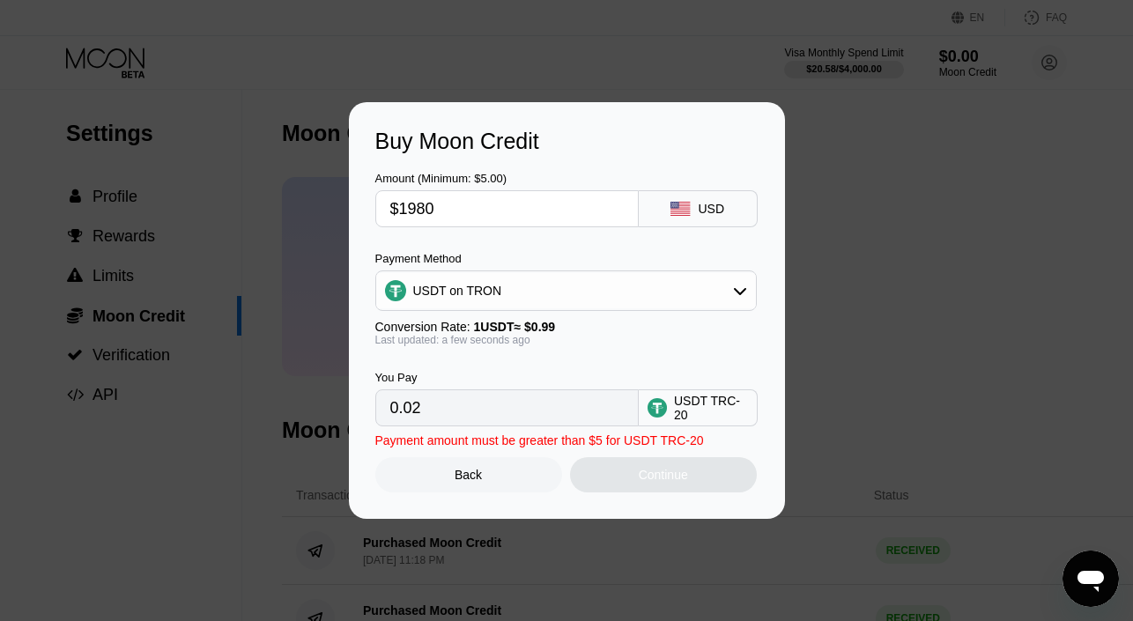
type input "2000.00"
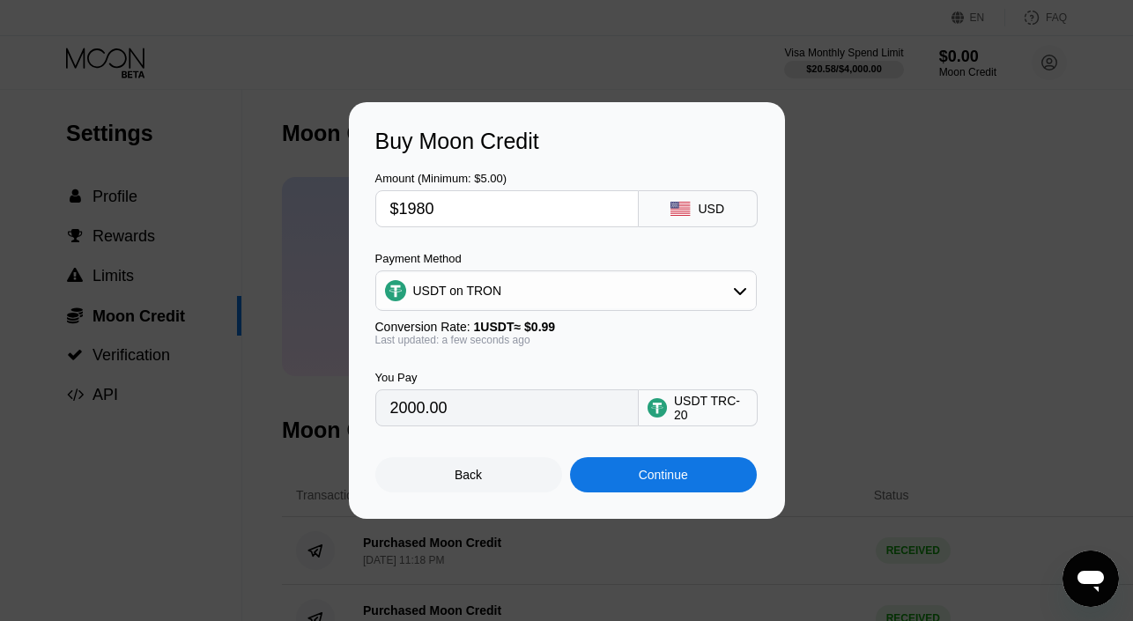
click at [598, 473] on div "Continue" at bounding box center [663, 474] width 187 height 35
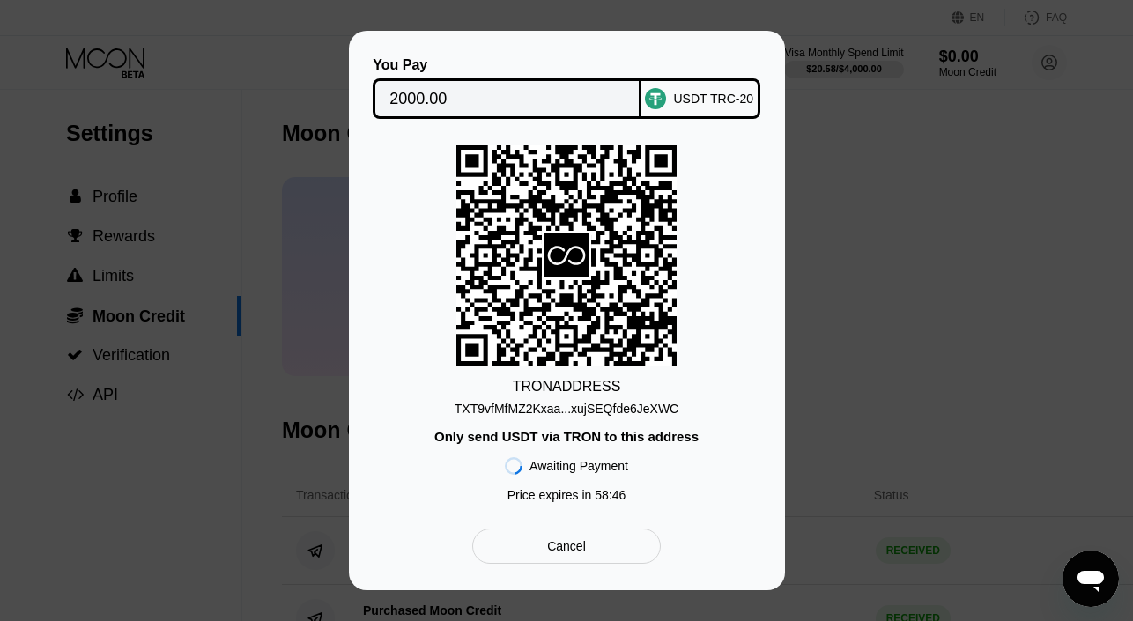
click at [673, 406] on div "TXT9vfMfMZ2Kxaa...xujSEQfde6JeXWC" at bounding box center [567, 409] width 224 height 14
click at [588, 538] on div "Cancel" at bounding box center [566, 546] width 188 height 35
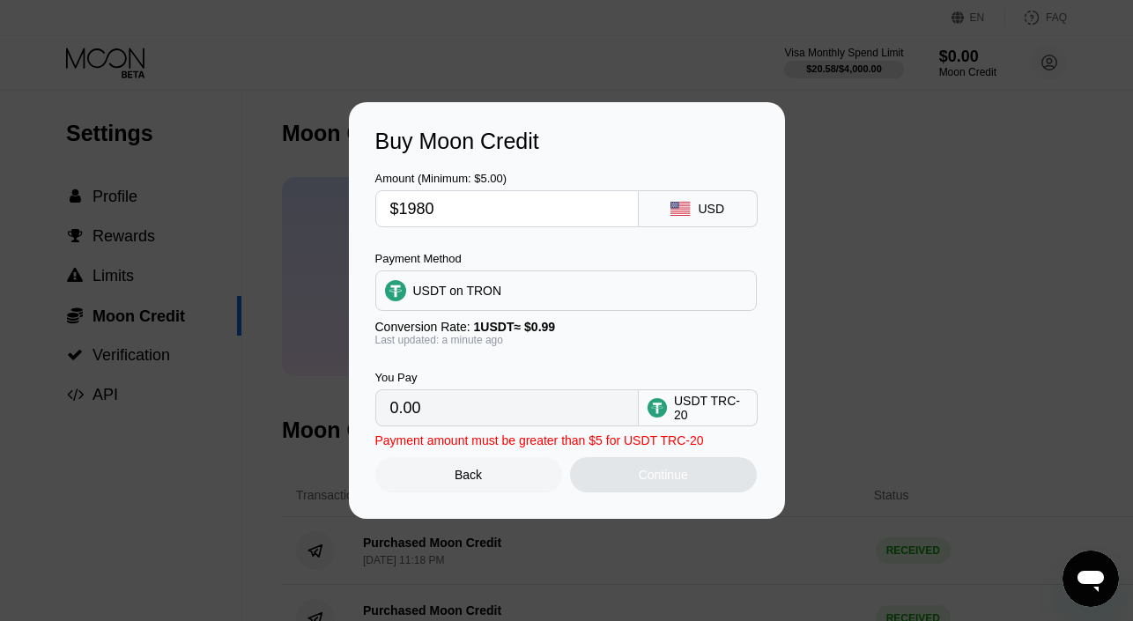
type input "2000.00"
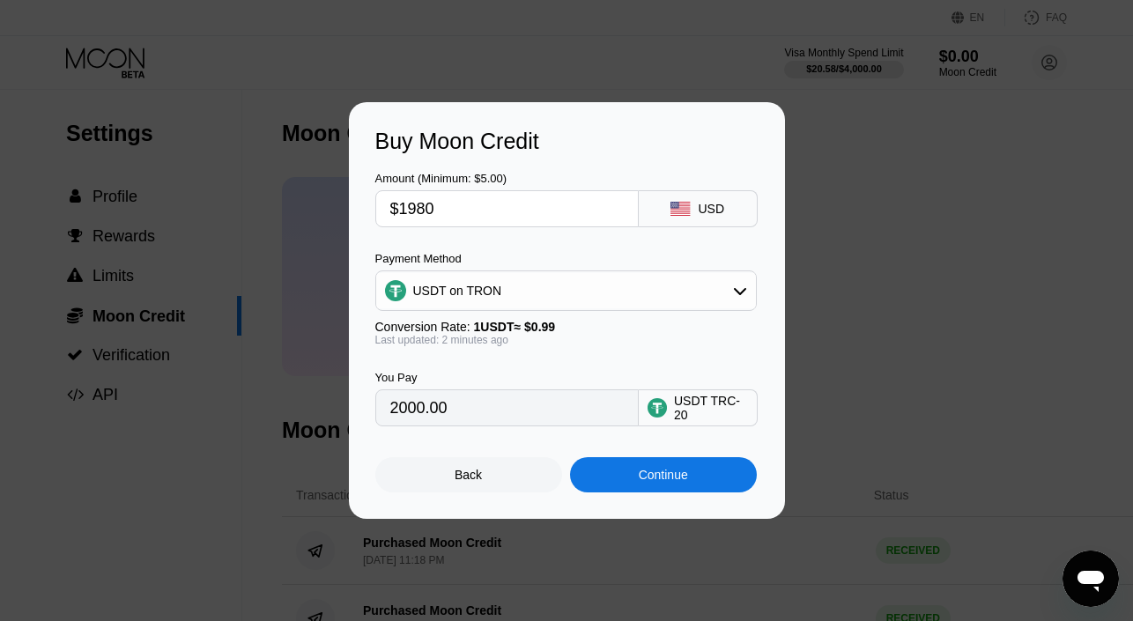
drag, startPoint x: 471, startPoint y: 197, endPoint x: 388, endPoint y: 208, distance: 84.4
click at [388, 208] on div "$1980" at bounding box center [506, 208] width 263 height 37
drag, startPoint x: 468, startPoint y: 202, endPoint x: 345, endPoint y: 199, distance: 122.5
click at [345, 199] on div "Buy Moon Credit Amount (Minimum: $5.00) $1980 USD Payment Method USDT on TRON C…" at bounding box center [566, 310] width 1133 height 417
type input "$1"
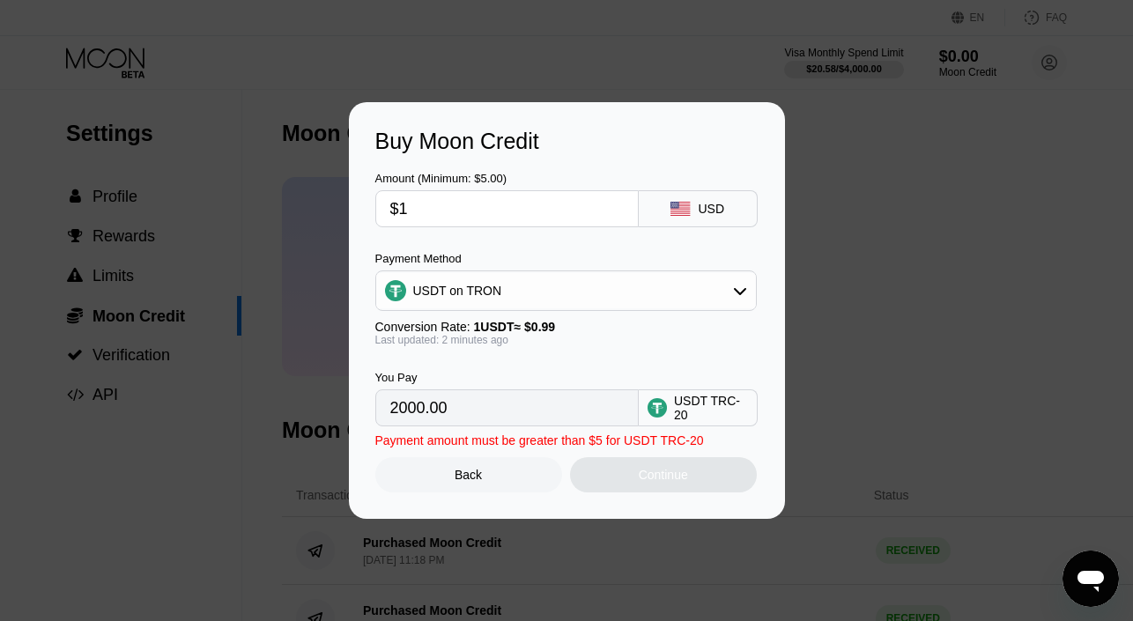
type input "1.01"
type input "$15"
type input "15.15"
type input "$150"
type input "151.52"
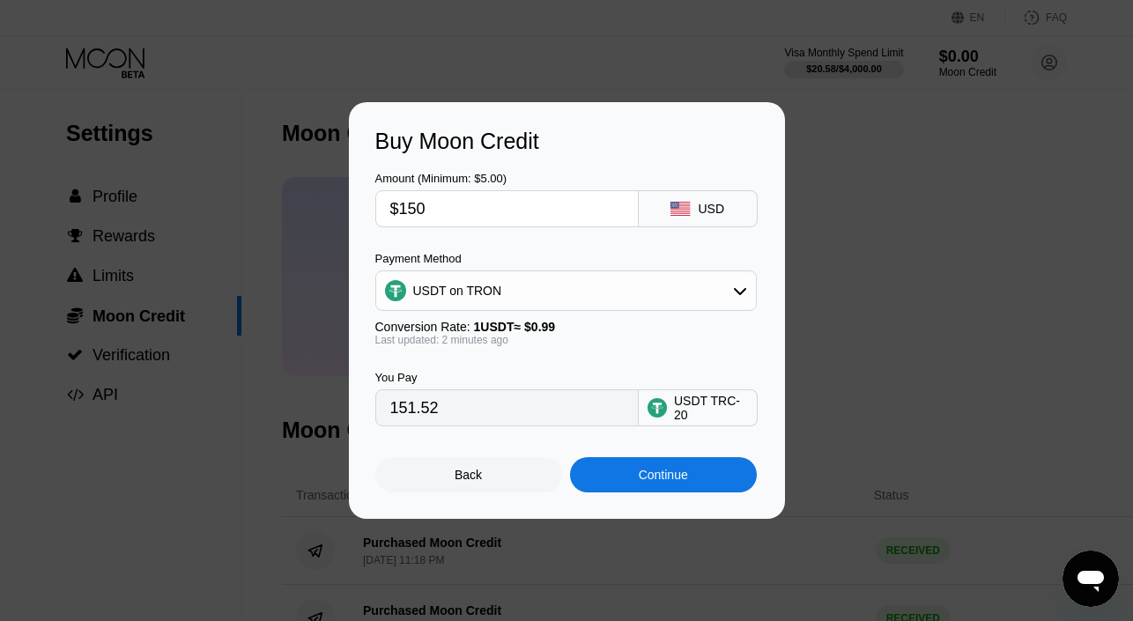
type input "$1500"
type input "1515.15"
type input "$1500"
click at [631, 471] on div "Continue" at bounding box center [663, 474] width 187 height 35
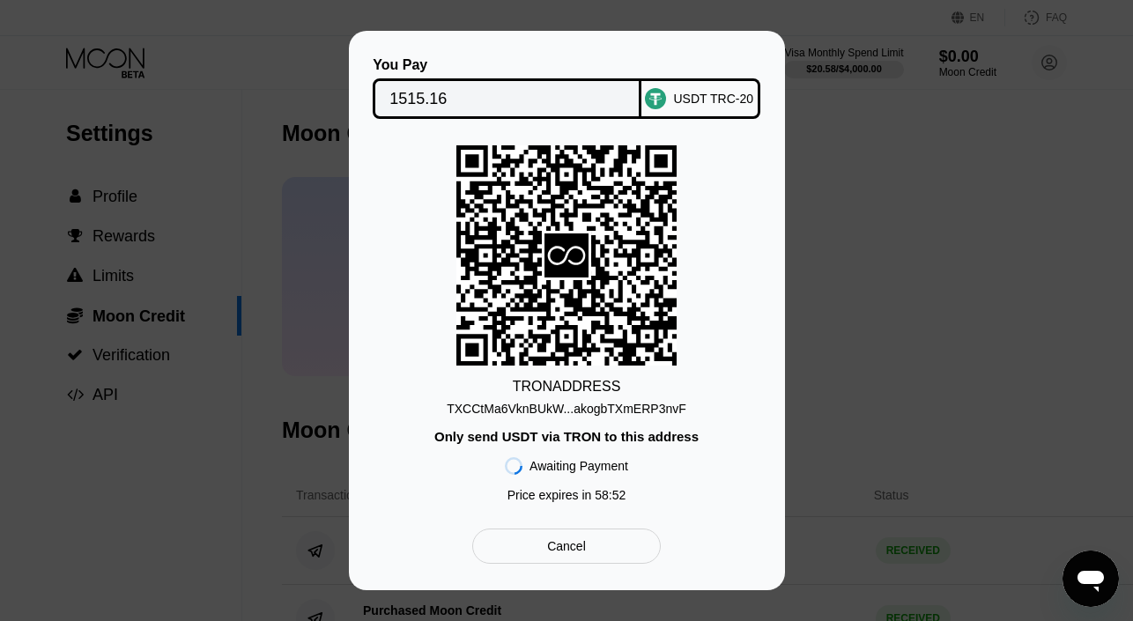
click at [512, 408] on div "TXCCtMa6VknBUkW...akogbTXmERP3nvF" at bounding box center [567, 409] width 240 height 14
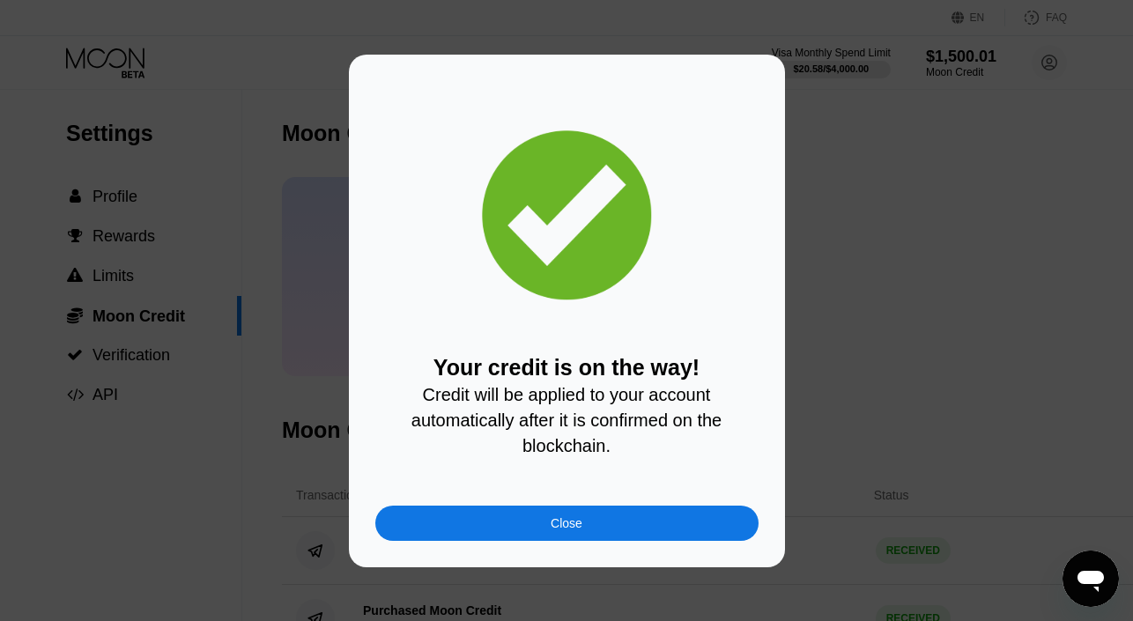
click at [647, 515] on div "Close" at bounding box center [566, 523] width 383 height 35
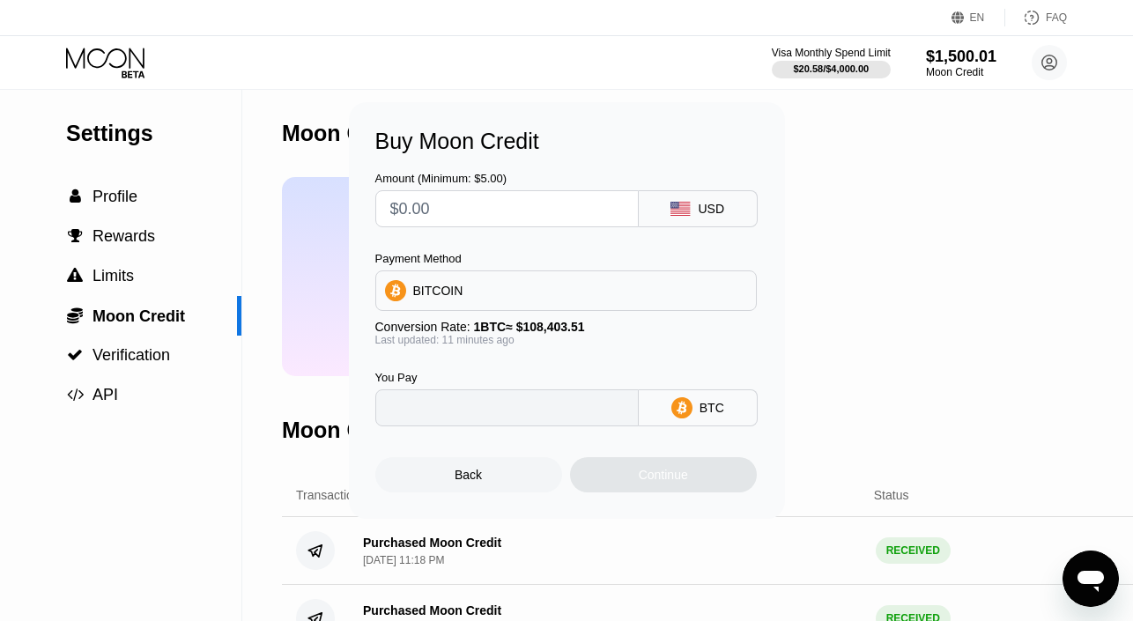
type input "0"
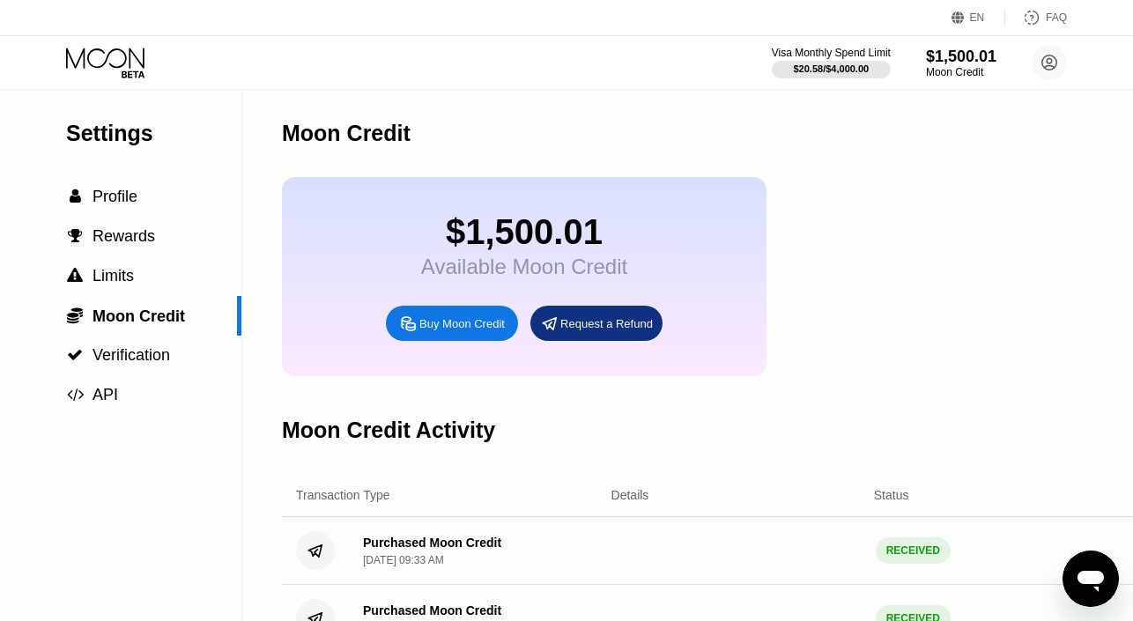
click at [135, 57] on icon at bounding box center [107, 63] width 82 height 31
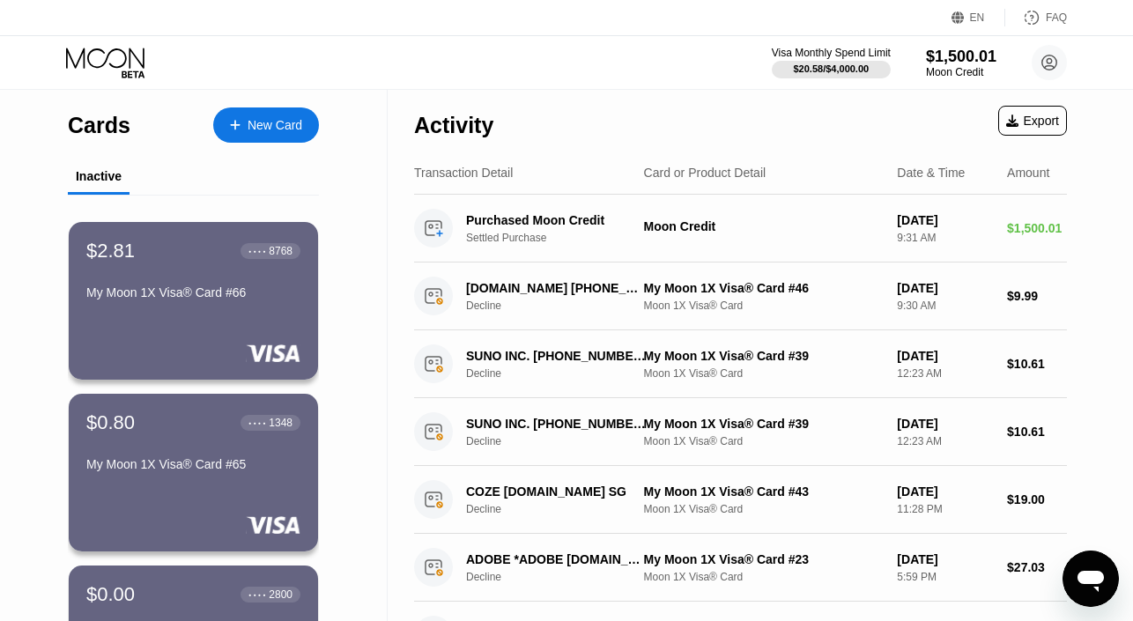
click at [91, 49] on icon at bounding box center [107, 63] width 82 height 31
click at [276, 136] on div "New Card" at bounding box center [266, 124] width 106 height 35
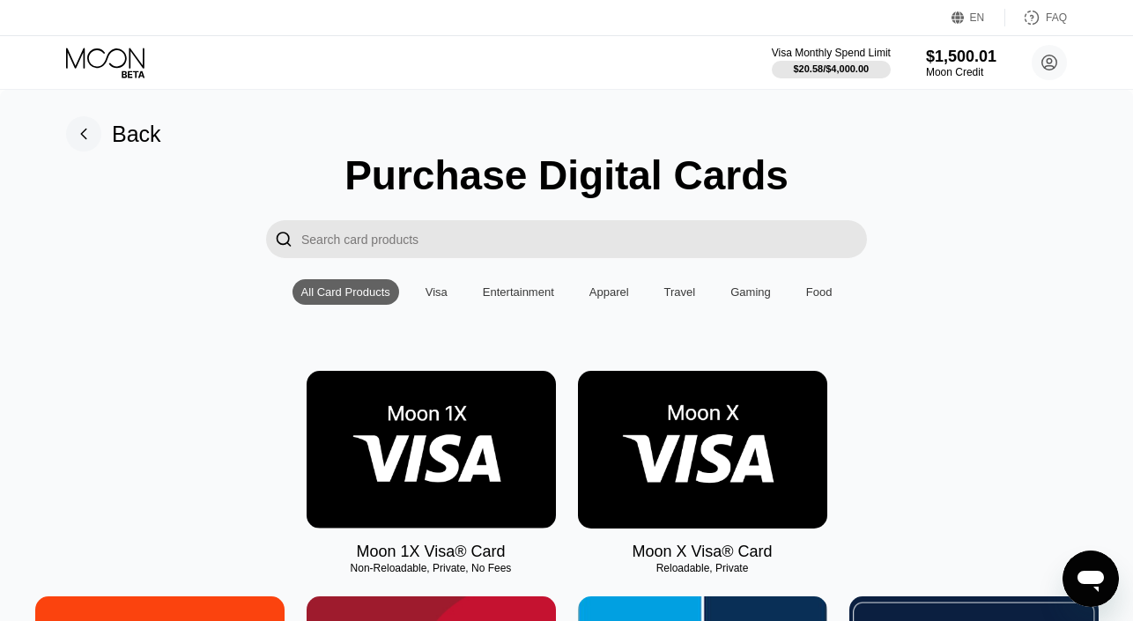
click at [512, 418] on img at bounding box center [431, 450] width 249 height 158
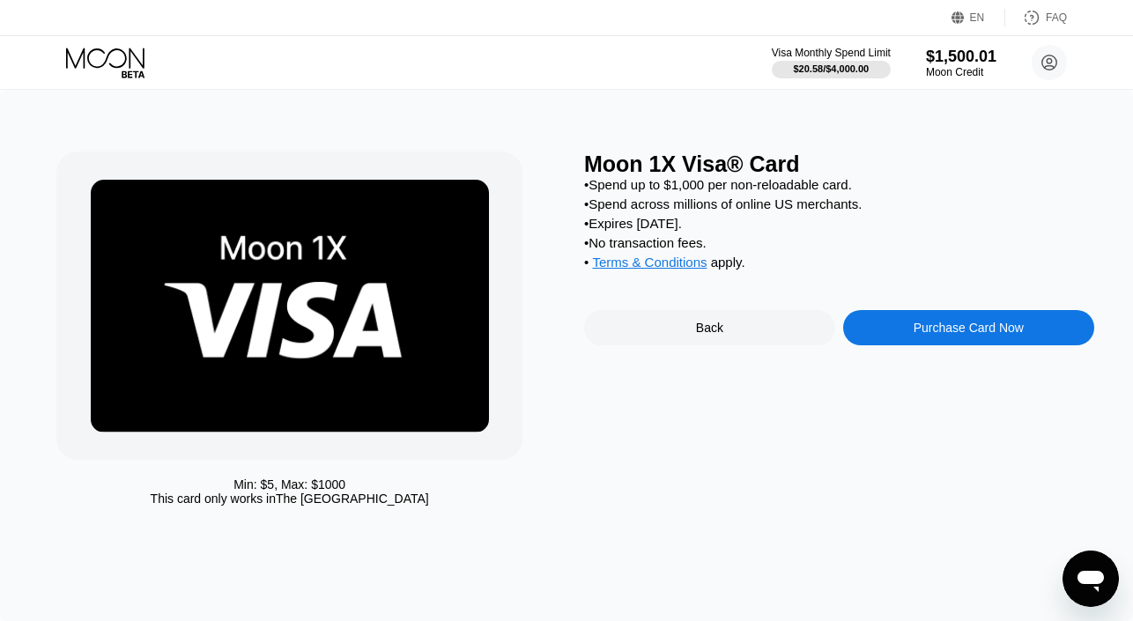
click at [878, 338] on div "Purchase Card Now" at bounding box center [968, 327] width 251 height 35
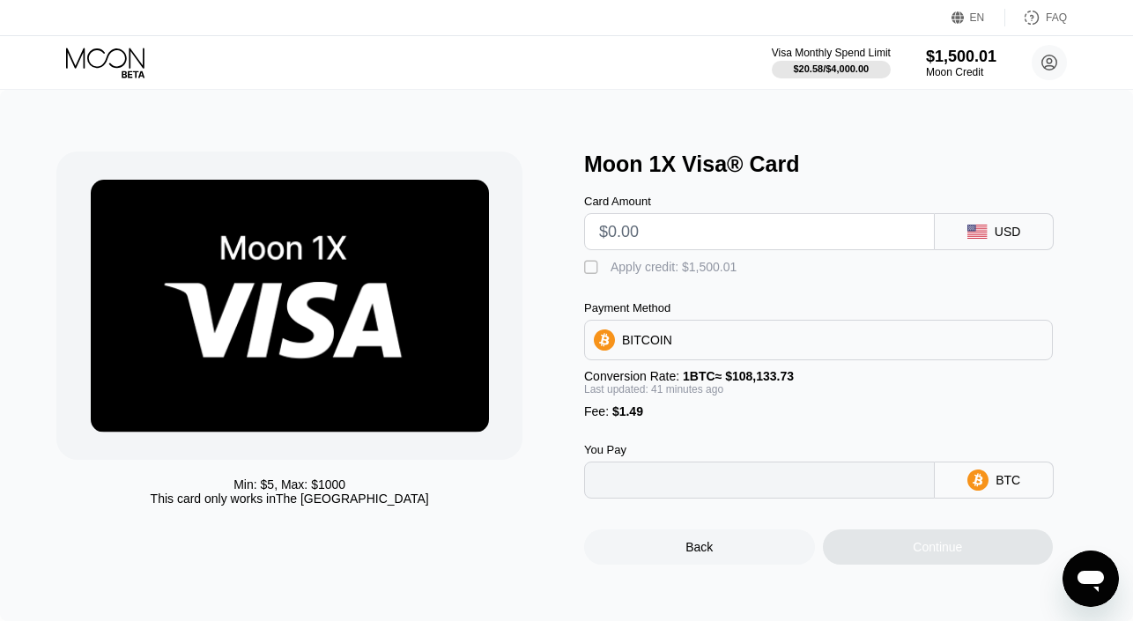
type input "0"
click at [759, 229] on input "text" at bounding box center [759, 231] width 321 height 35
type input "$39"
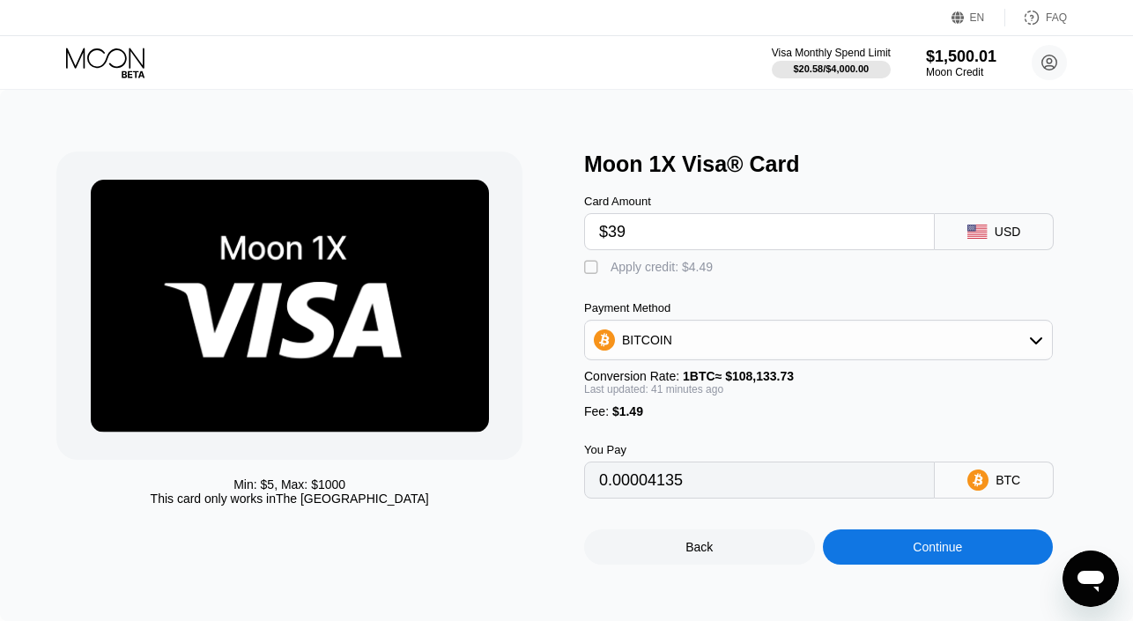
type input "0.00037286"
type input "$3"
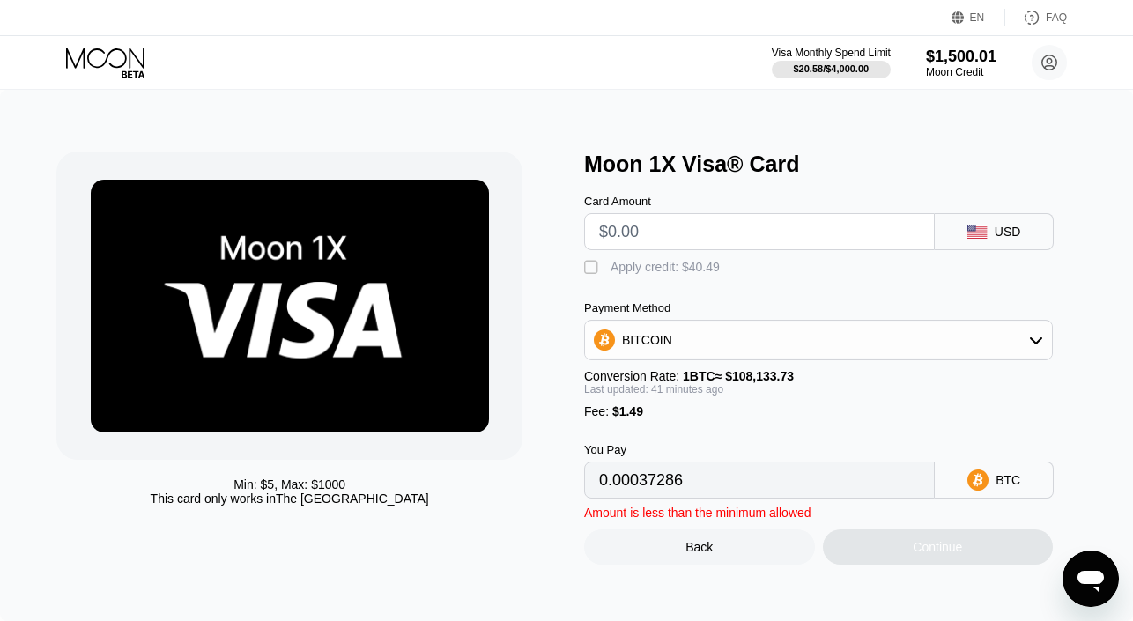
type input "0"
type input "$29"
type input "0.00028077"
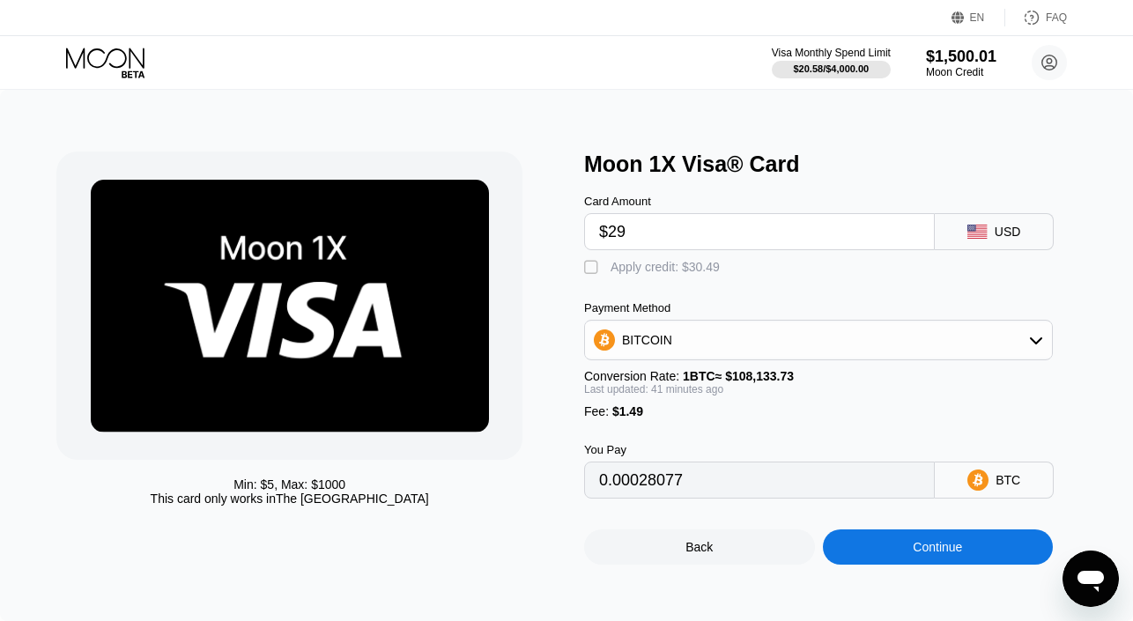
type input "$290"
type input "0.00268418"
type input "$290"
click at [719, 271] on div "Apply credit: $291.49" at bounding box center [669, 267] width 116 height 14
type input "0"
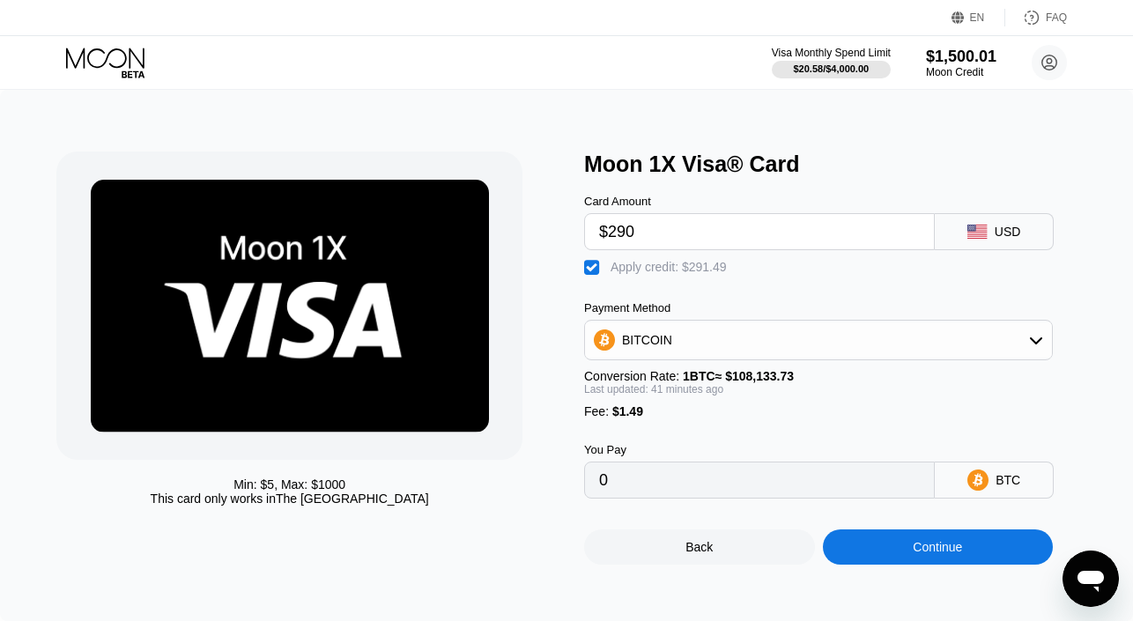
click at [860, 537] on div "Continue" at bounding box center [938, 547] width 231 height 35
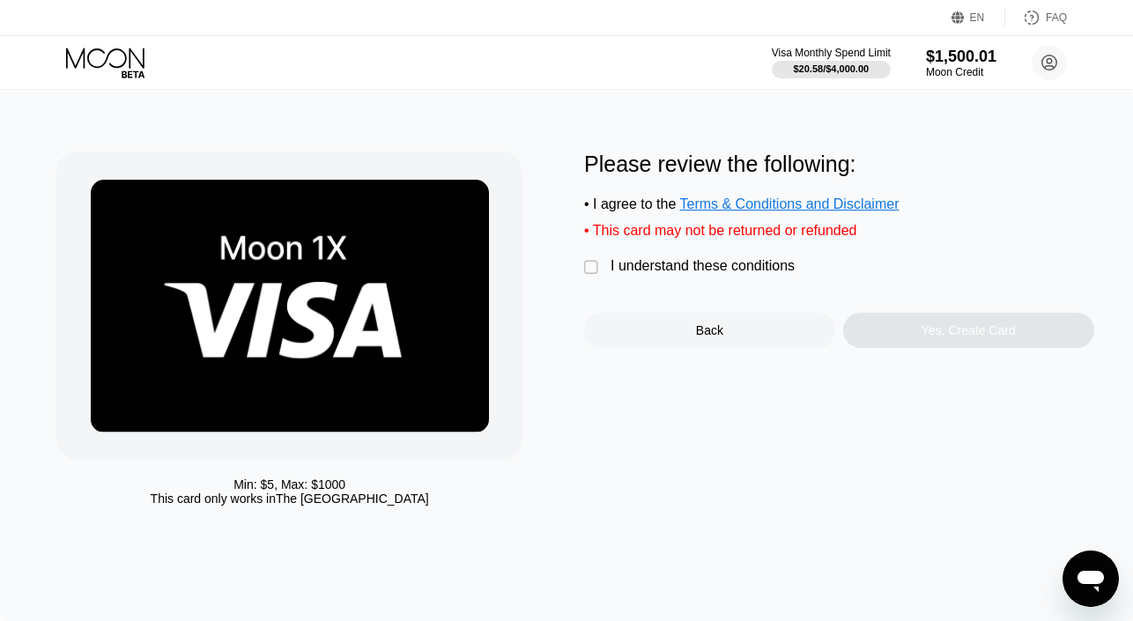
click at [748, 264] on div "I understand these conditions" at bounding box center [703, 266] width 184 height 16
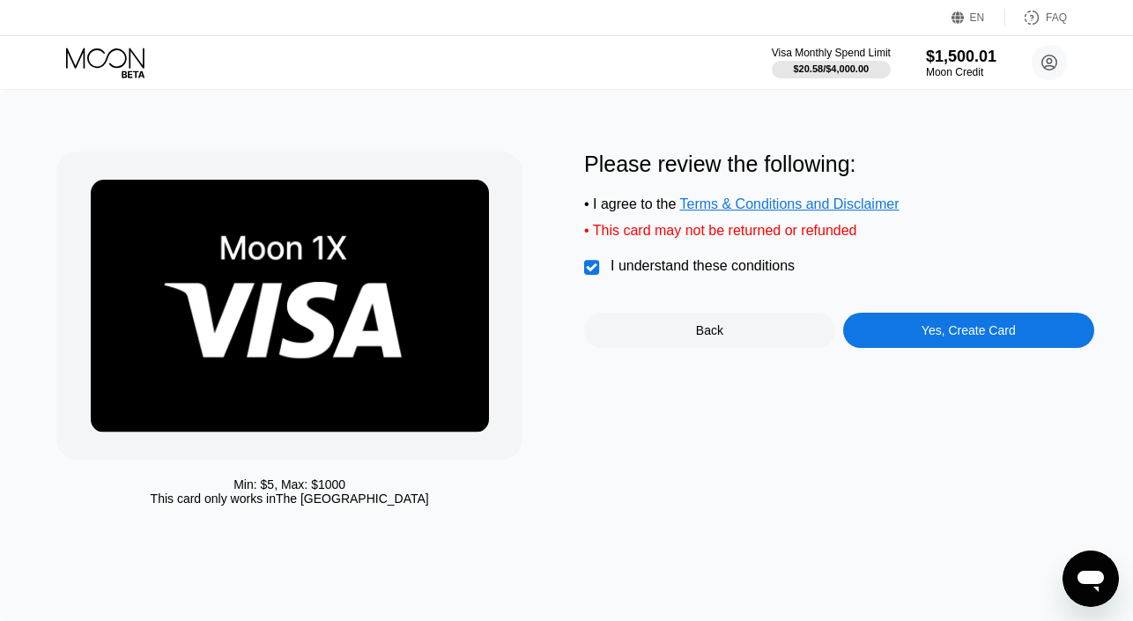
click at [873, 318] on div "Yes, Create Card" at bounding box center [968, 330] width 251 height 35
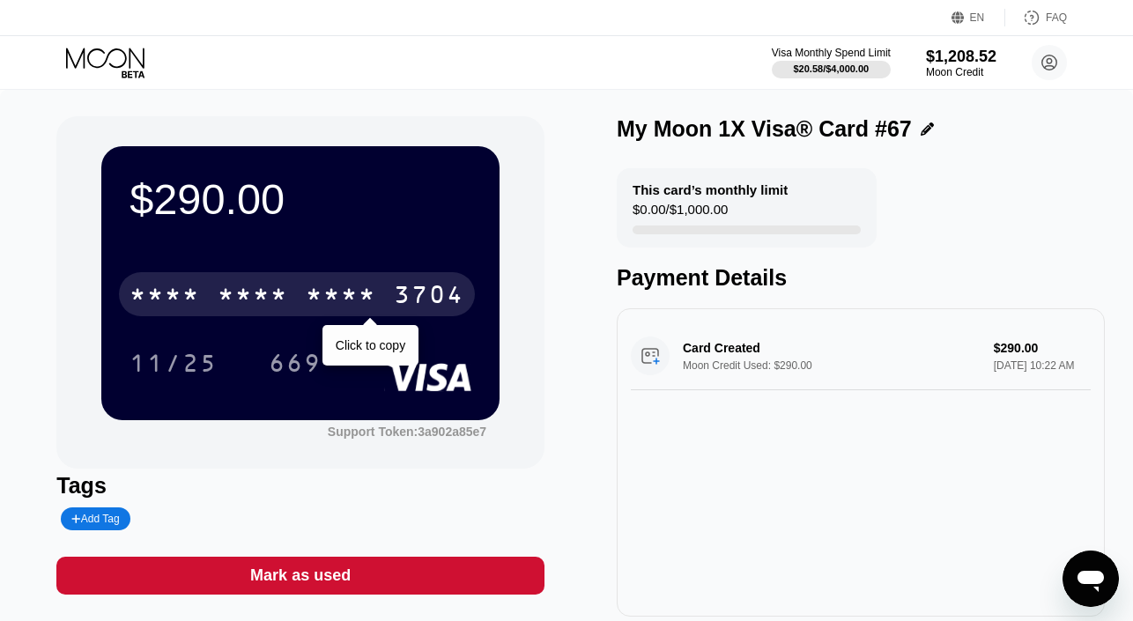
click at [401, 284] on div "3704" at bounding box center [429, 297] width 70 height 28
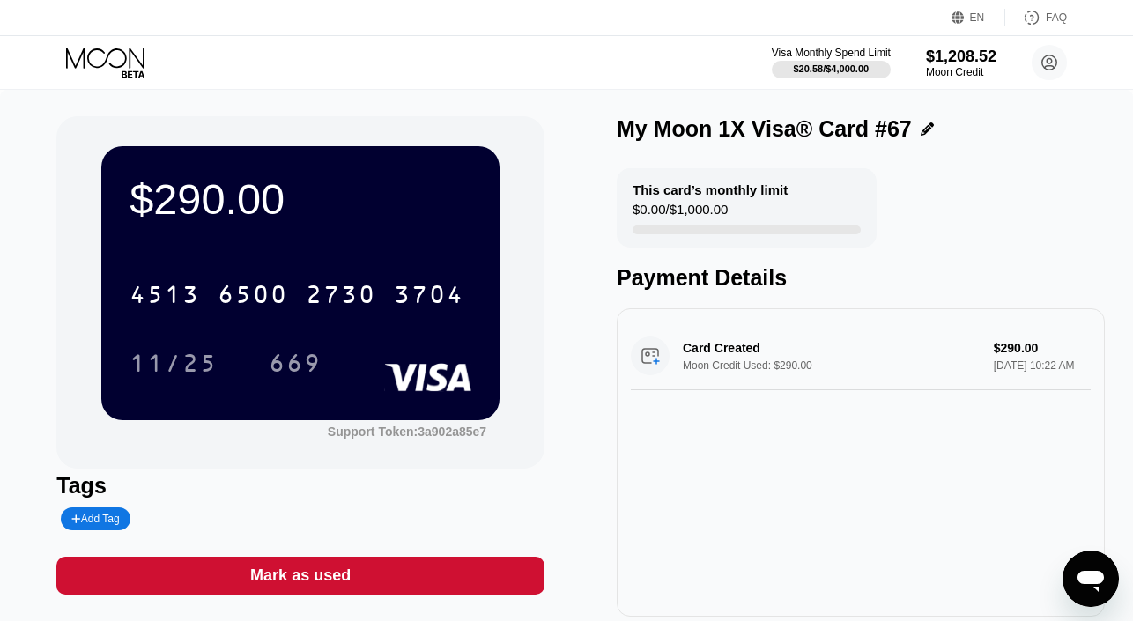
click at [121, 70] on icon at bounding box center [107, 63] width 82 height 31
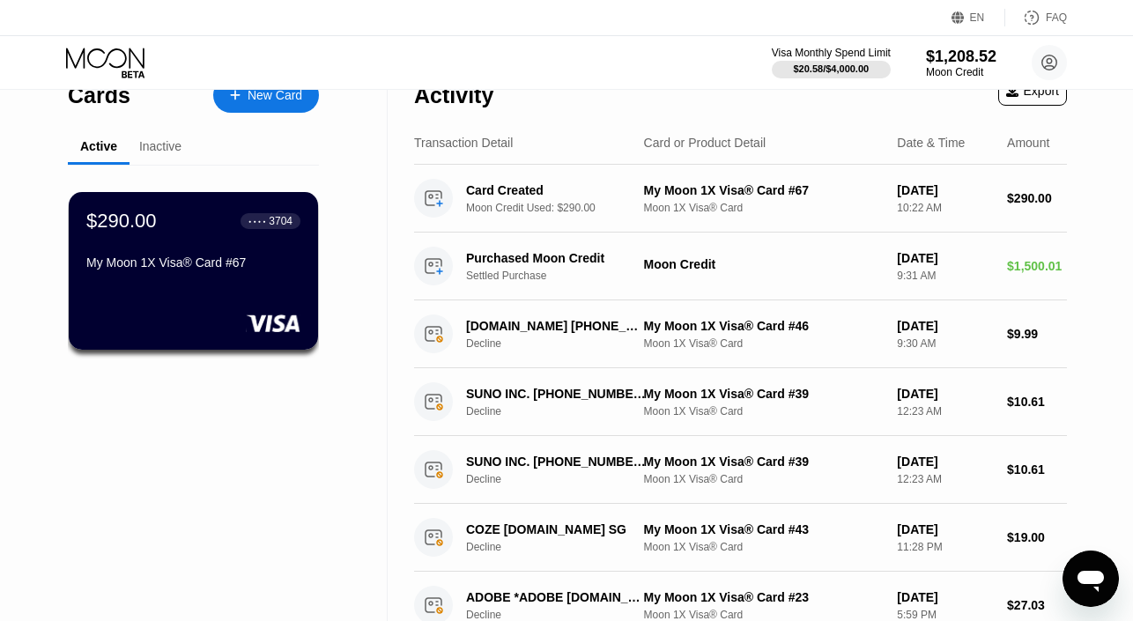
scroll to position [33, 0]
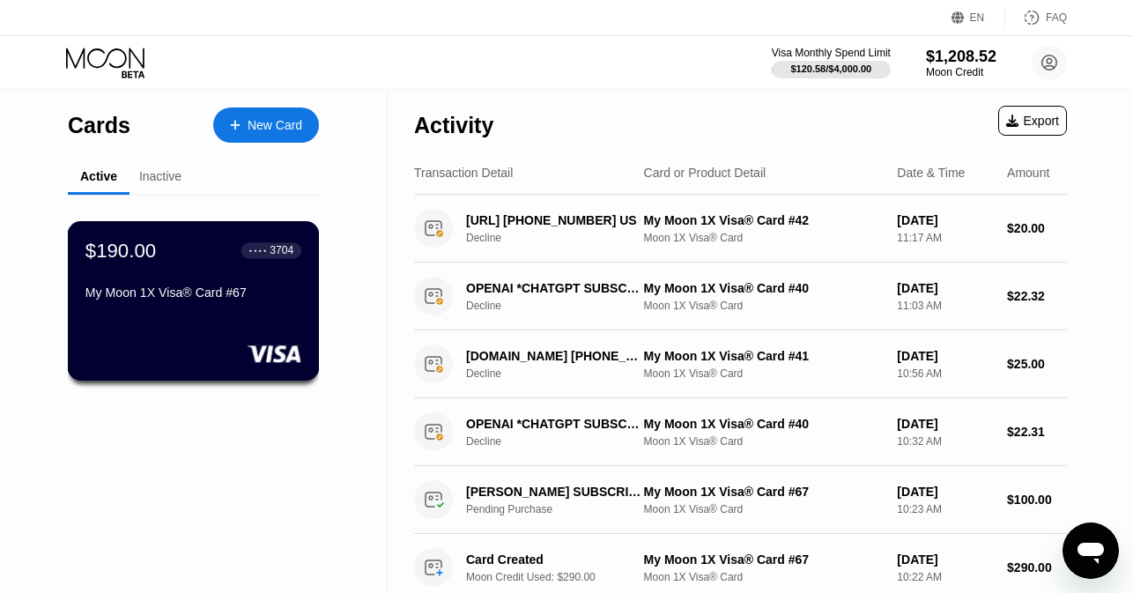
click at [213, 291] on div "My Moon 1X Visa® Card #67" at bounding box center [193, 292] width 216 height 14
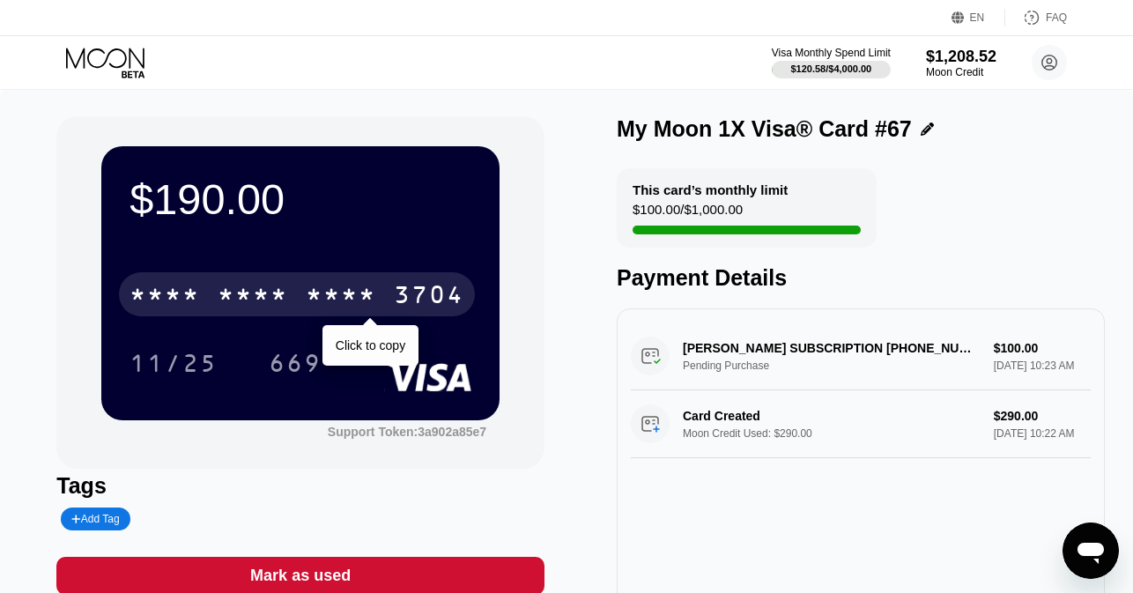
click at [236, 301] on div "* * * *" at bounding box center [253, 297] width 70 height 28
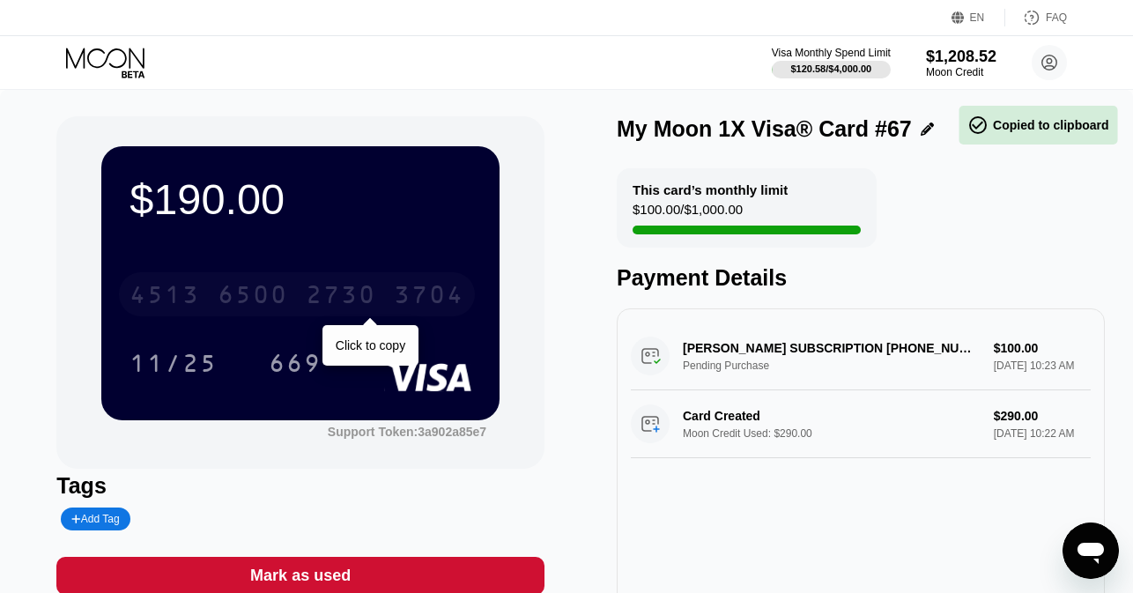
click at [236, 301] on div "6500" at bounding box center [253, 297] width 70 height 28
click at [236, 301] on div "* * * *" at bounding box center [253, 297] width 70 height 28
click at [394, 301] on div "3704" at bounding box center [429, 297] width 70 height 28
